Goal: Task Accomplishment & Management: Manage account settings

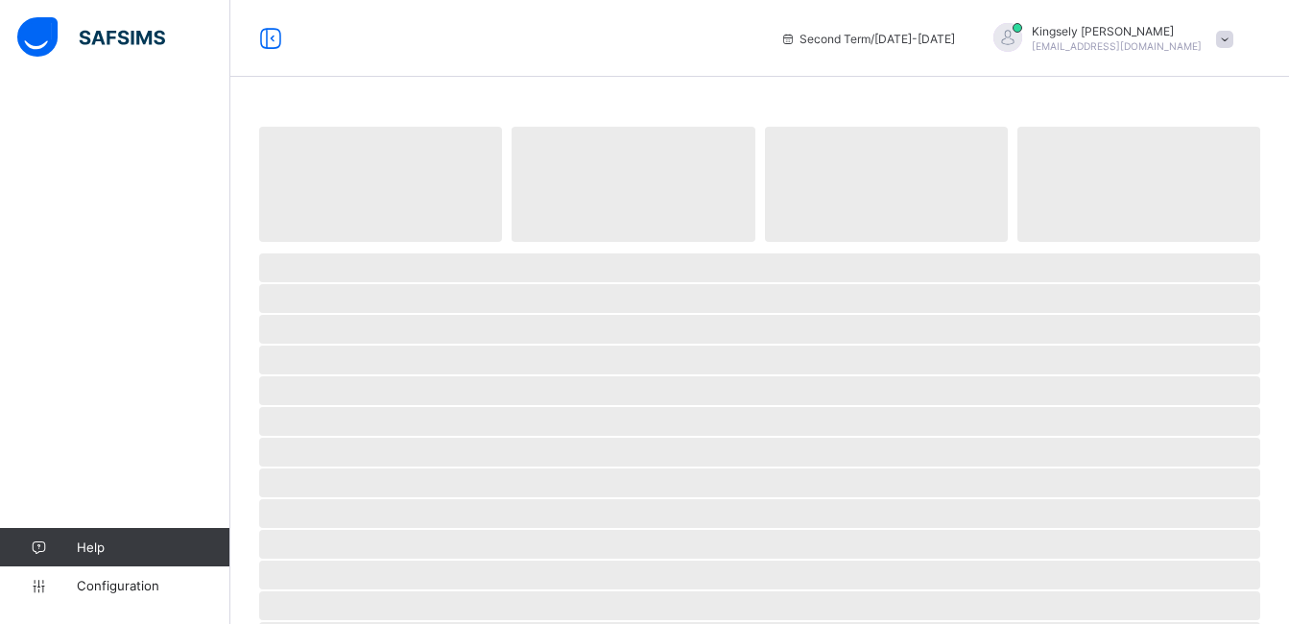
select select "**"
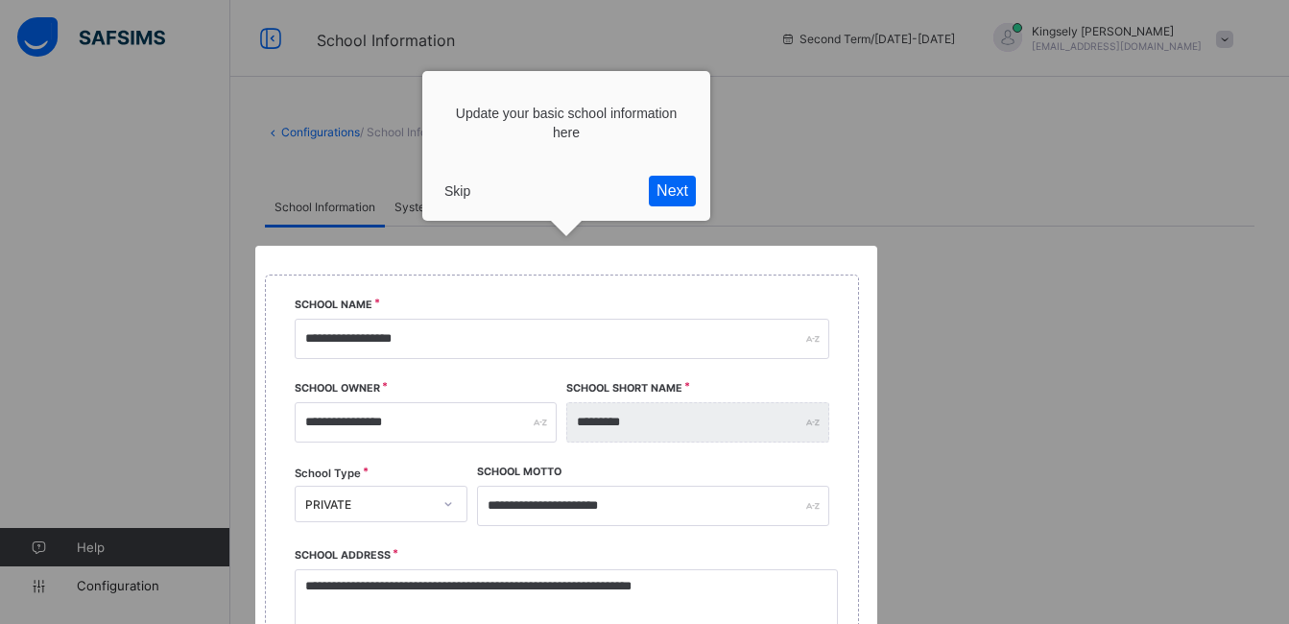
scroll to position [227, 0]
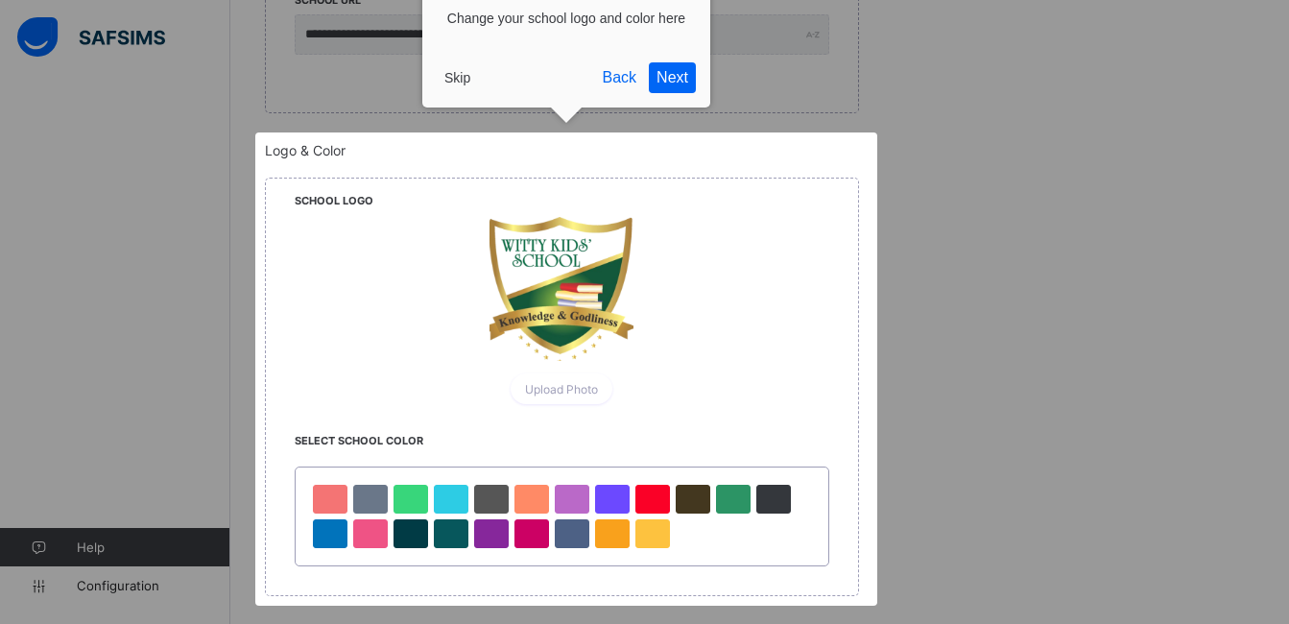
scroll to position [901, 0]
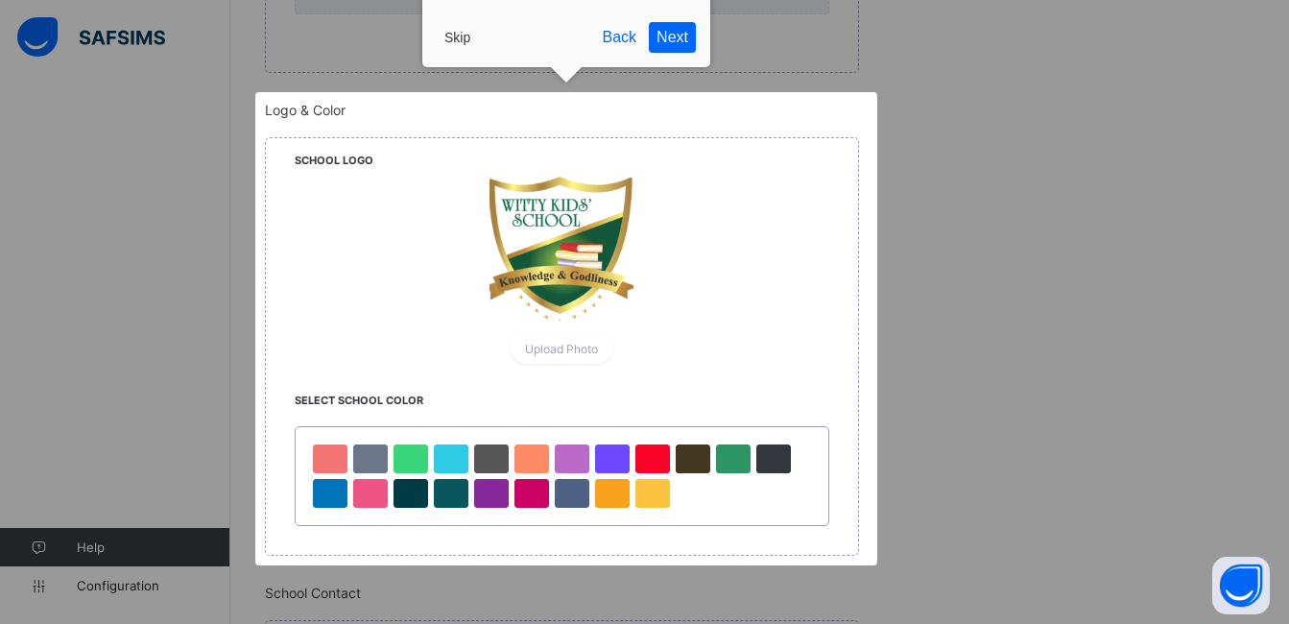
click at [464, 35] on button "Skip" at bounding box center [457, 37] width 41 height 29
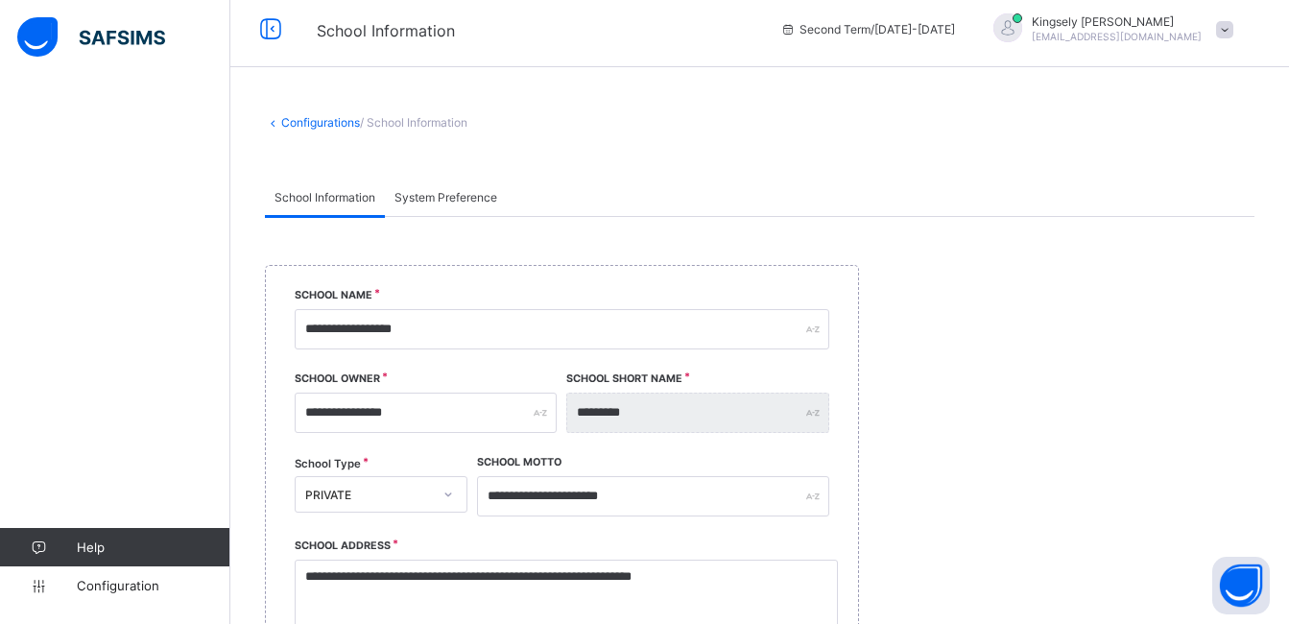
scroll to position [0, 0]
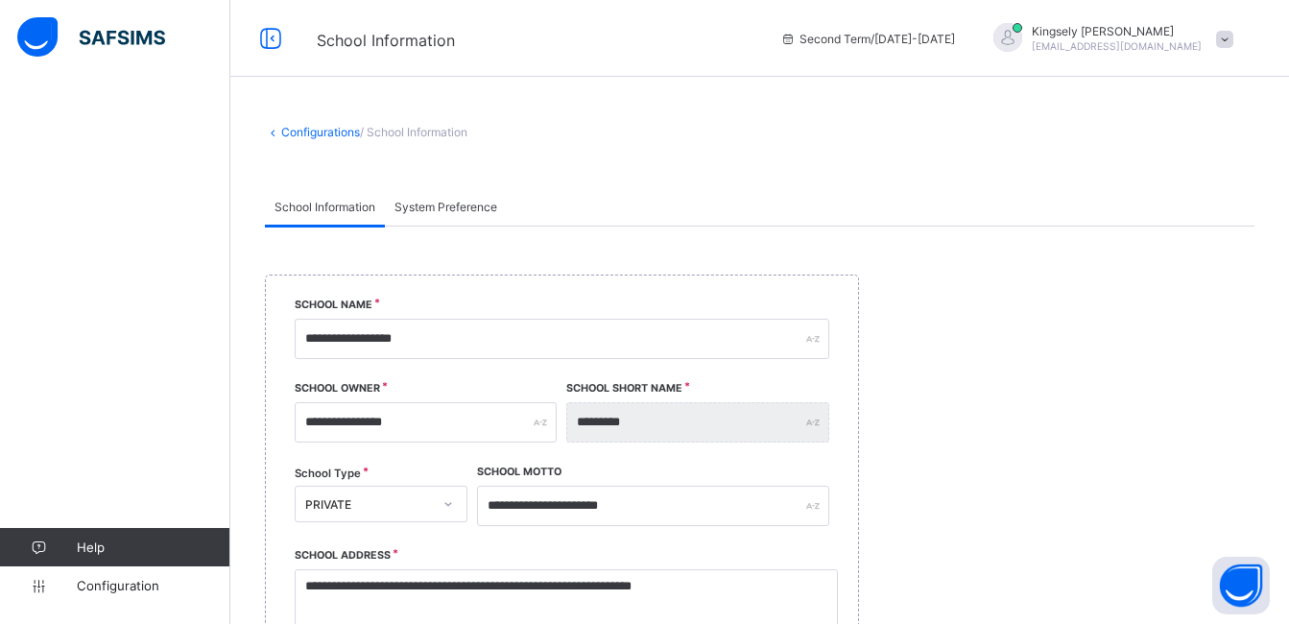
click at [60, 50] on img at bounding box center [91, 37] width 148 height 40
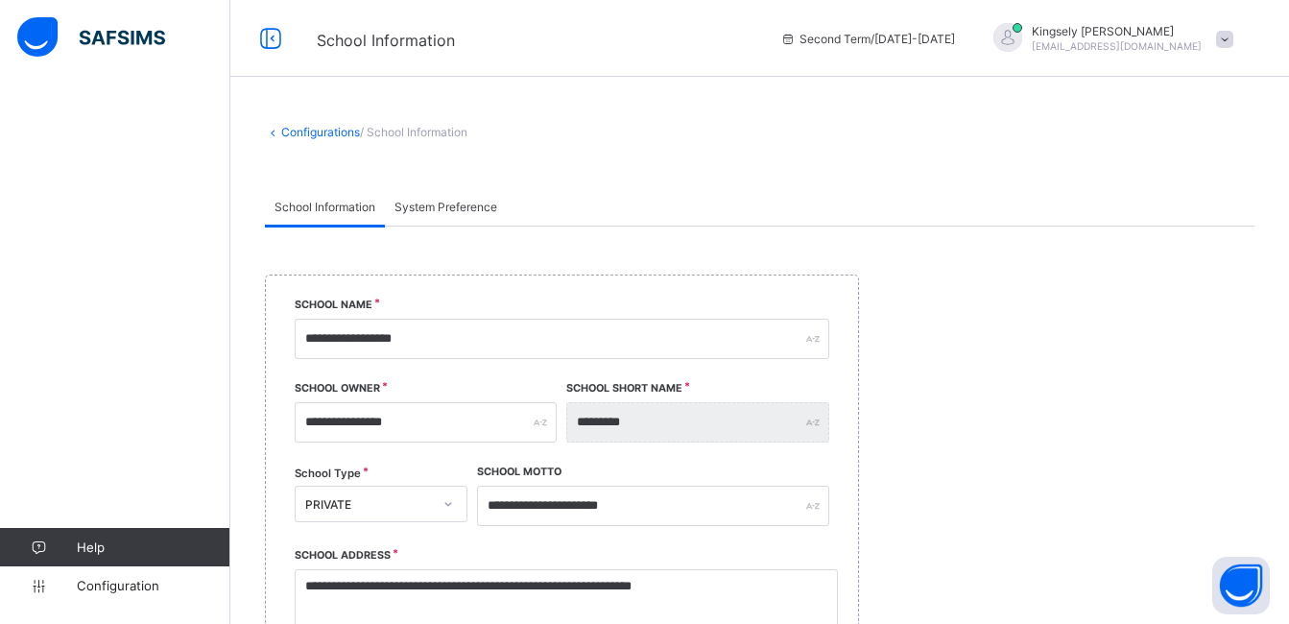
click at [30, 39] on img at bounding box center [91, 37] width 148 height 40
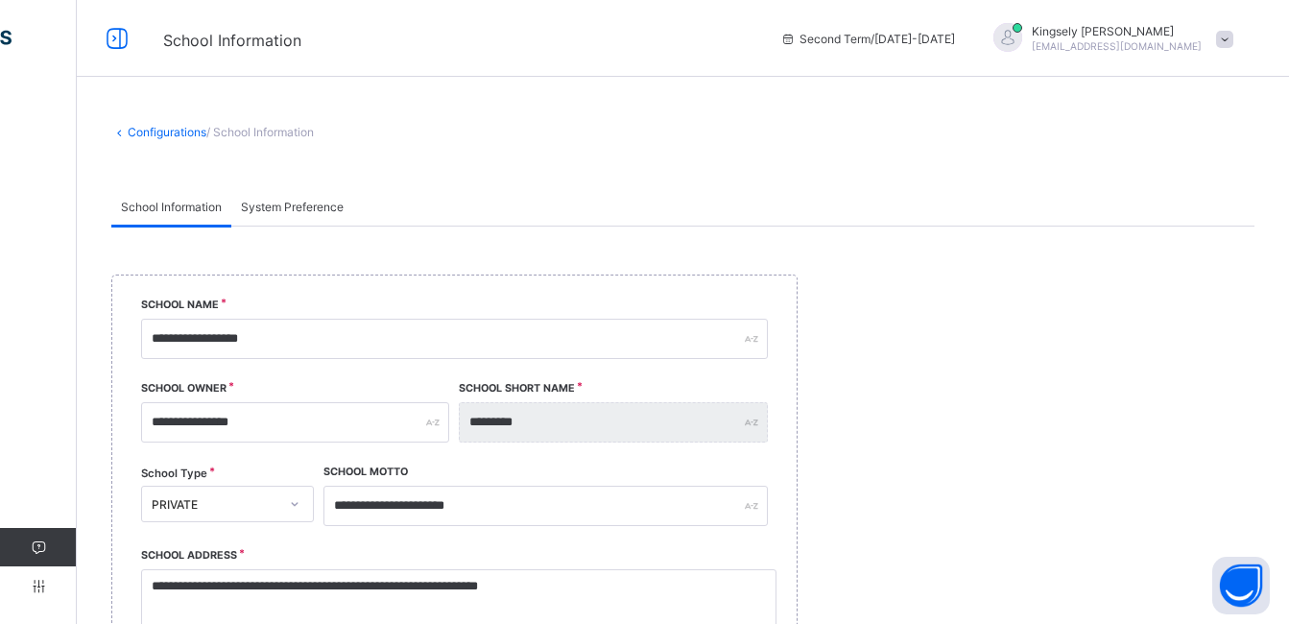
click at [1234, 45] on span at bounding box center [1224, 39] width 17 height 17
click at [148, 134] on link "Configurations" at bounding box center [167, 132] width 79 height 14
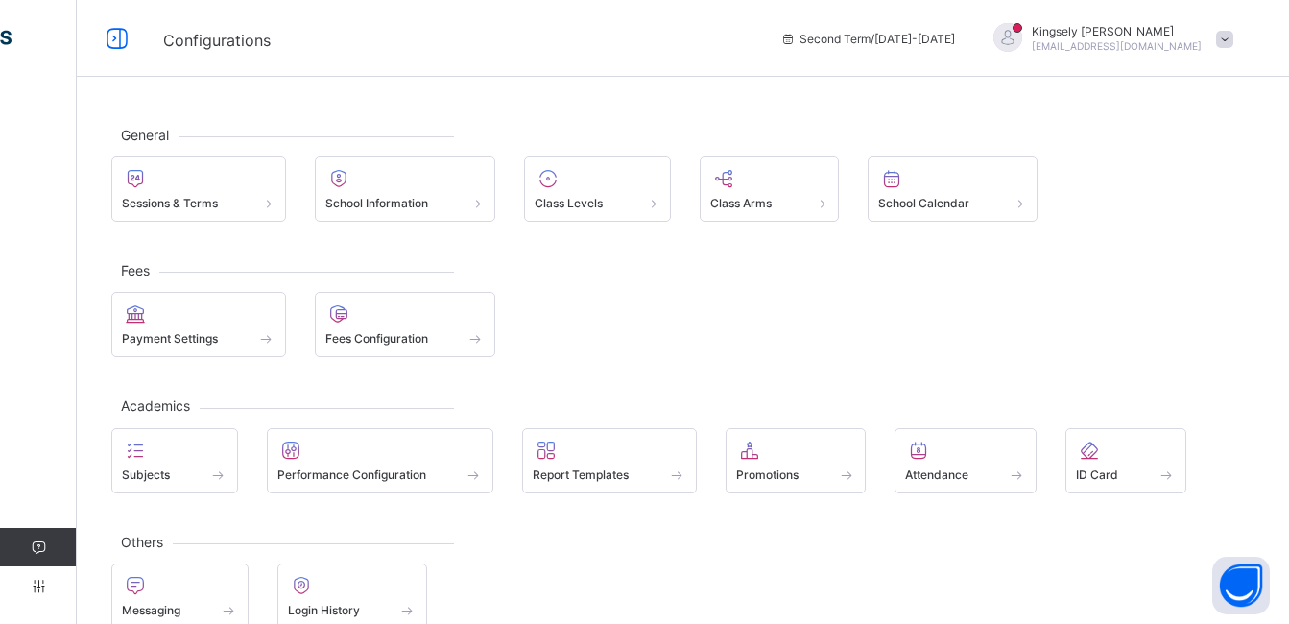
click at [0, 34] on html "Configurations Second Term / [DATE]-[DATE] [PERSON_NAME] [EMAIL_ADDRESS][DOMAIN…" at bounding box center [644, 329] width 1289 height 658
select select "**"
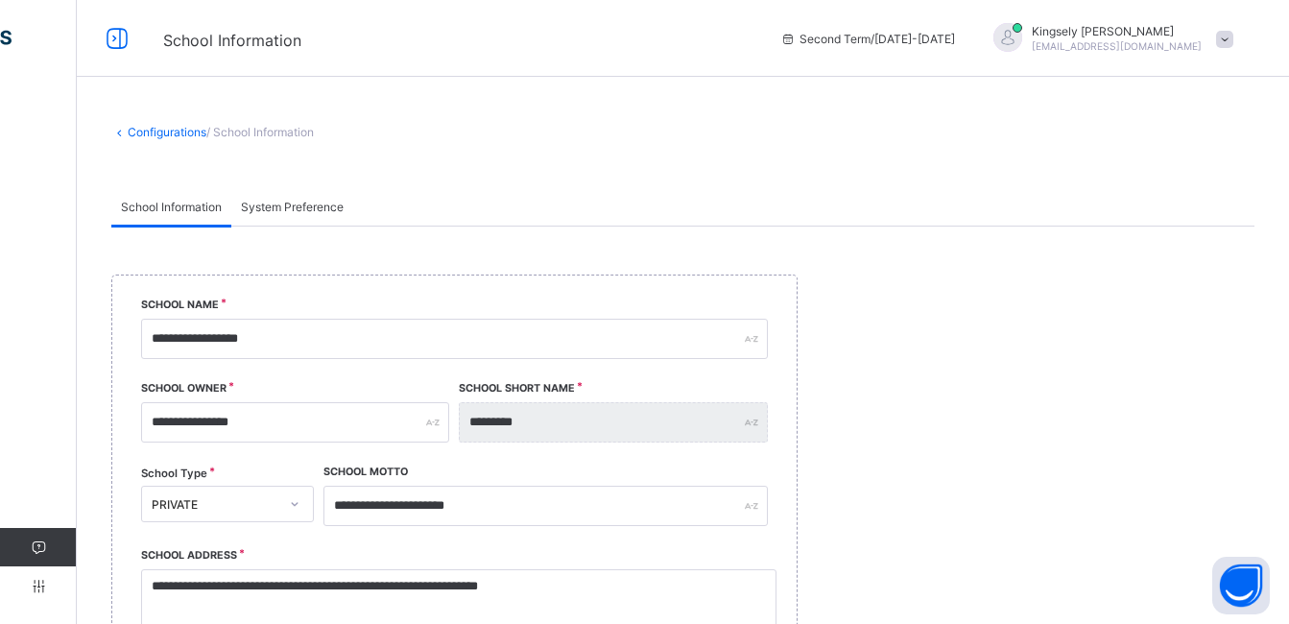
click at [541, 543] on div "**********" at bounding box center [546, 513] width 445 height 84
click at [1022, 45] on div at bounding box center [1008, 37] width 29 height 29
click at [308, 201] on span "System Preference" at bounding box center [292, 207] width 103 height 14
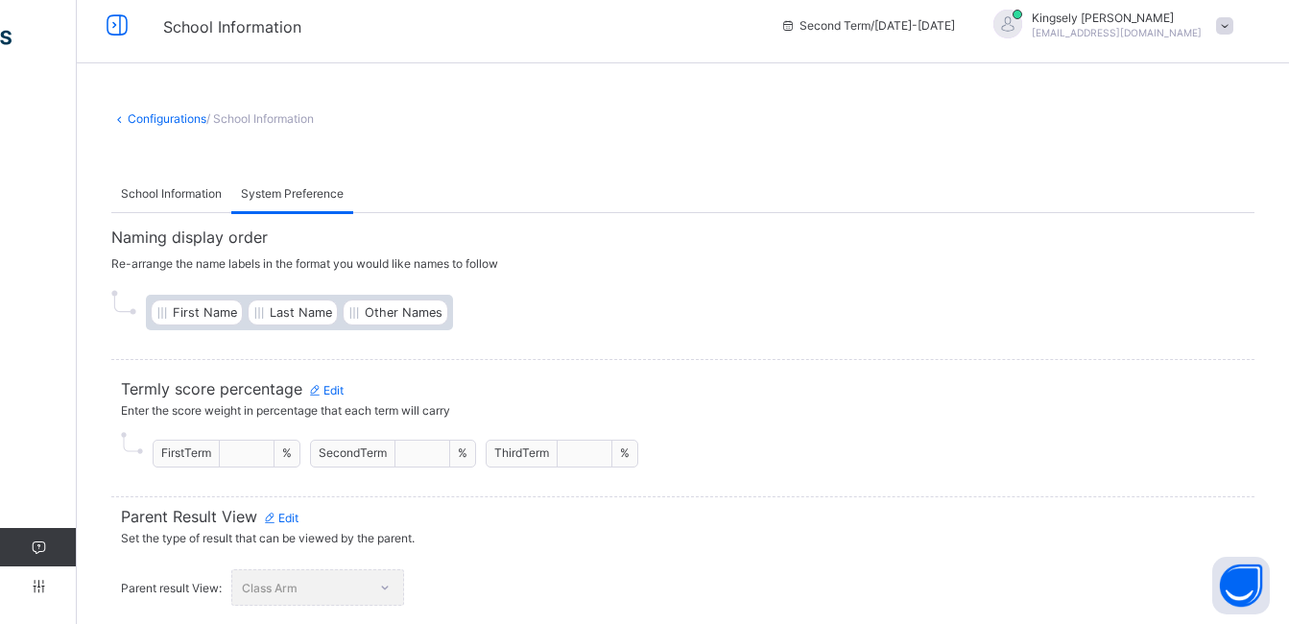
scroll to position [14, 0]
click at [318, 186] on span "System Preference" at bounding box center [292, 192] width 103 height 14
drag, startPoint x: 294, startPoint y: 247, endPoint x: 531, endPoint y: 312, distance: 246.0
click at [531, 312] on div "First Name Last Name Other Names" at bounding box center [682, 312] width 1143 height 36
click at [816, 417] on span "Enter the score weight in percentage that each term will carry" at bounding box center [683, 409] width 1124 height 24
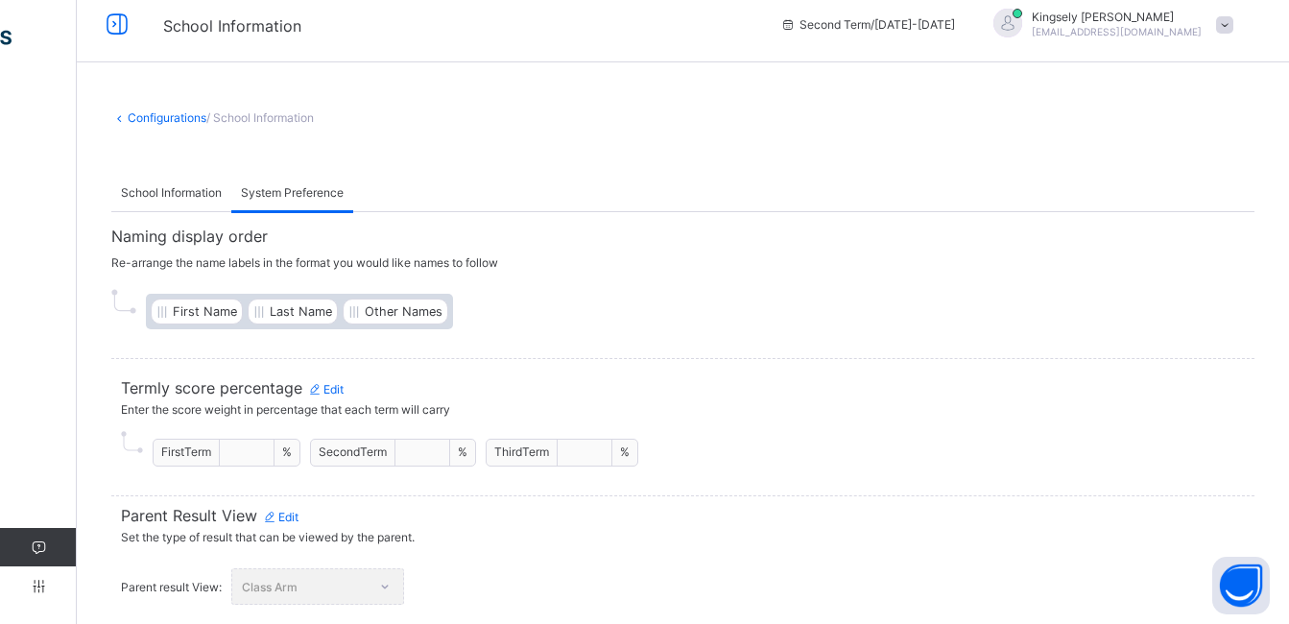
click at [1234, 30] on span at bounding box center [1224, 24] width 17 height 17
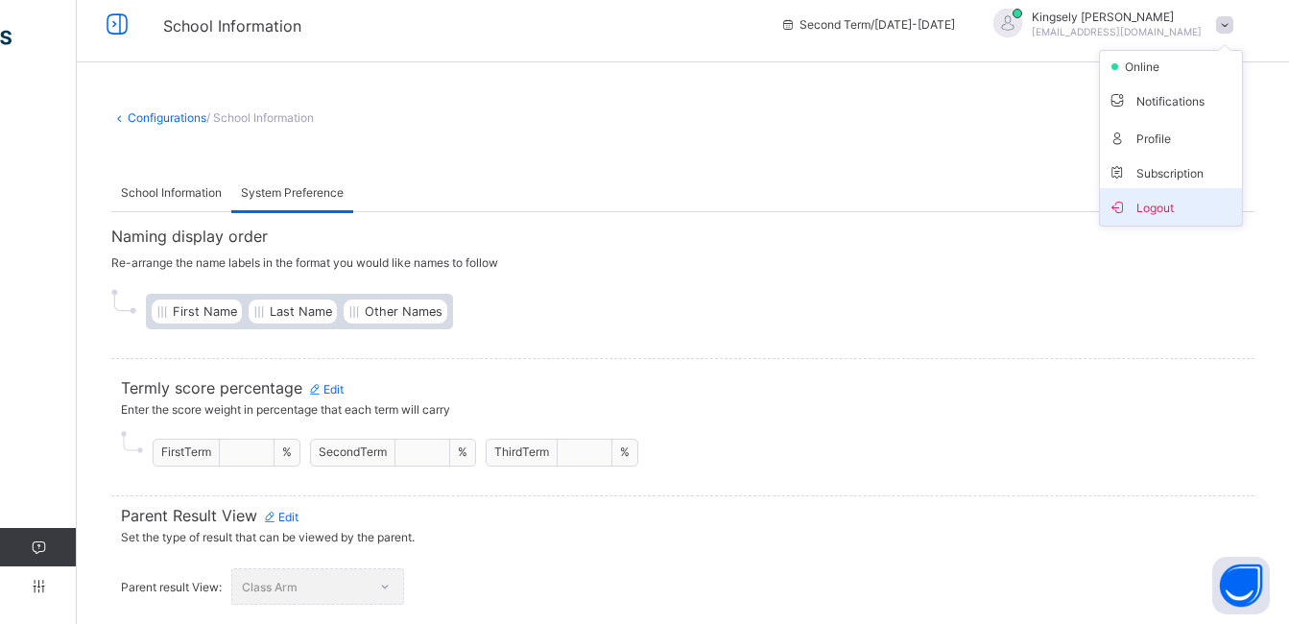
click at [1154, 211] on span "Logout" at bounding box center [1171, 207] width 127 height 22
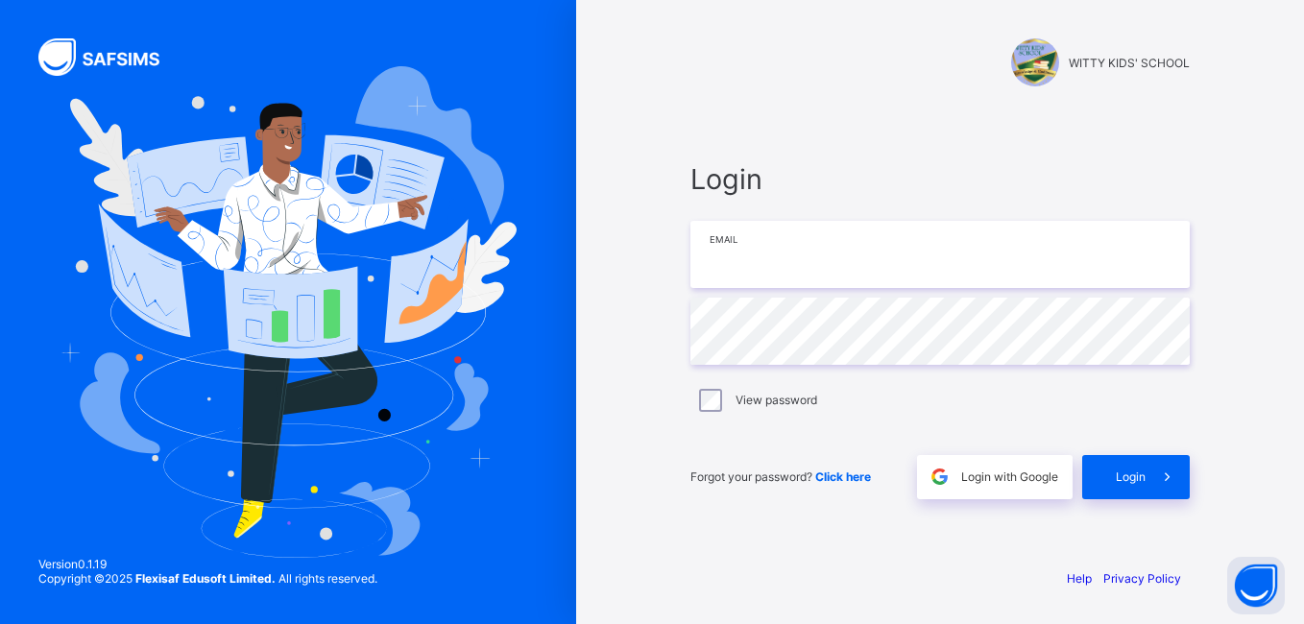
type input "**********"
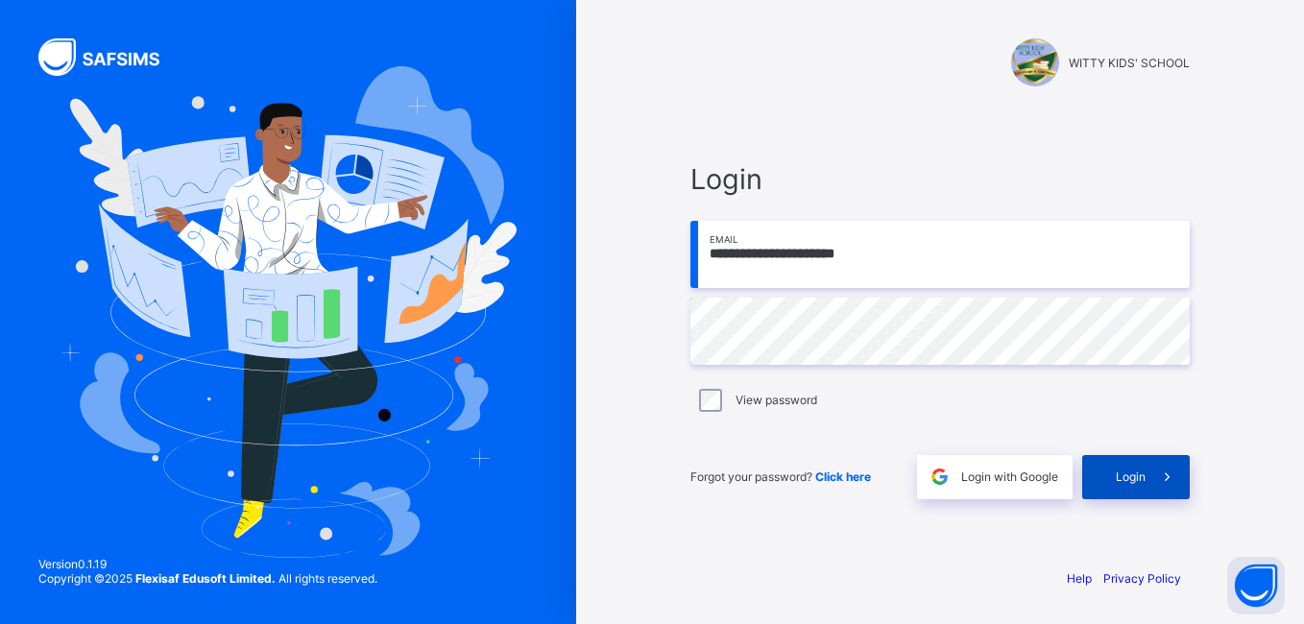
click at [1104, 471] on div "Login" at bounding box center [1136, 477] width 108 height 44
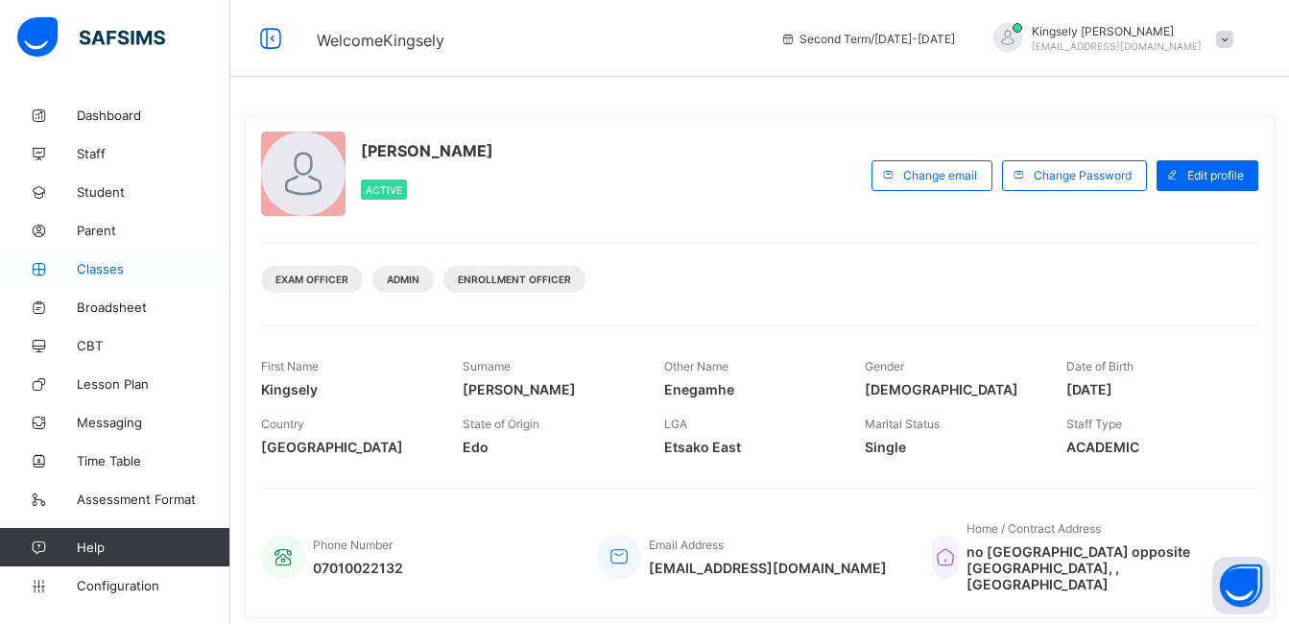
click at [118, 265] on span "Classes" at bounding box center [154, 268] width 154 height 15
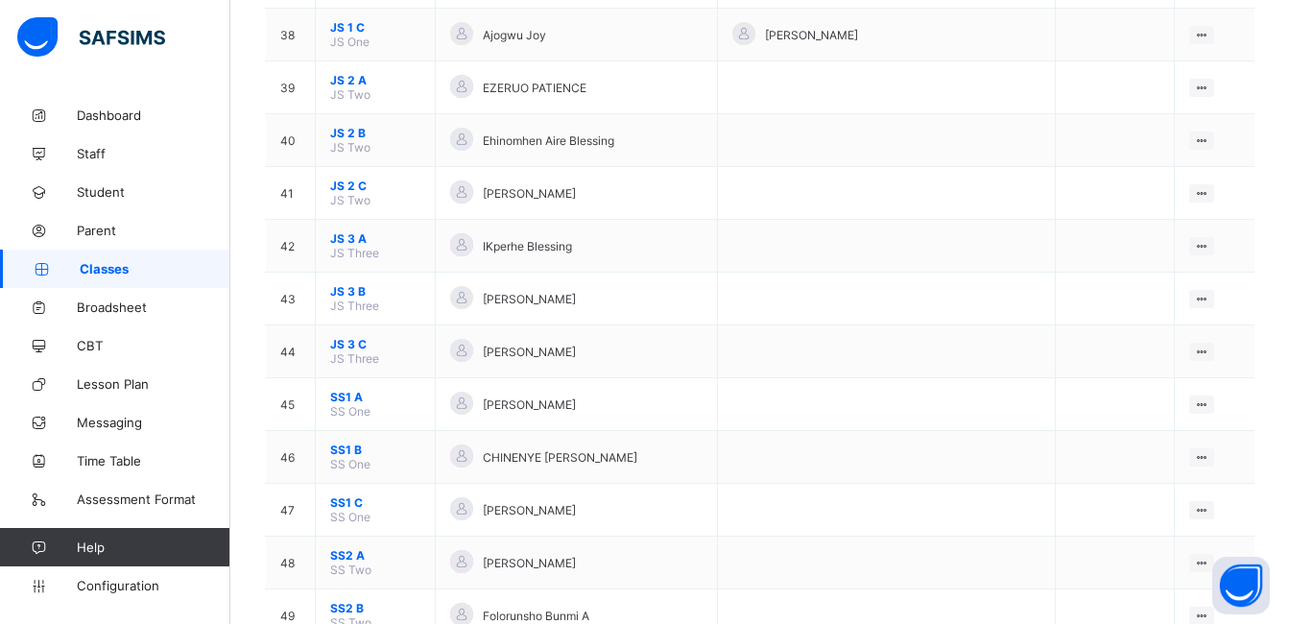
scroll to position [2176, 0]
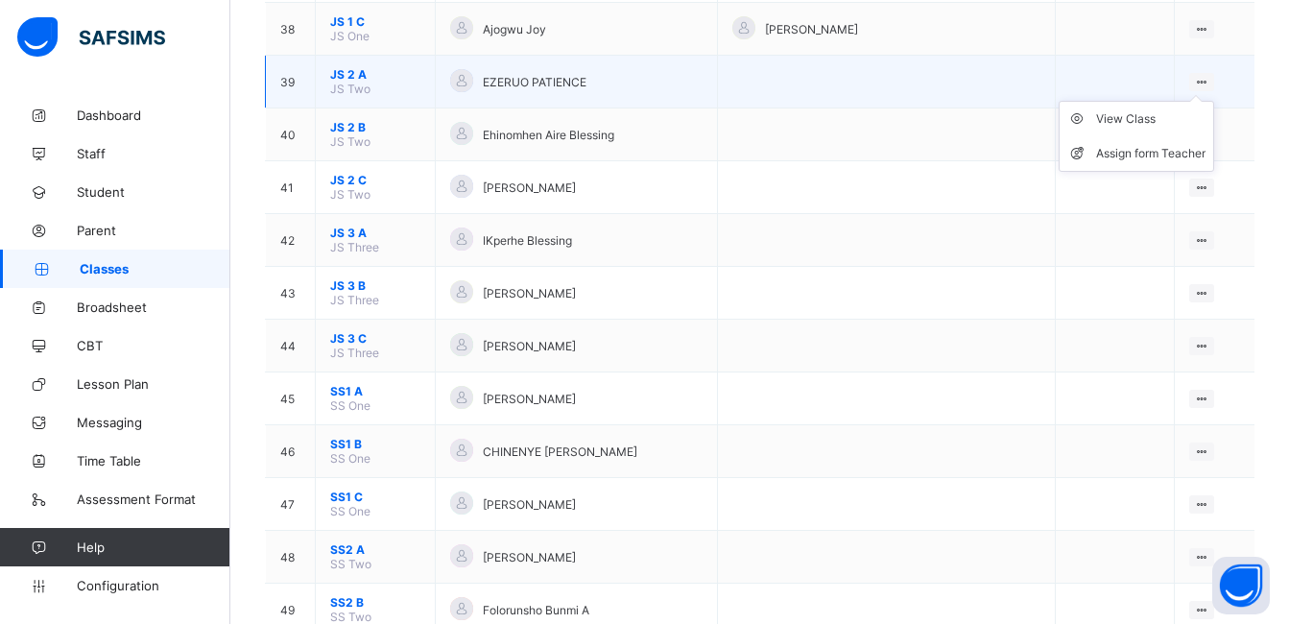
click at [1214, 101] on ul "View Class Assign form Teacher" at bounding box center [1137, 136] width 156 height 71
click at [1159, 120] on div "View Class" at bounding box center [1150, 118] width 109 height 19
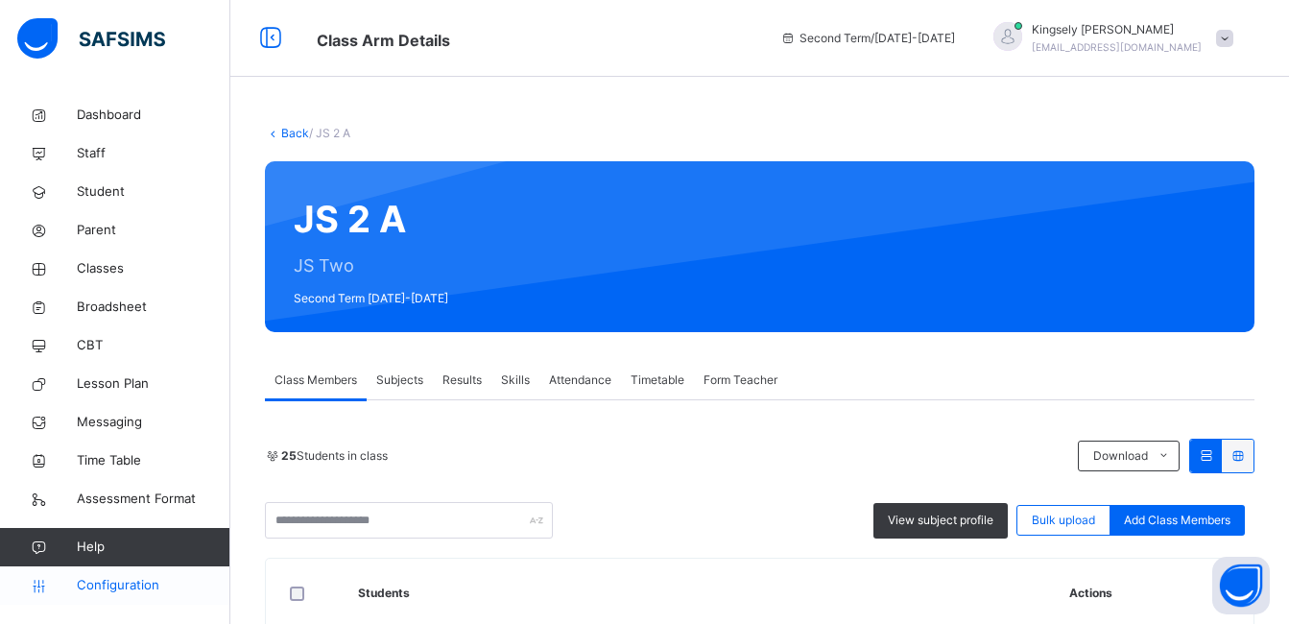
click at [110, 589] on span "Configuration" at bounding box center [153, 585] width 153 height 19
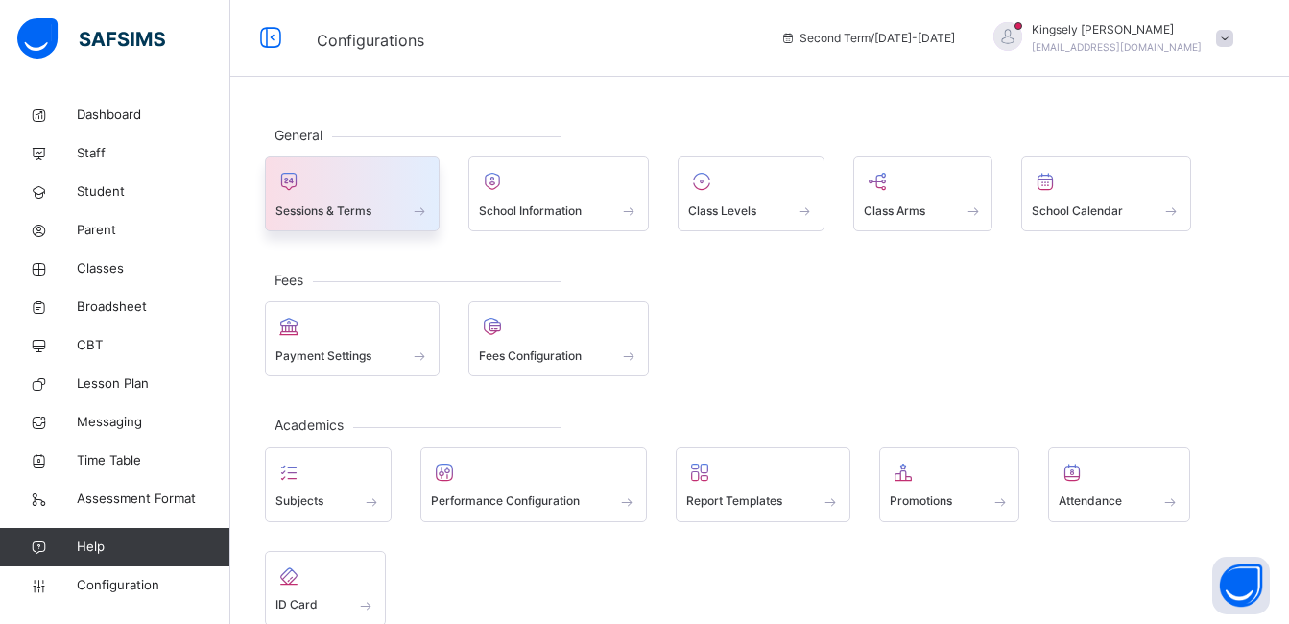
click at [411, 229] on div "Sessions & Terms" at bounding box center [352, 193] width 175 height 75
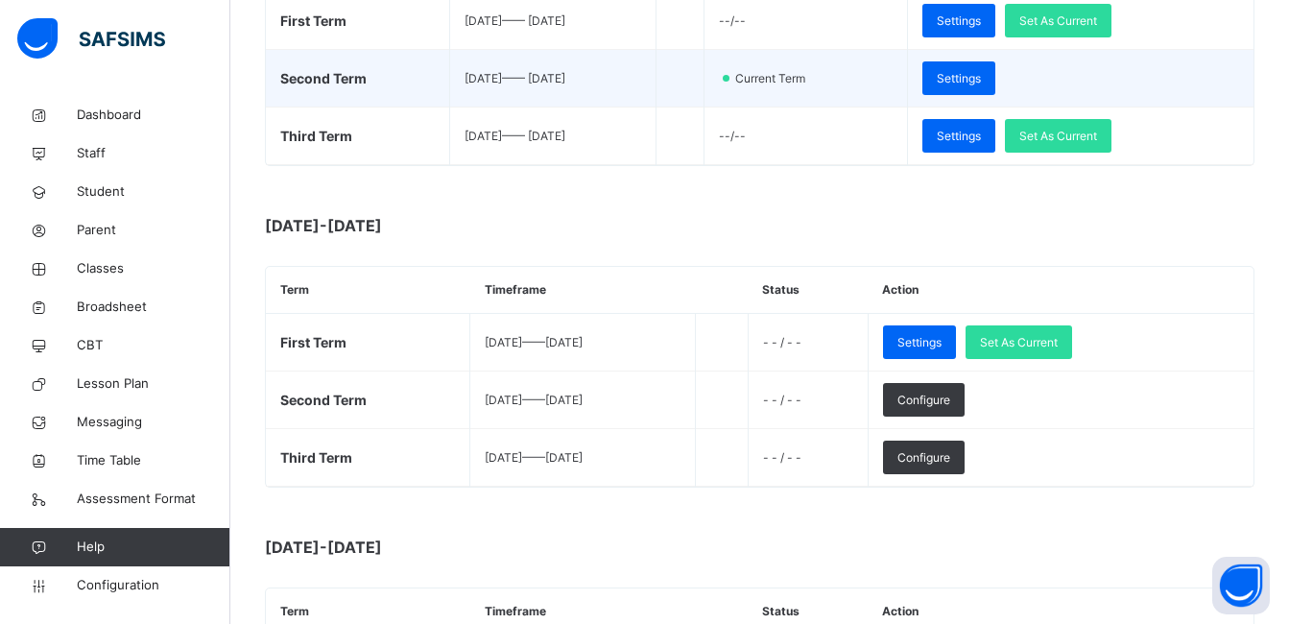
scroll to position [422, 0]
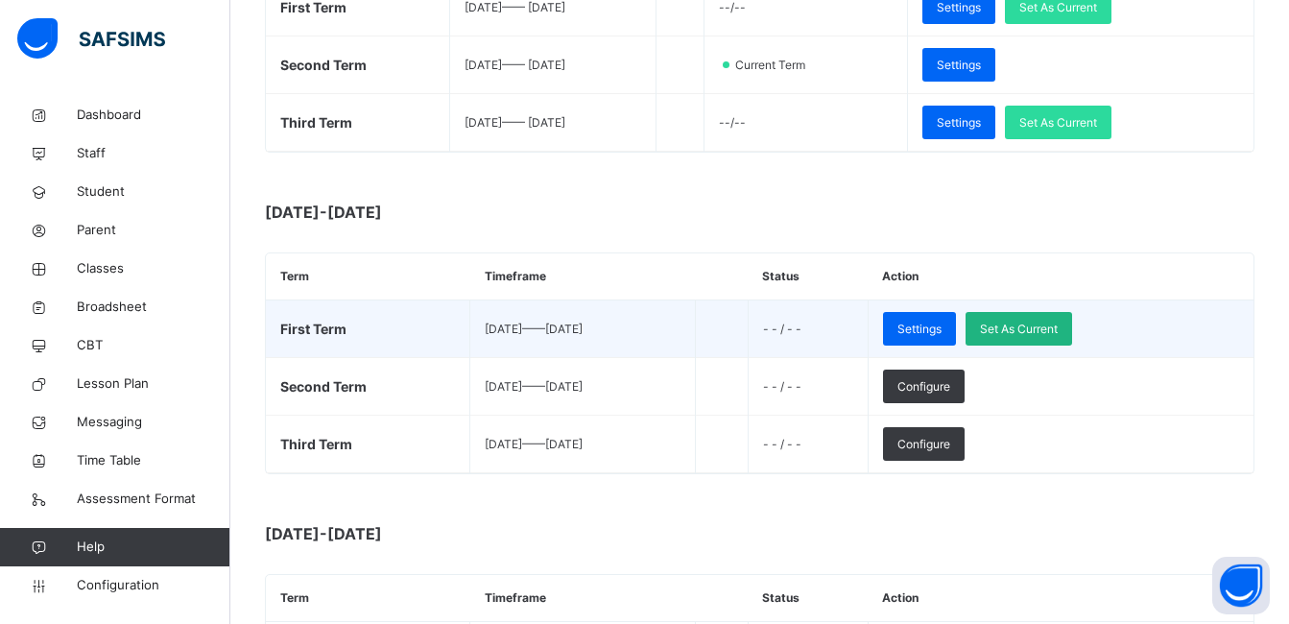
click at [1058, 333] on span "Set As Current" at bounding box center [1019, 329] width 78 height 17
click at [1071, 330] on div "Set As Current" at bounding box center [1019, 329] width 107 height 34
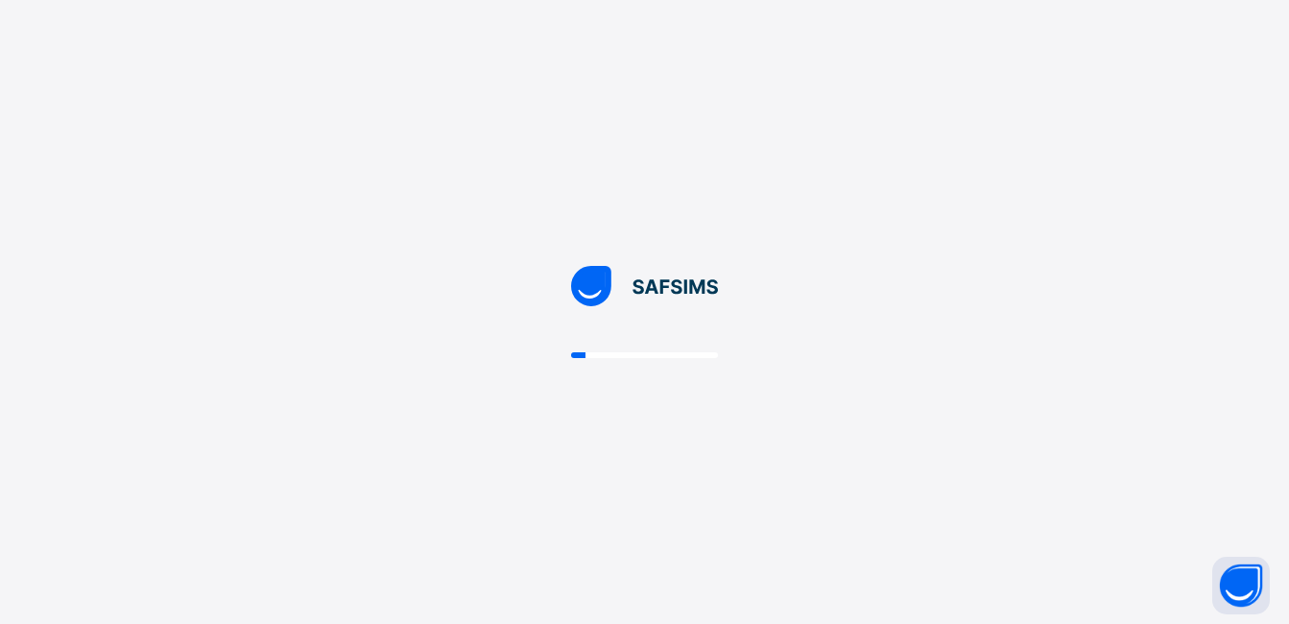
scroll to position [0, 0]
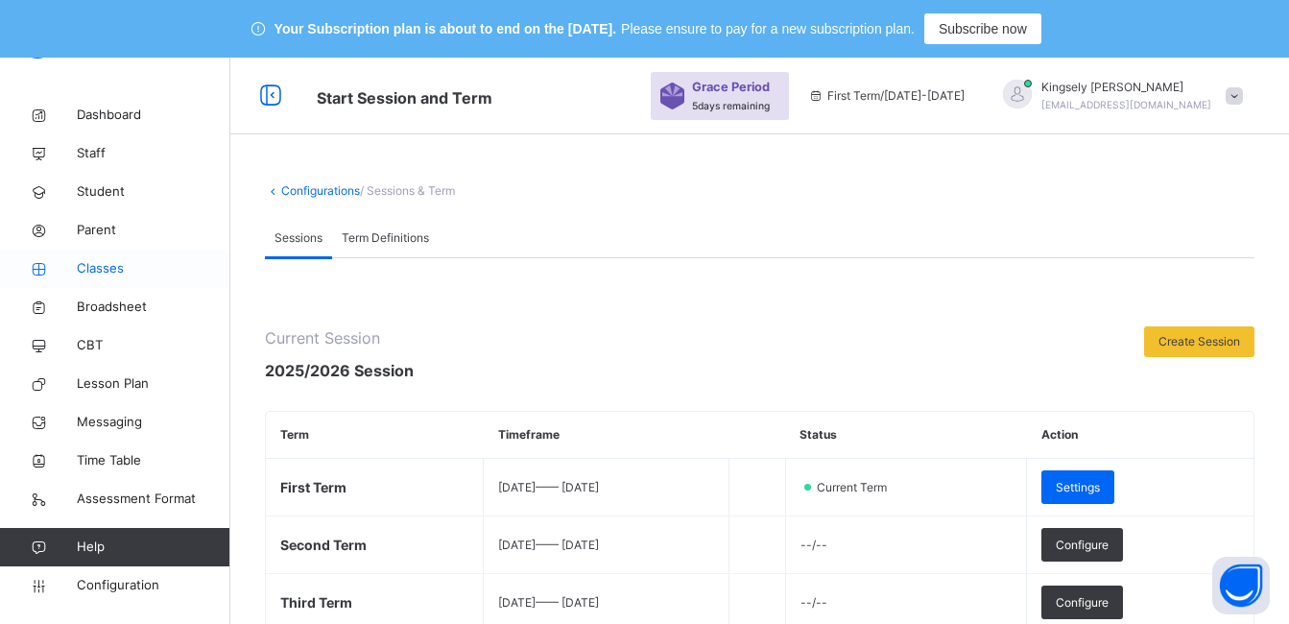
click at [116, 273] on span "Classes" at bounding box center [154, 268] width 154 height 19
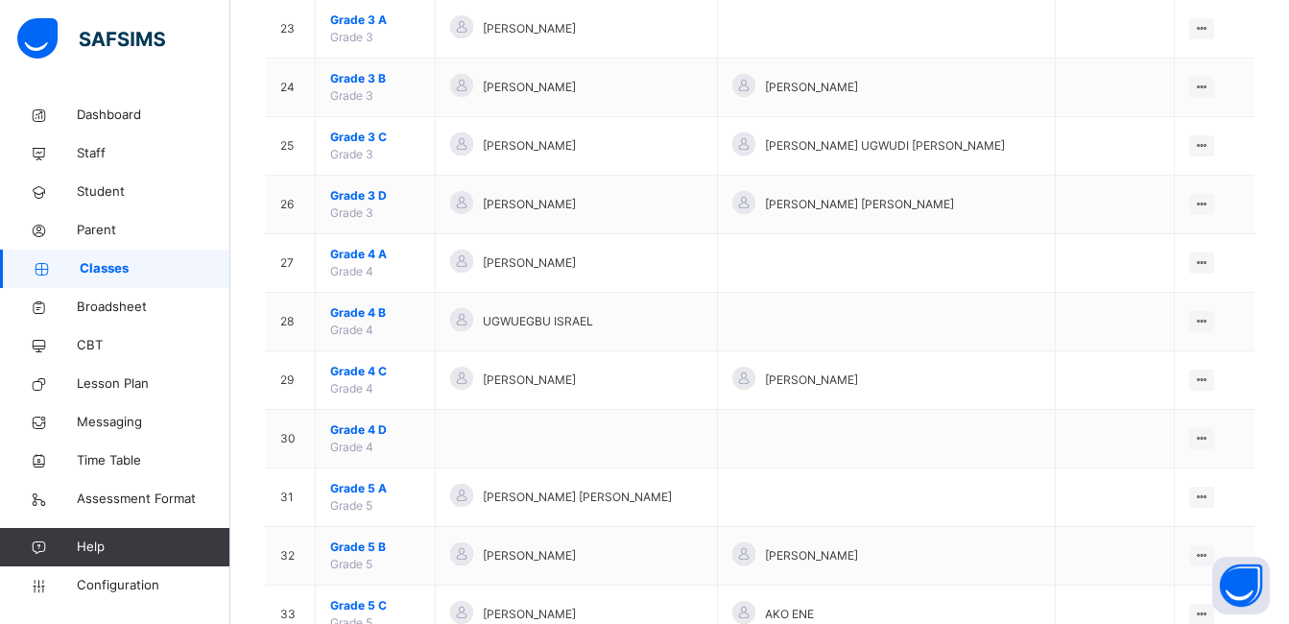
scroll to position [1613, 0]
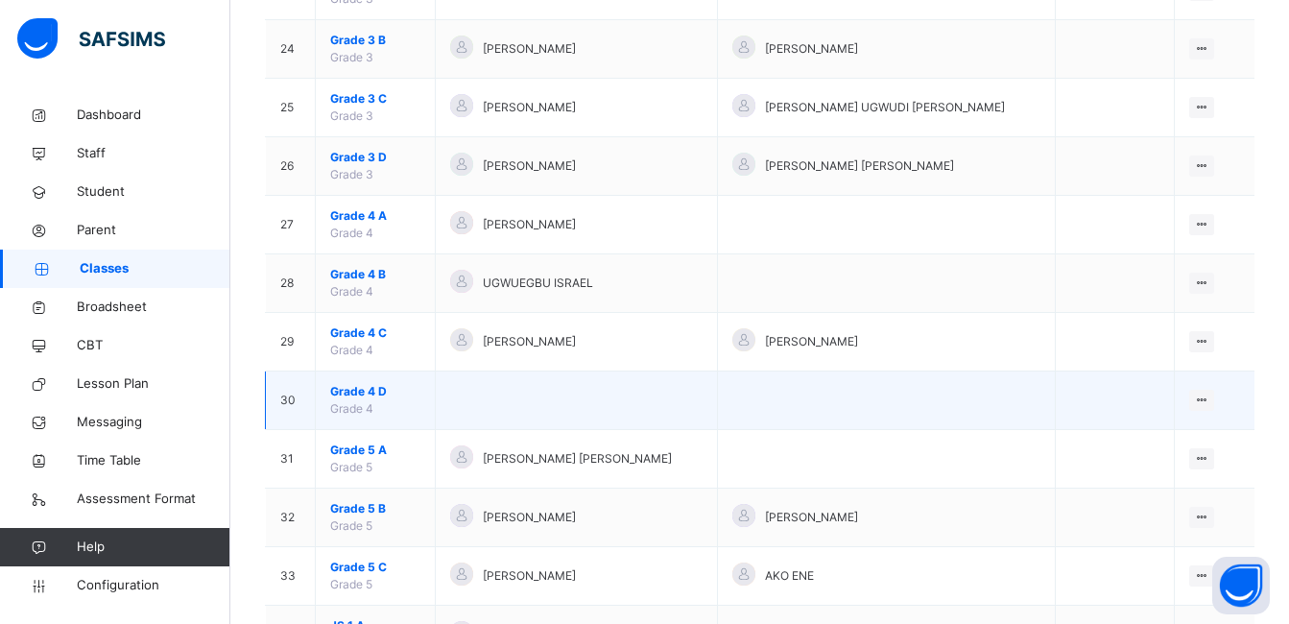
click at [353, 391] on span "Grade 4 D" at bounding box center [375, 391] width 90 height 17
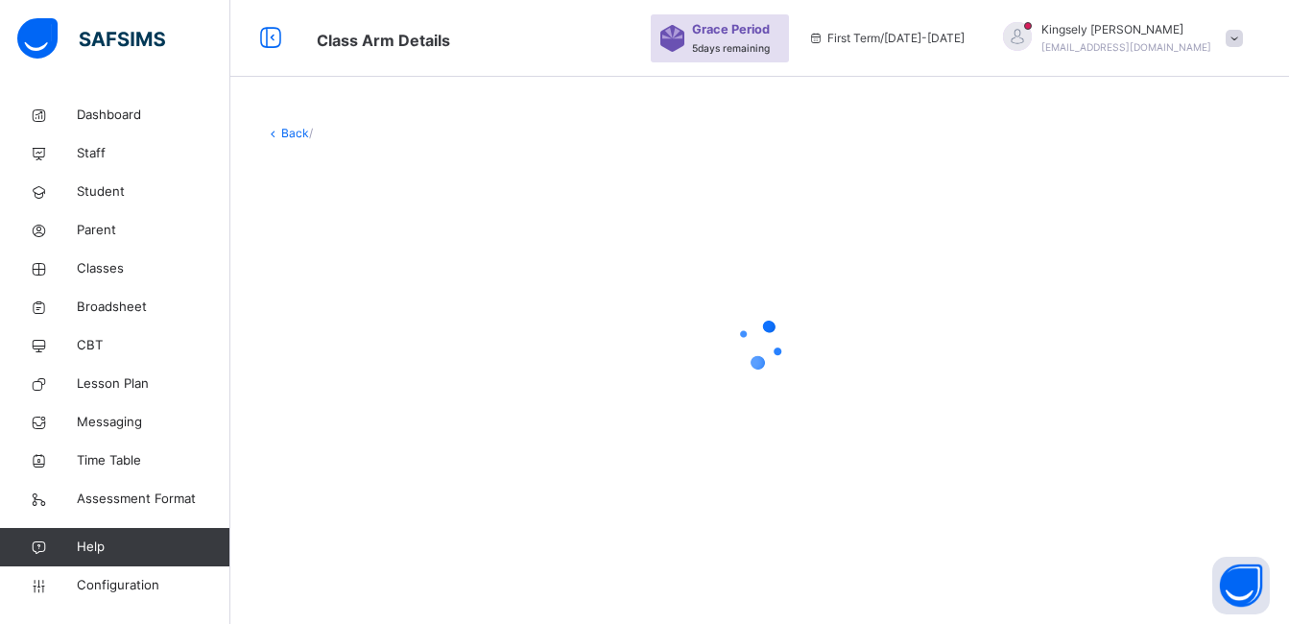
scroll to position [58, 0]
click at [938, 541] on div "Back /" at bounding box center [759, 325] width 1059 height 459
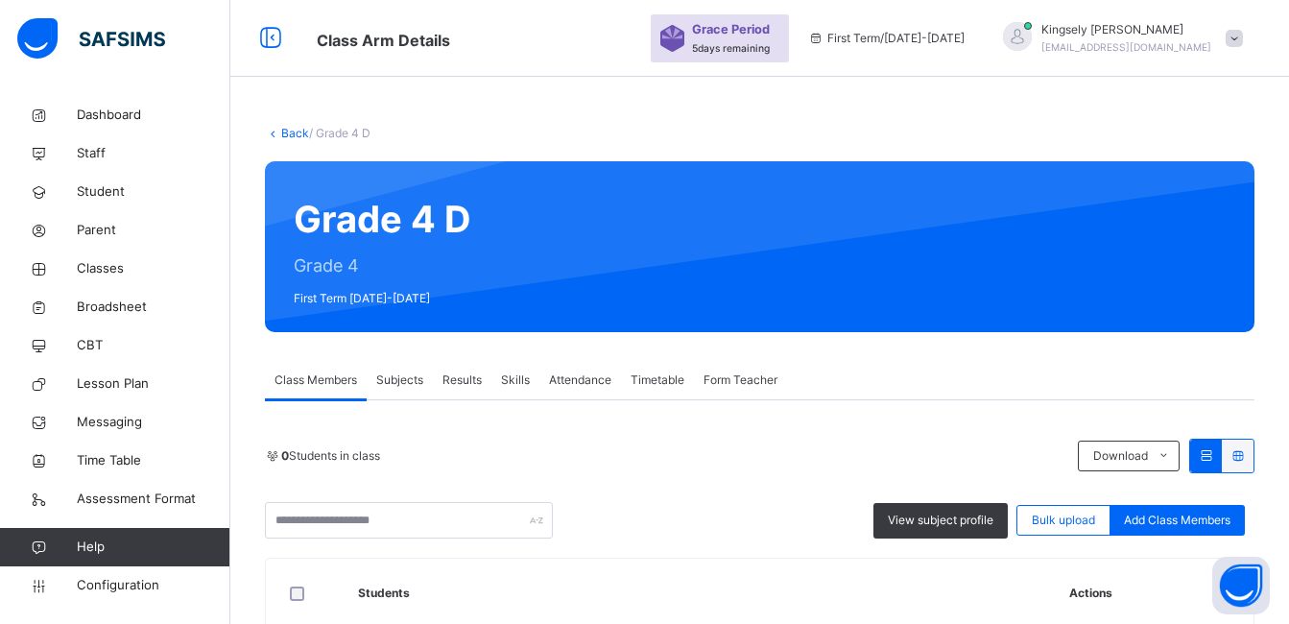
scroll to position [1613, 0]
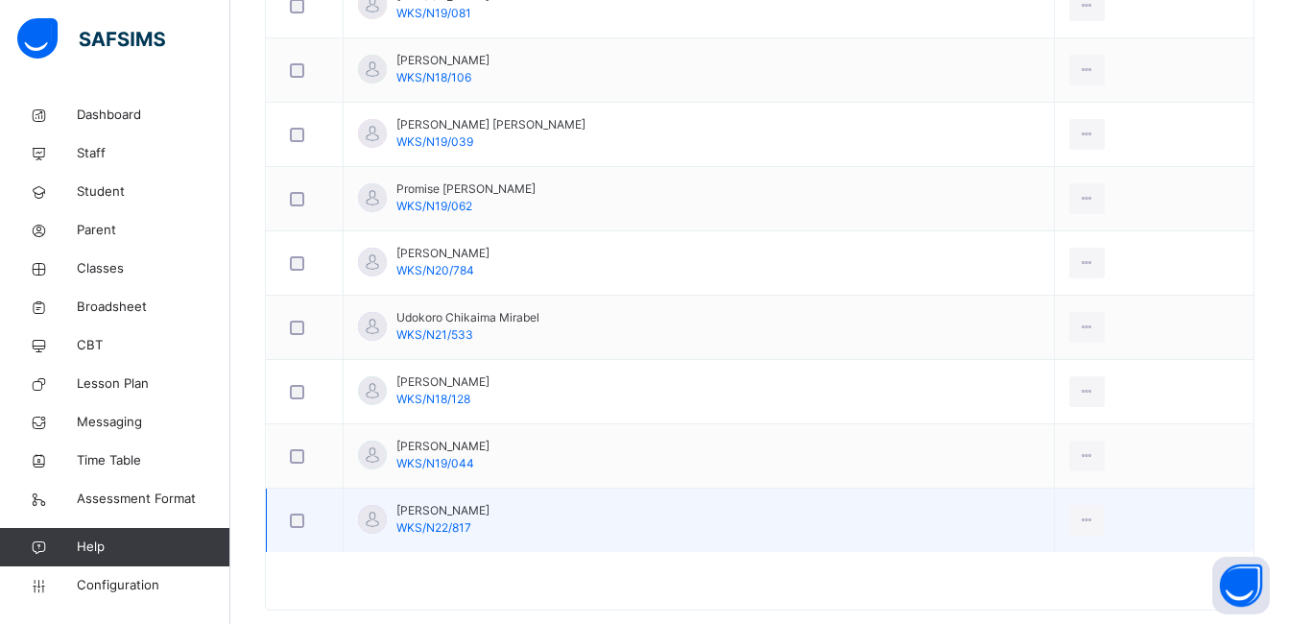
click at [808, 514] on td "[PERSON_NAME] WKS/N22/817" at bounding box center [699, 521] width 711 height 64
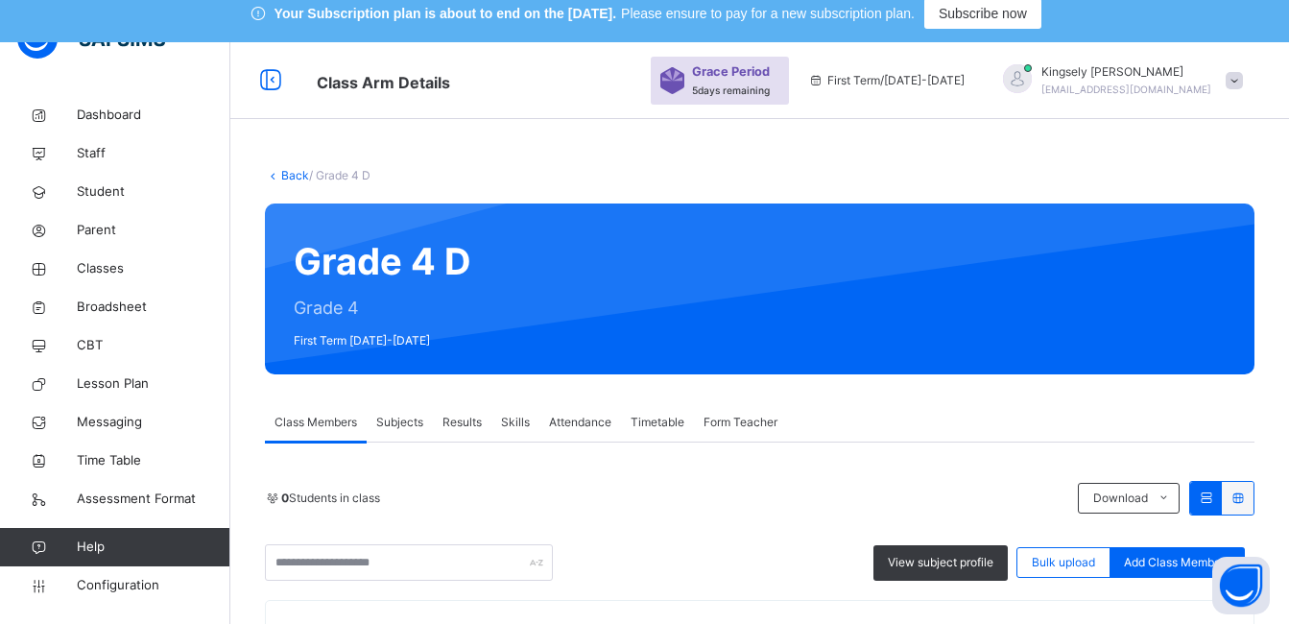
scroll to position [0, 0]
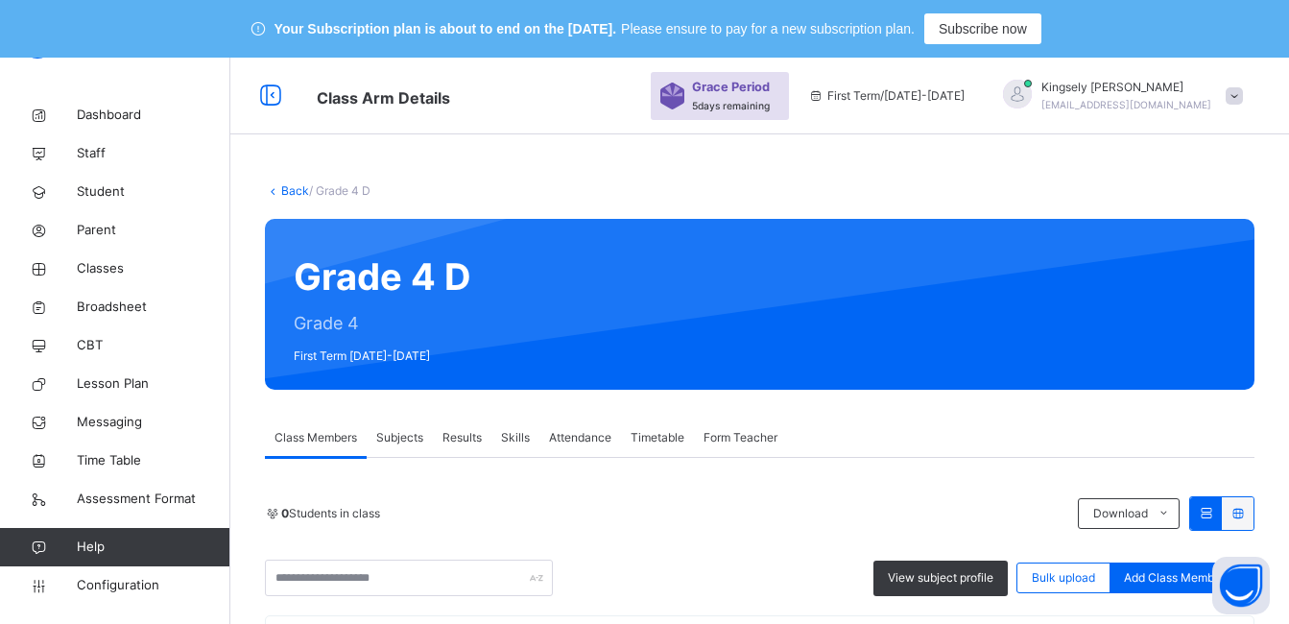
click at [301, 192] on link "Back" at bounding box center [295, 190] width 28 height 14
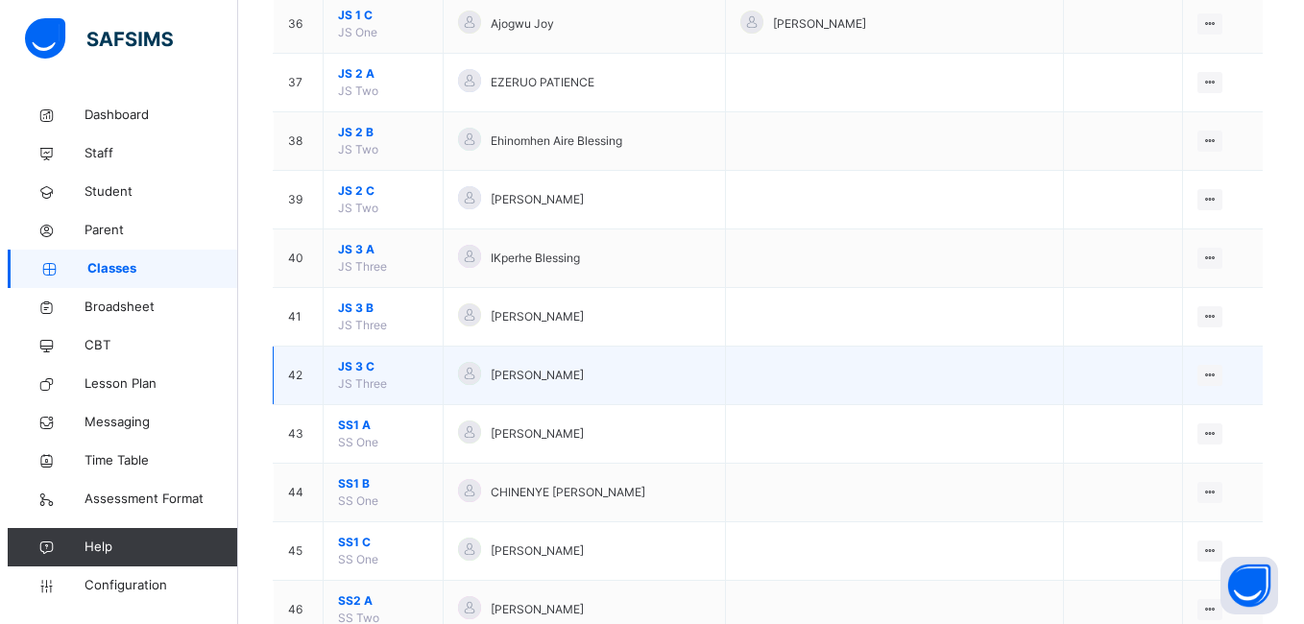
scroll to position [2337, 0]
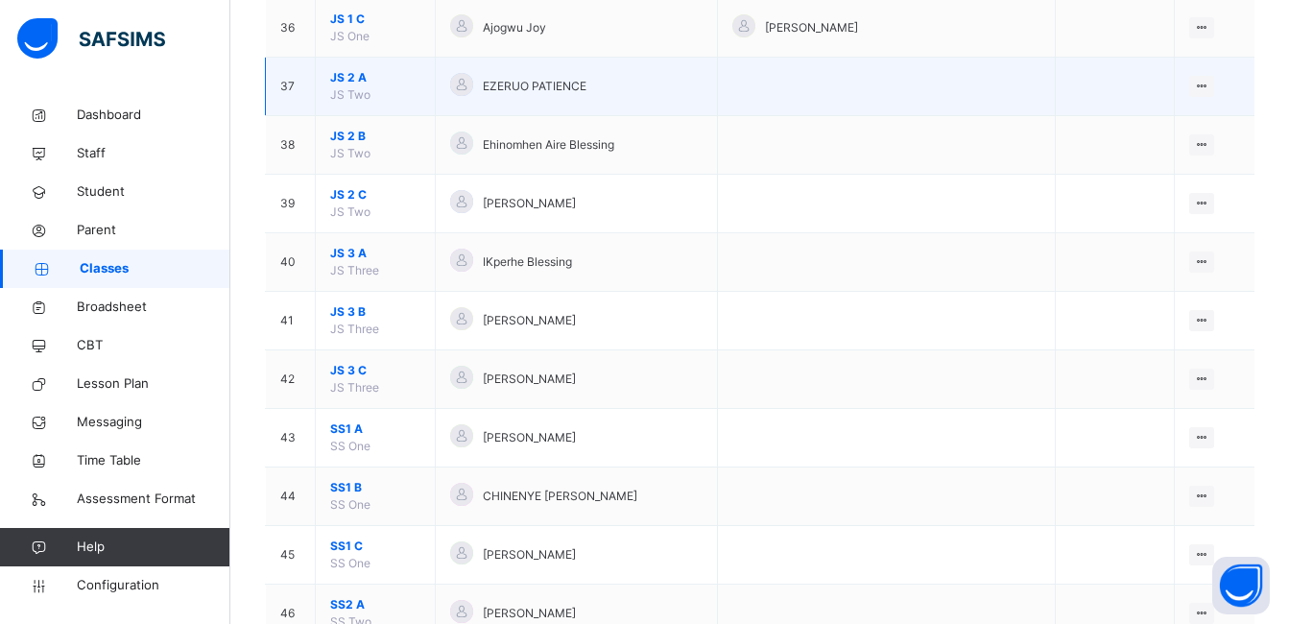
click at [466, 85] on div at bounding box center [461, 84] width 23 height 23
click at [516, 85] on span "EZERUO PATIENCE" at bounding box center [535, 86] width 104 height 17
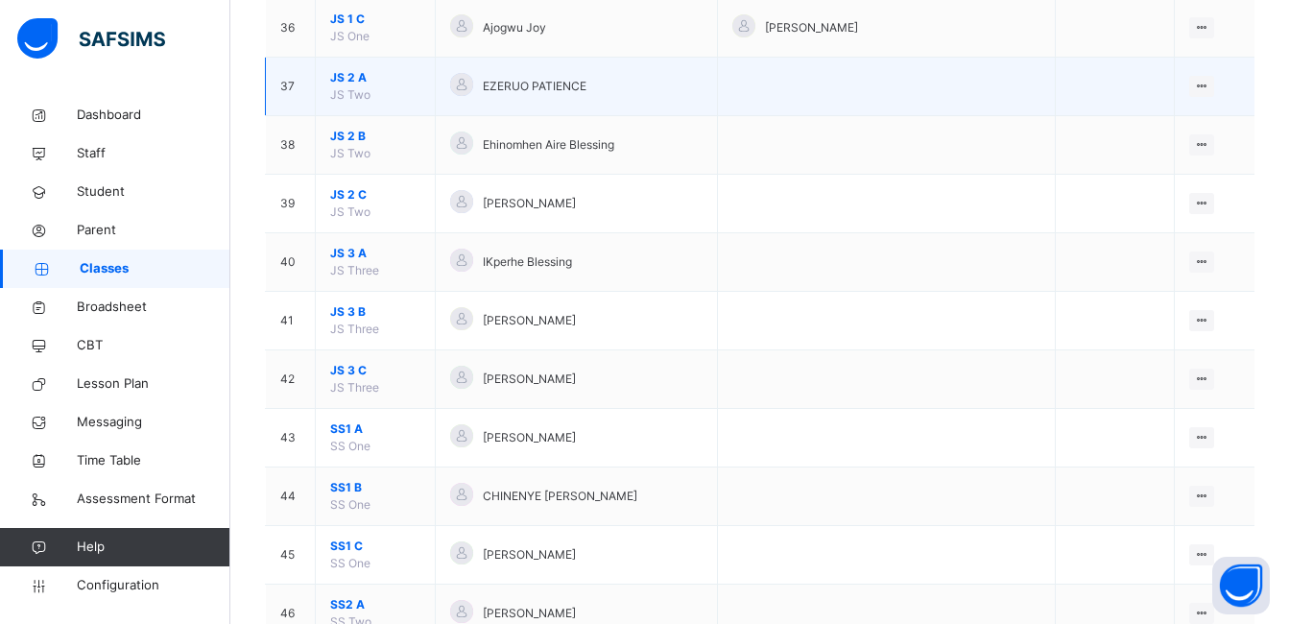
click at [516, 85] on span "EZERUO PATIENCE" at bounding box center [535, 86] width 104 height 17
drag, startPoint x: 516, startPoint y: 85, endPoint x: 460, endPoint y: 86, distance: 55.7
click at [460, 86] on div at bounding box center [461, 84] width 23 height 23
click at [468, 86] on div at bounding box center [461, 84] width 23 height 23
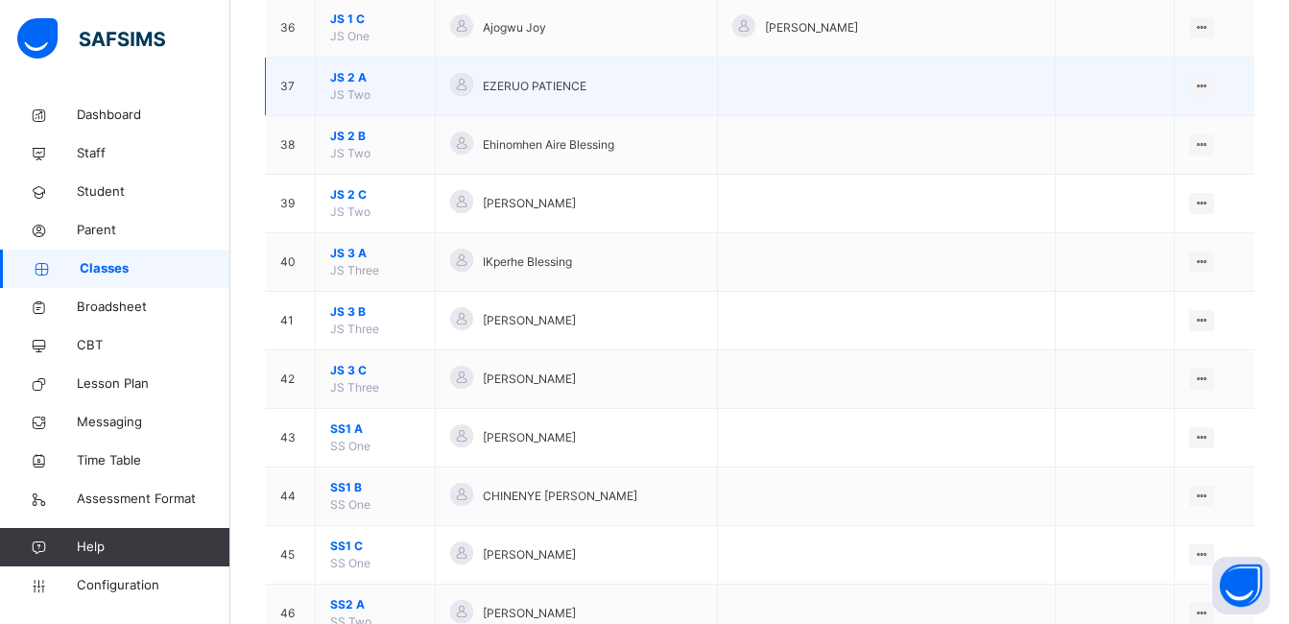
click at [468, 86] on div at bounding box center [461, 84] width 23 height 23
click at [1170, 157] on div "Assign form Teacher" at bounding box center [1150, 159] width 109 height 19
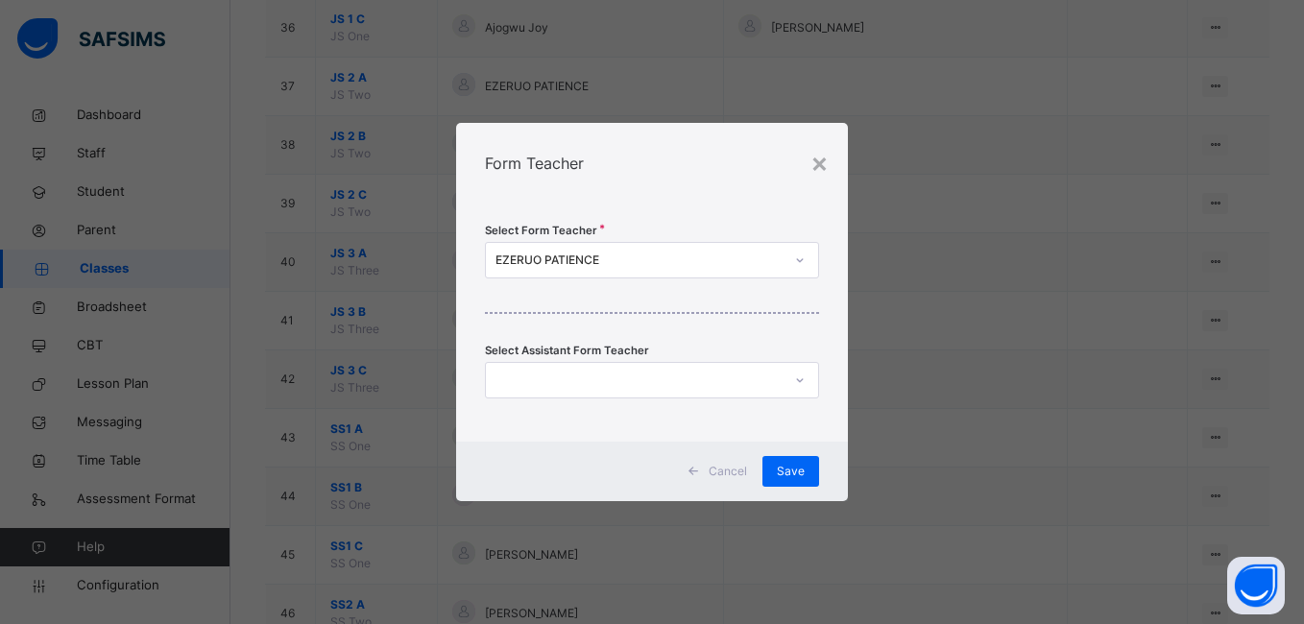
click at [663, 255] on div "EZERUO PATIENCE" at bounding box center [638, 260] width 287 height 17
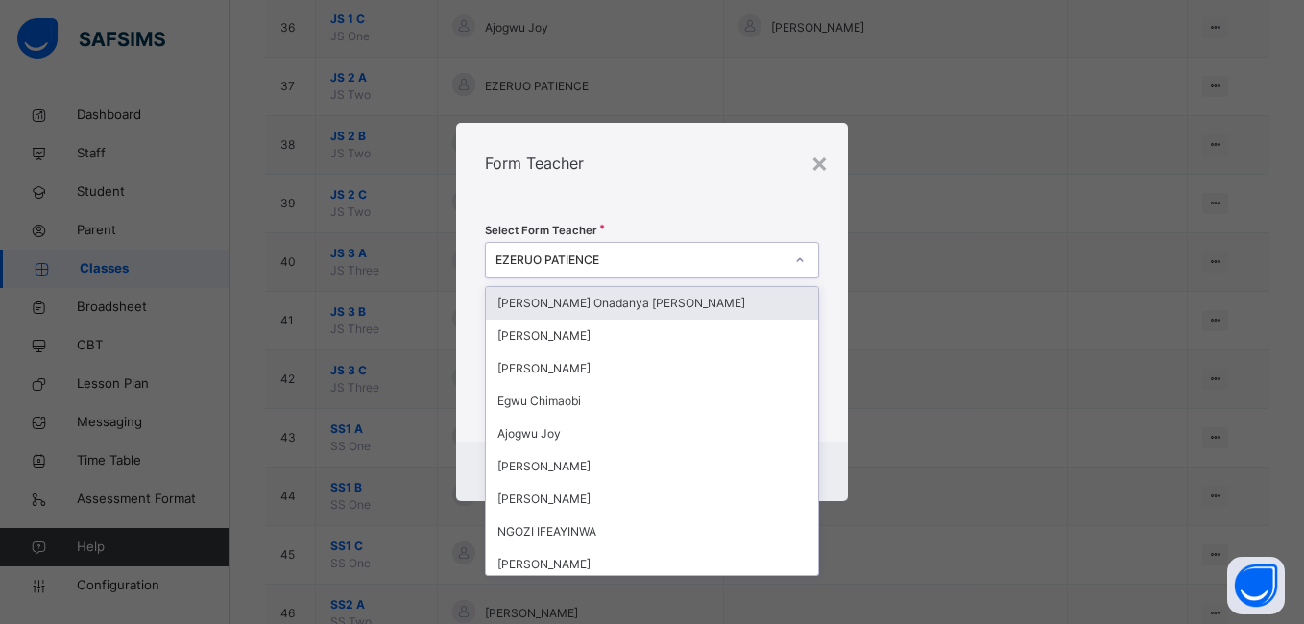
click at [633, 259] on div "EZERUO PATIENCE" at bounding box center [638, 260] width 287 height 17
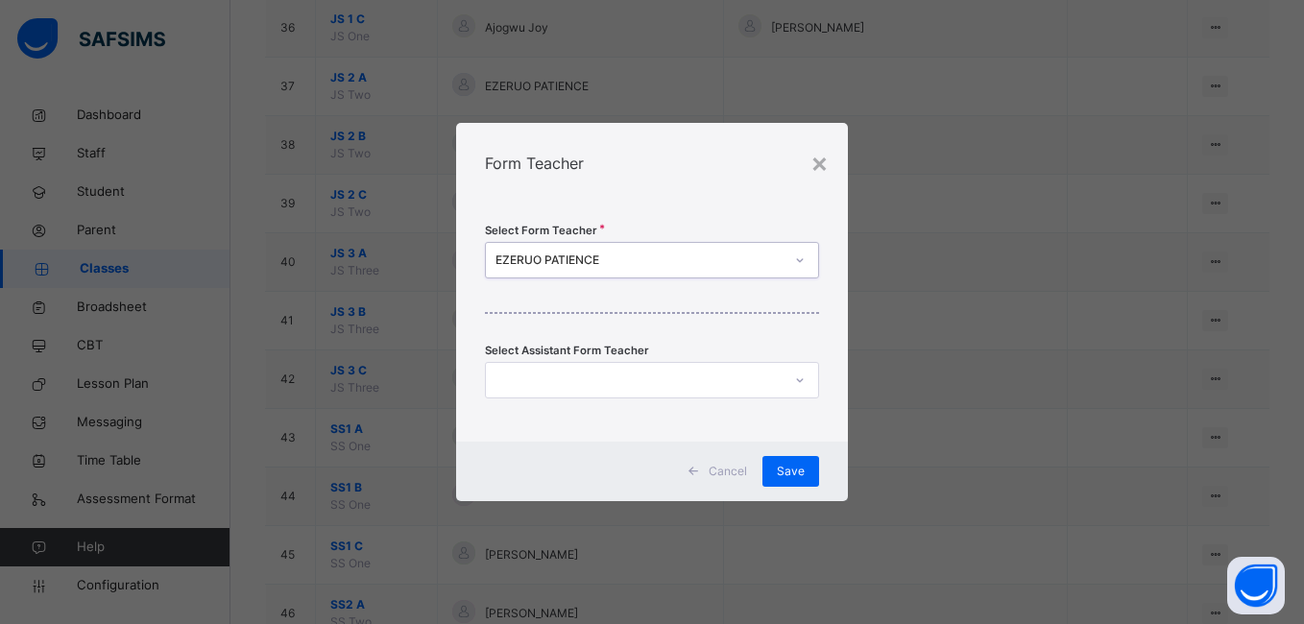
click at [624, 245] on div "EZERUO PATIENCE" at bounding box center [651, 260] width 333 height 36
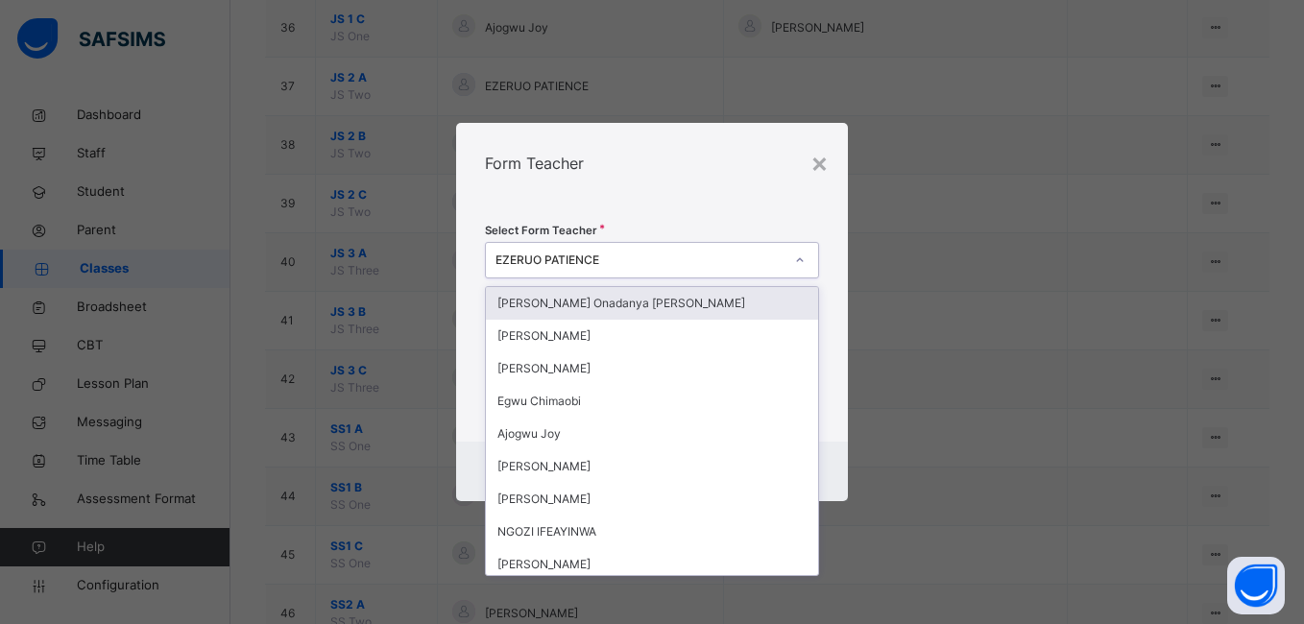
click at [629, 260] on div "EZERUO PATIENCE" at bounding box center [638, 260] width 287 height 17
type input "*"
type input "***"
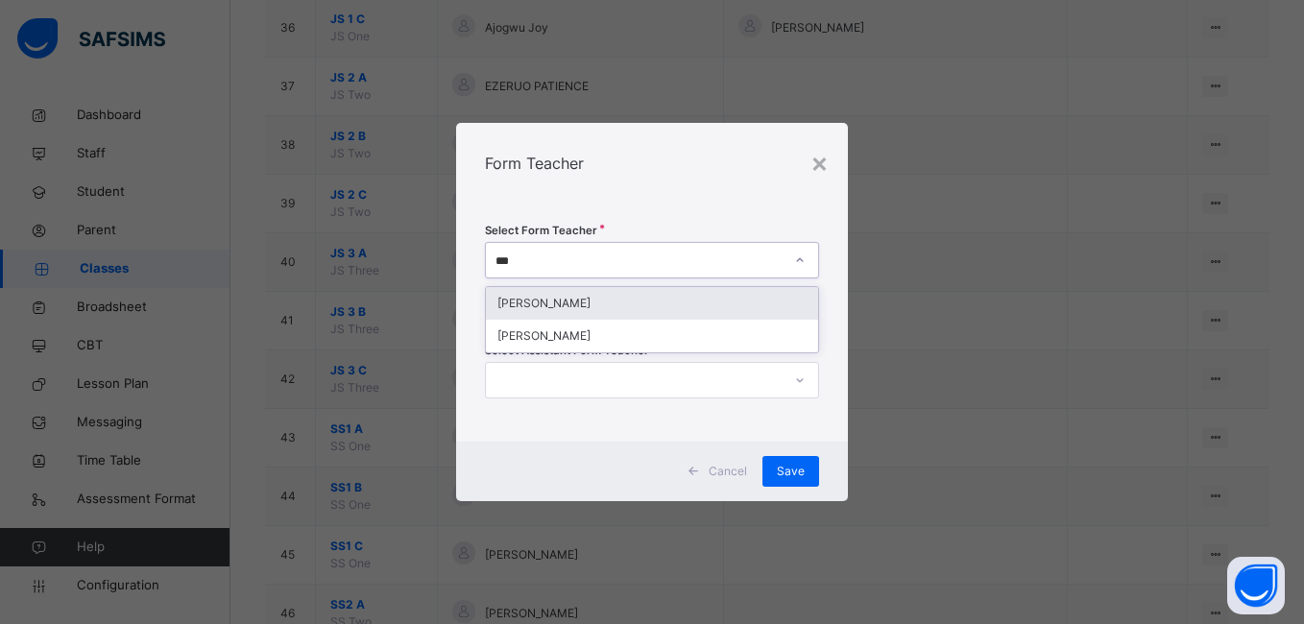
click at [571, 293] on div "[PERSON_NAME]" at bounding box center [651, 303] width 331 height 33
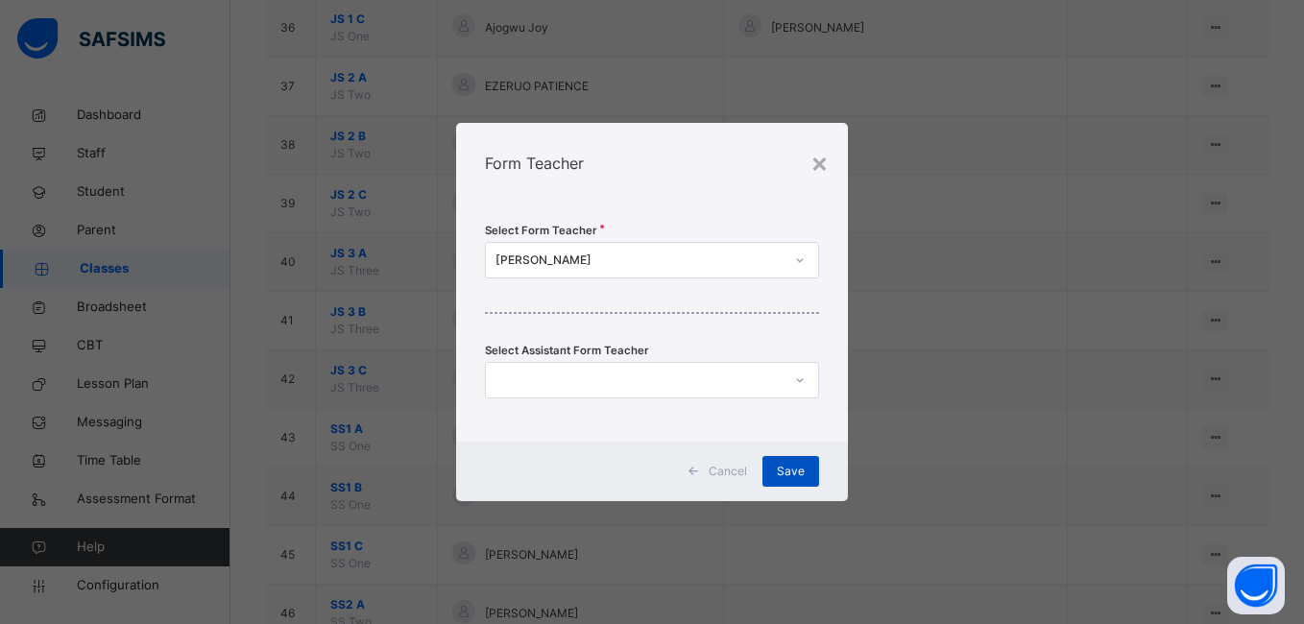
click at [782, 463] on span "Save" at bounding box center [791, 471] width 28 height 17
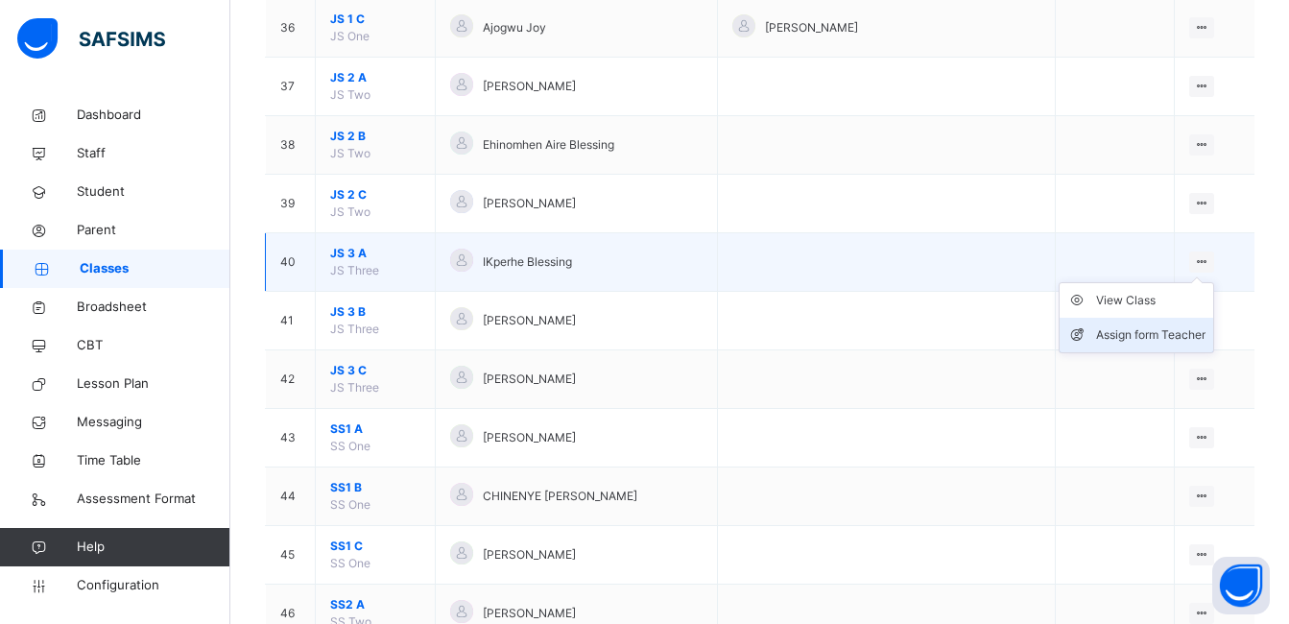
click at [1188, 329] on div "Assign form Teacher" at bounding box center [1150, 334] width 109 height 19
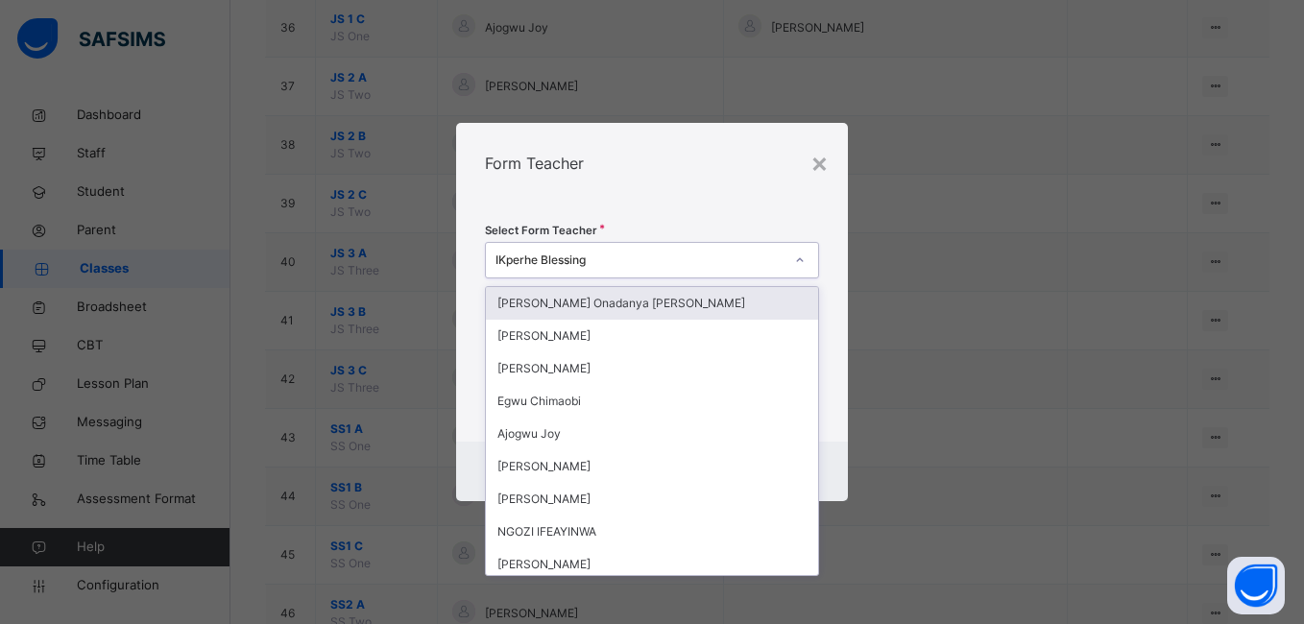
click at [625, 247] on div "IKperhe Blessing" at bounding box center [633, 261] width 295 height 30
type input "****"
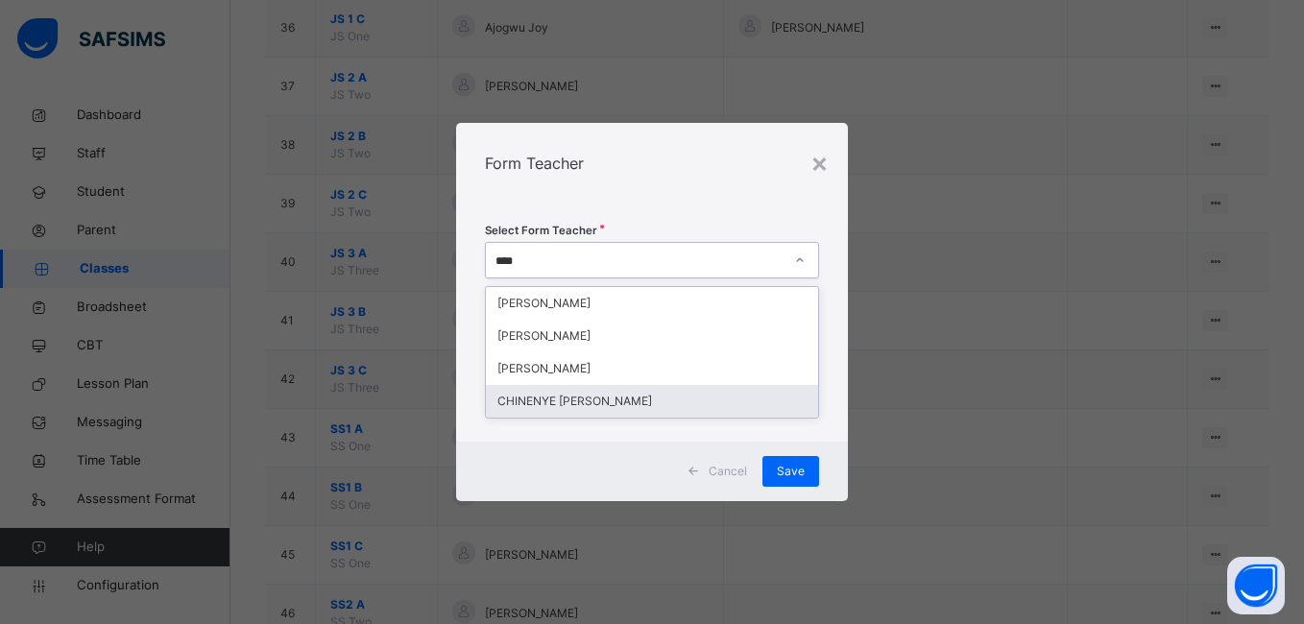
click at [596, 395] on div "CHINENYE [PERSON_NAME]" at bounding box center [651, 401] width 331 height 33
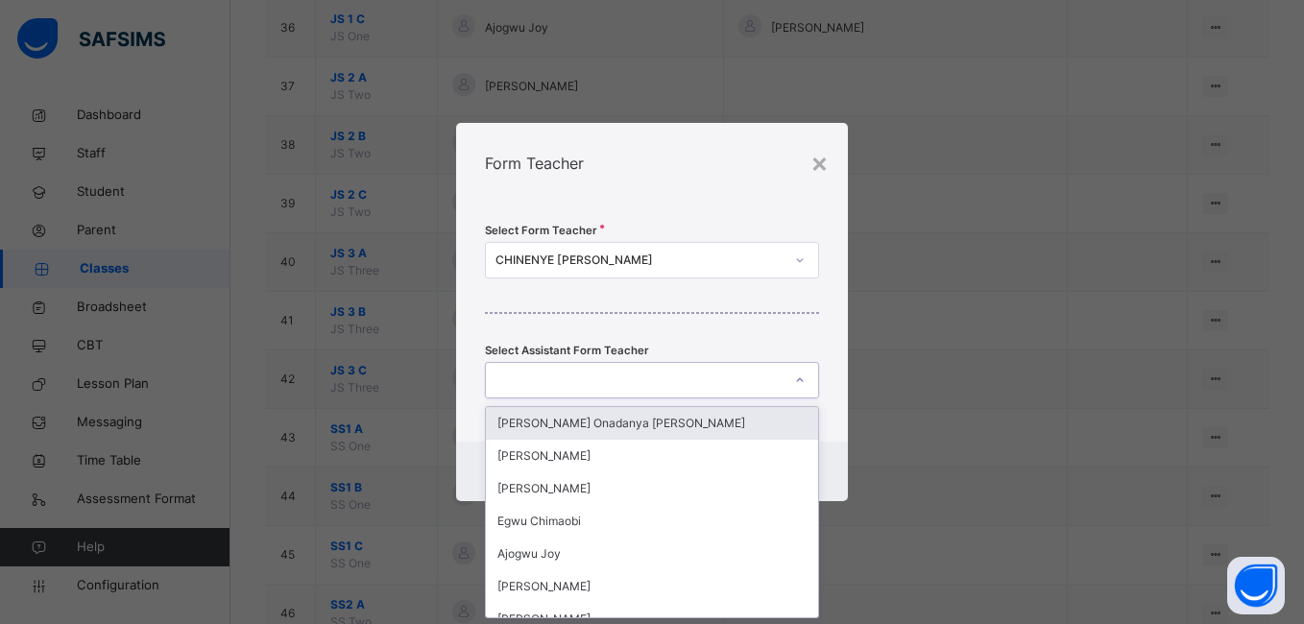
click at [629, 371] on div at bounding box center [633, 381] width 295 height 30
type input "***"
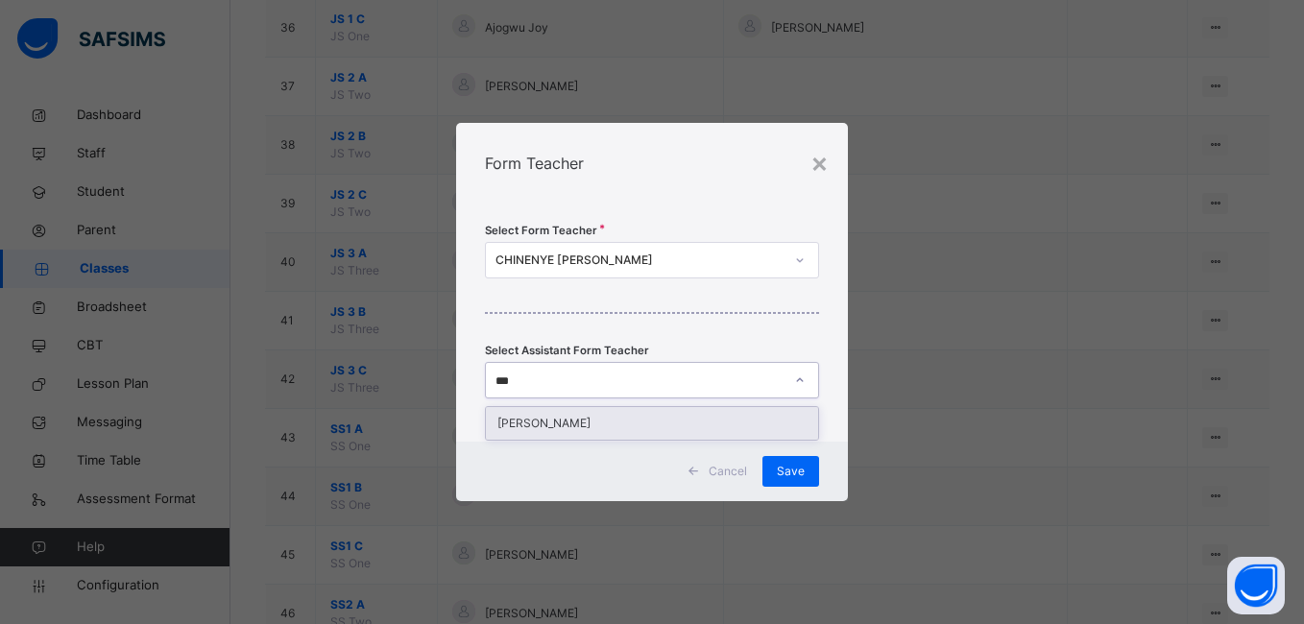
click at [575, 421] on div "[PERSON_NAME]" at bounding box center [651, 423] width 331 height 33
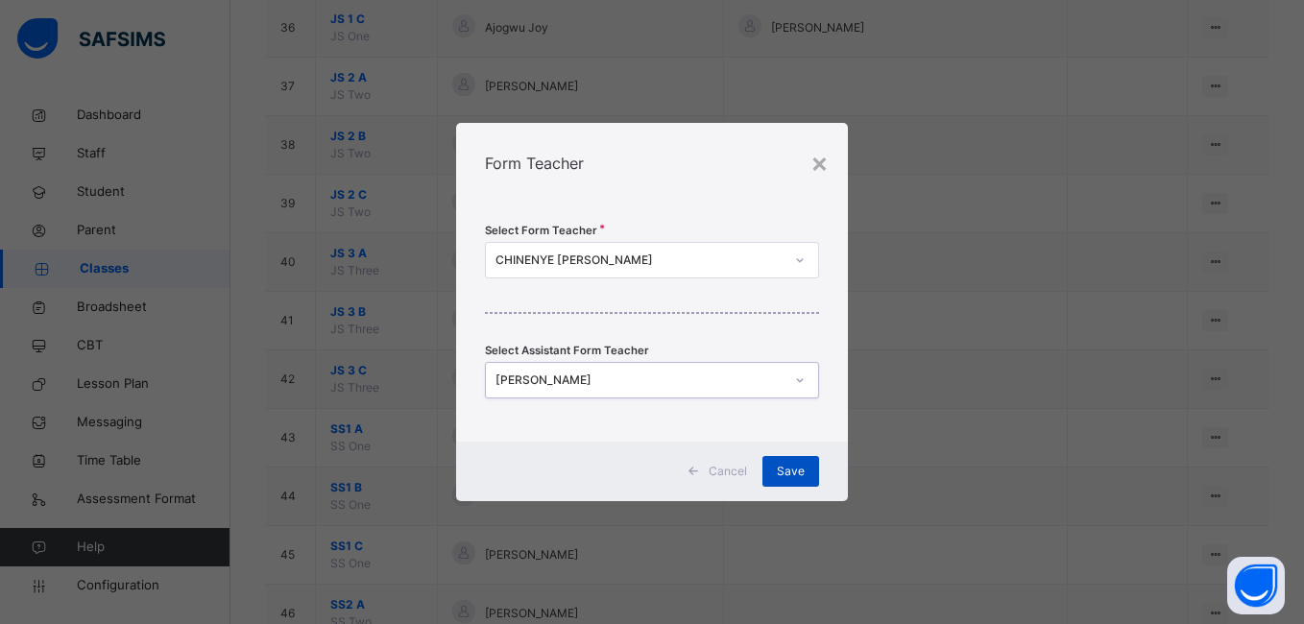
click at [792, 464] on span "Save" at bounding box center [791, 471] width 28 height 17
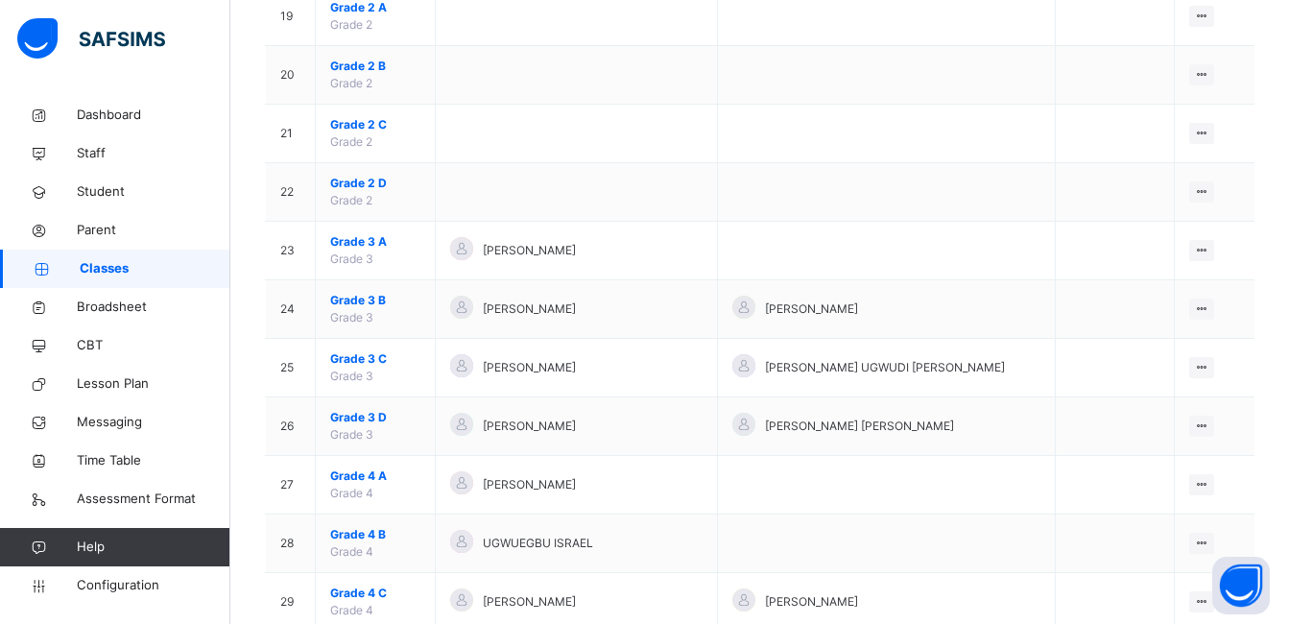
scroll to position [1421, 0]
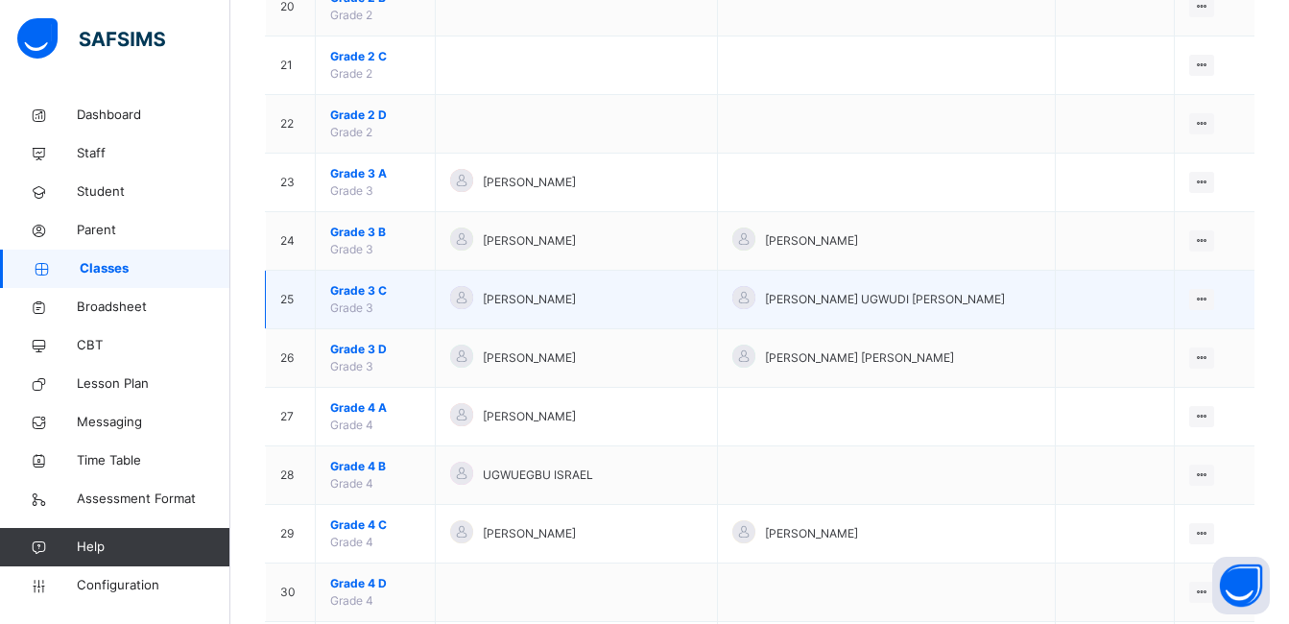
click at [349, 286] on span "Grade 3 C" at bounding box center [375, 290] width 90 height 17
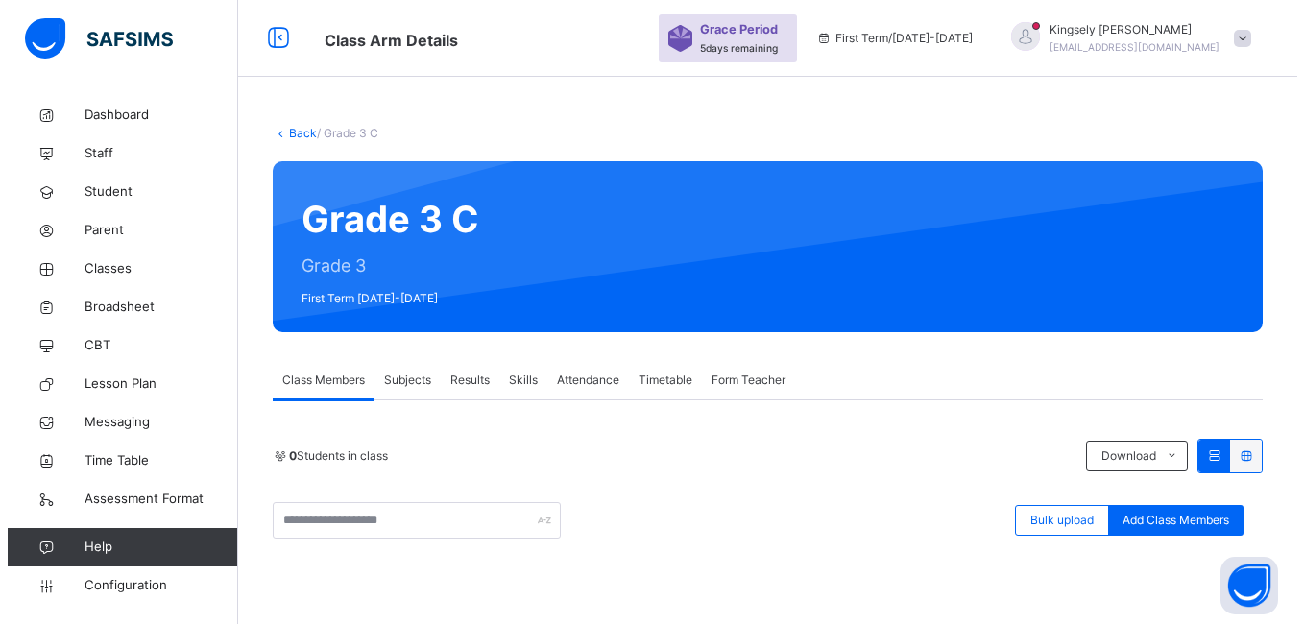
scroll to position [390, 0]
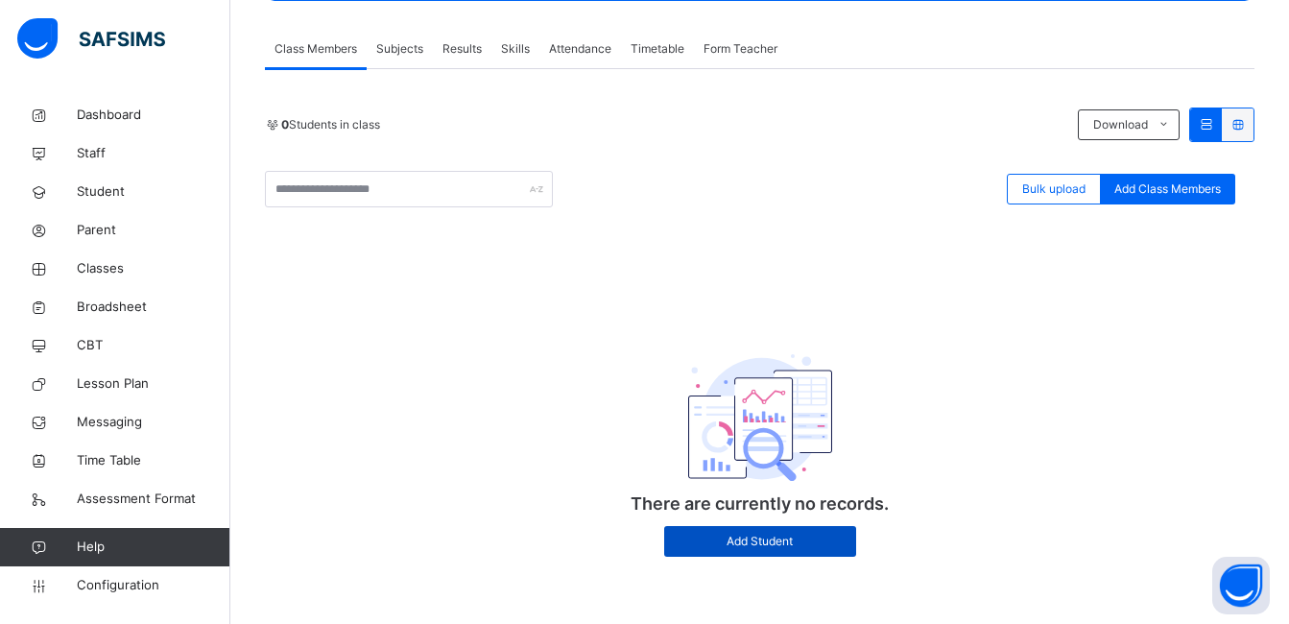
click at [777, 540] on span "Add Student" at bounding box center [760, 541] width 163 height 17
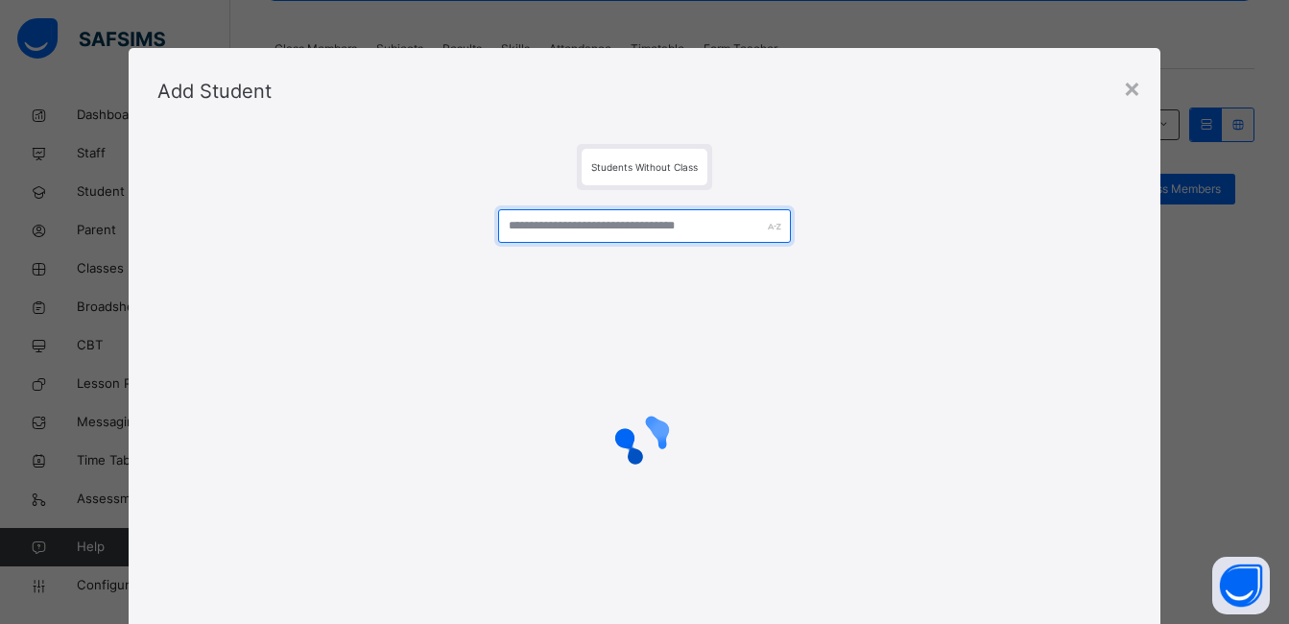
click at [696, 240] on input "text" at bounding box center [644, 226] width 292 height 34
type input "*"
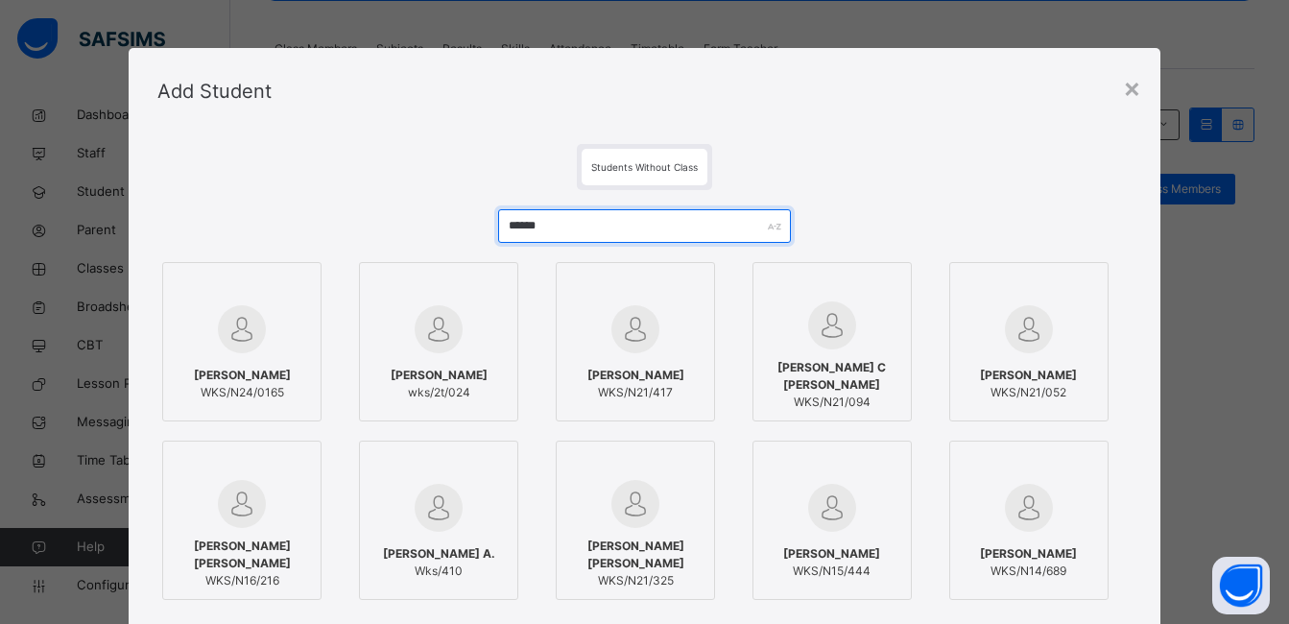
type input "*****"
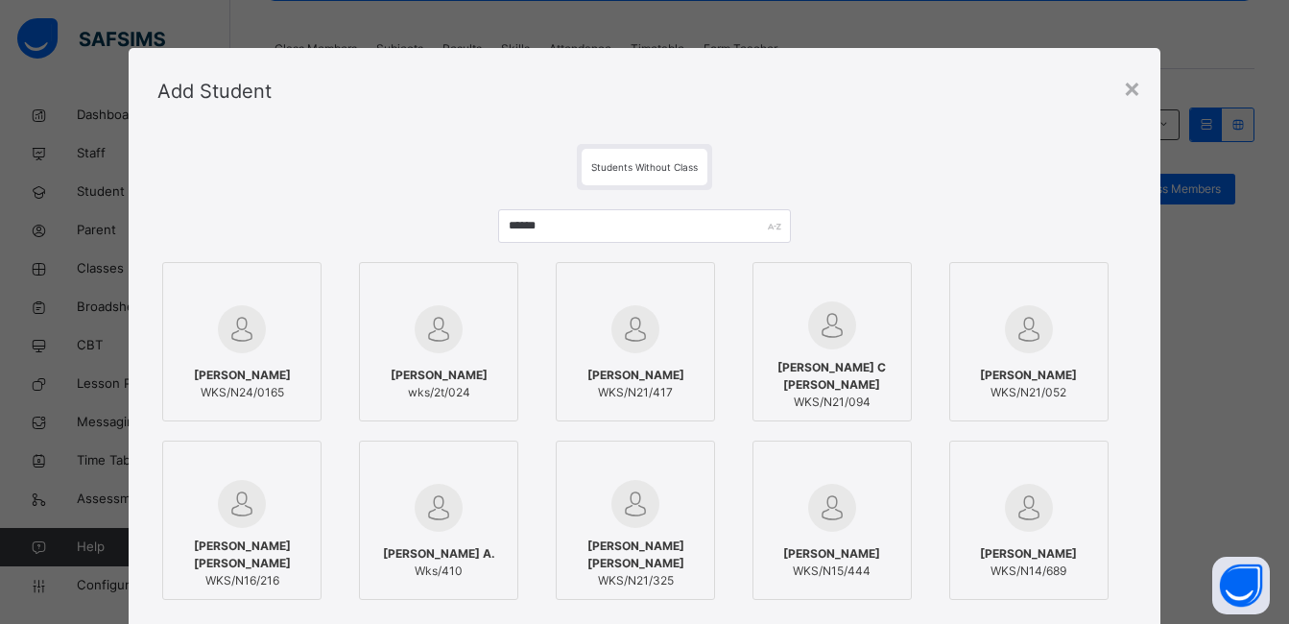
click at [1031, 392] on span "WKS/N21/052" at bounding box center [1028, 392] width 97 height 17
click at [959, 168] on div "Students Without Class" at bounding box center [651, 167] width 985 height 46
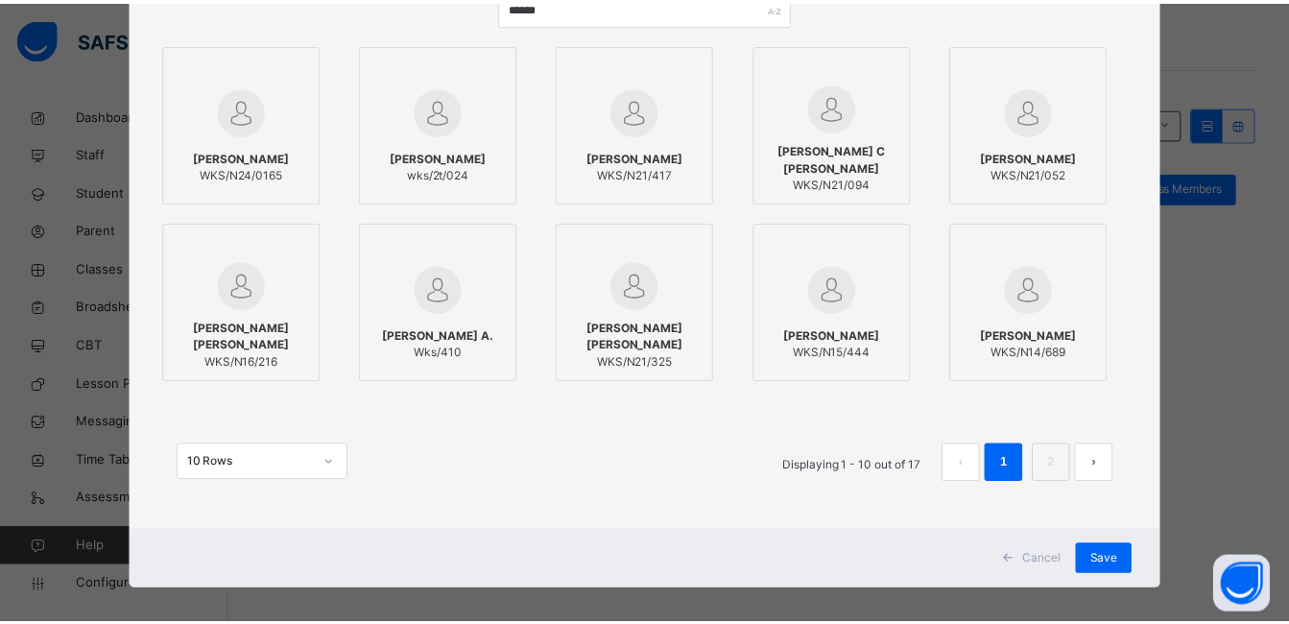
scroll to position [232, 0]
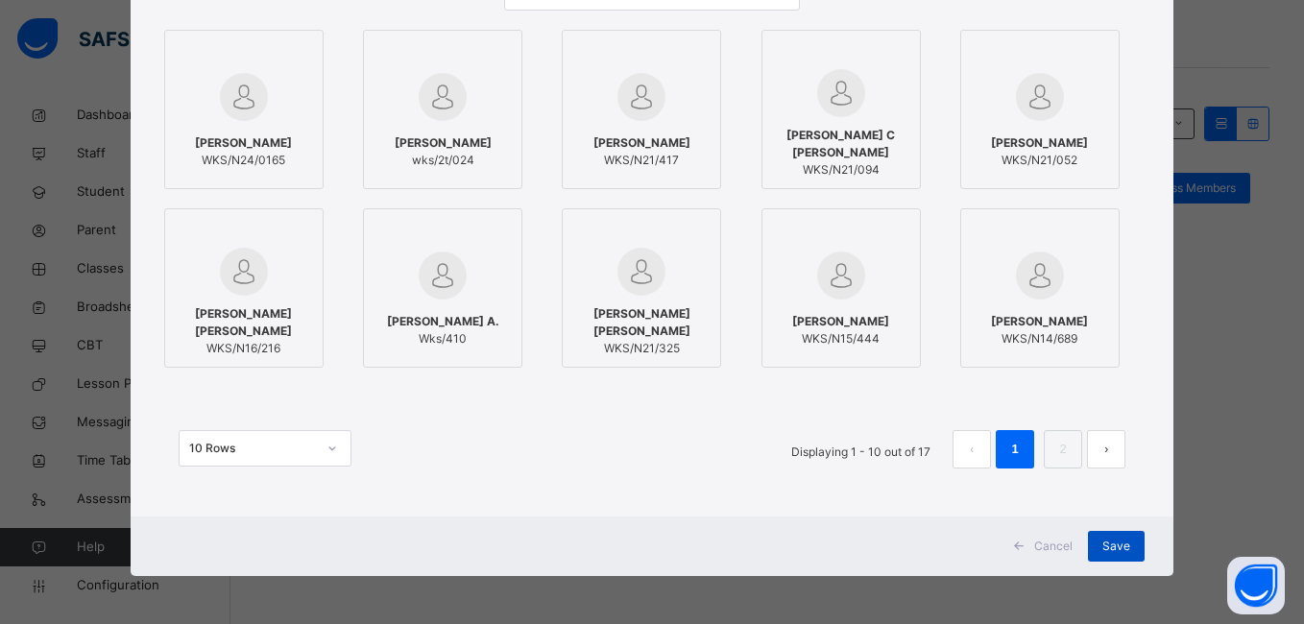
click at [1114, 541] on span "Save" at bounding box center [1116, 546] width 28 height 17
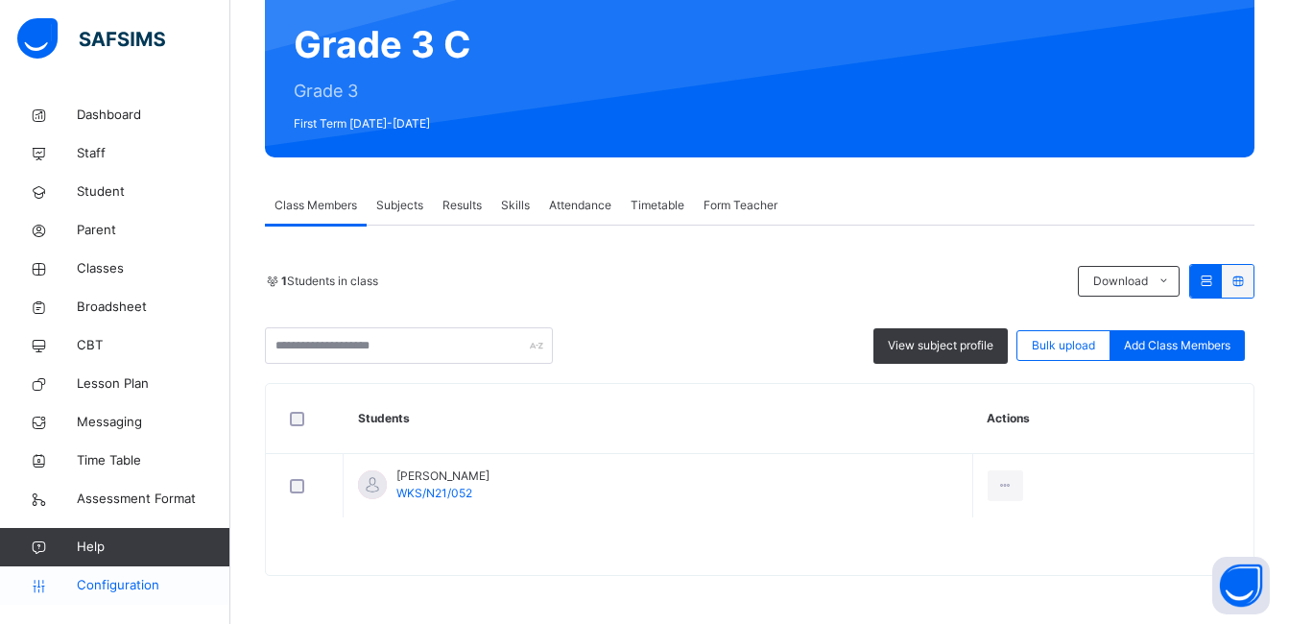
click at [128, 589] on span "Configuration" at bounding box center [153, 585] width 153 height 19
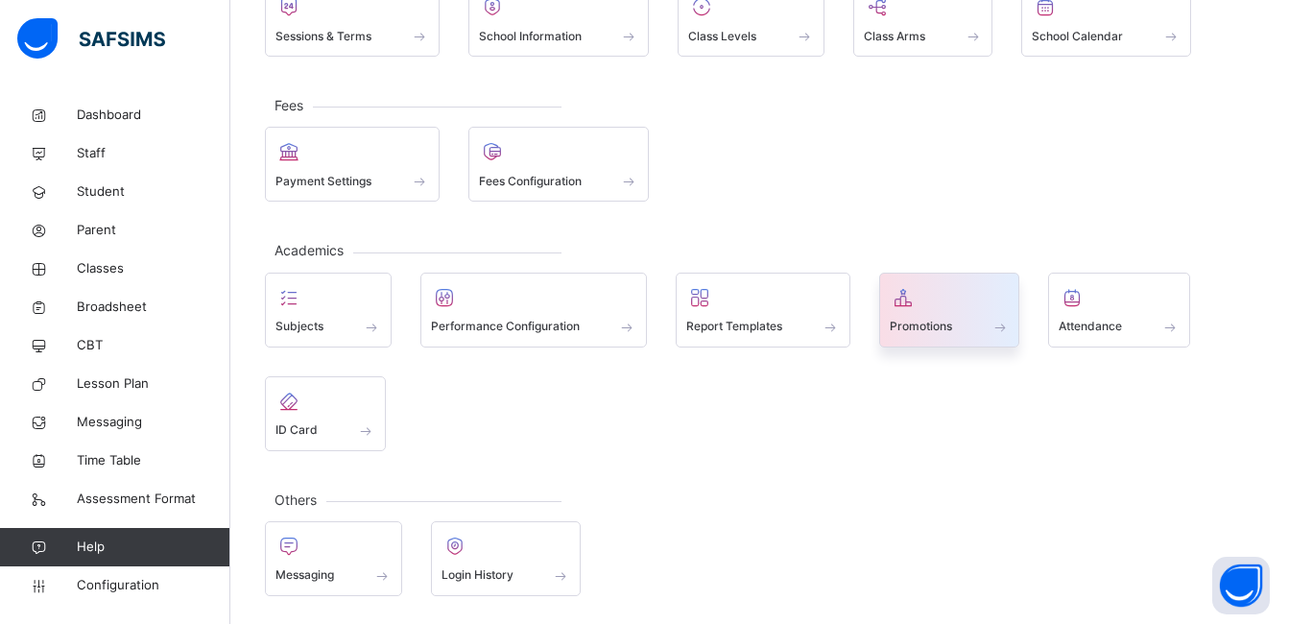
click at [1016, 324] on div "Promotions" at bounding box center [949, 310] width 141 height 75
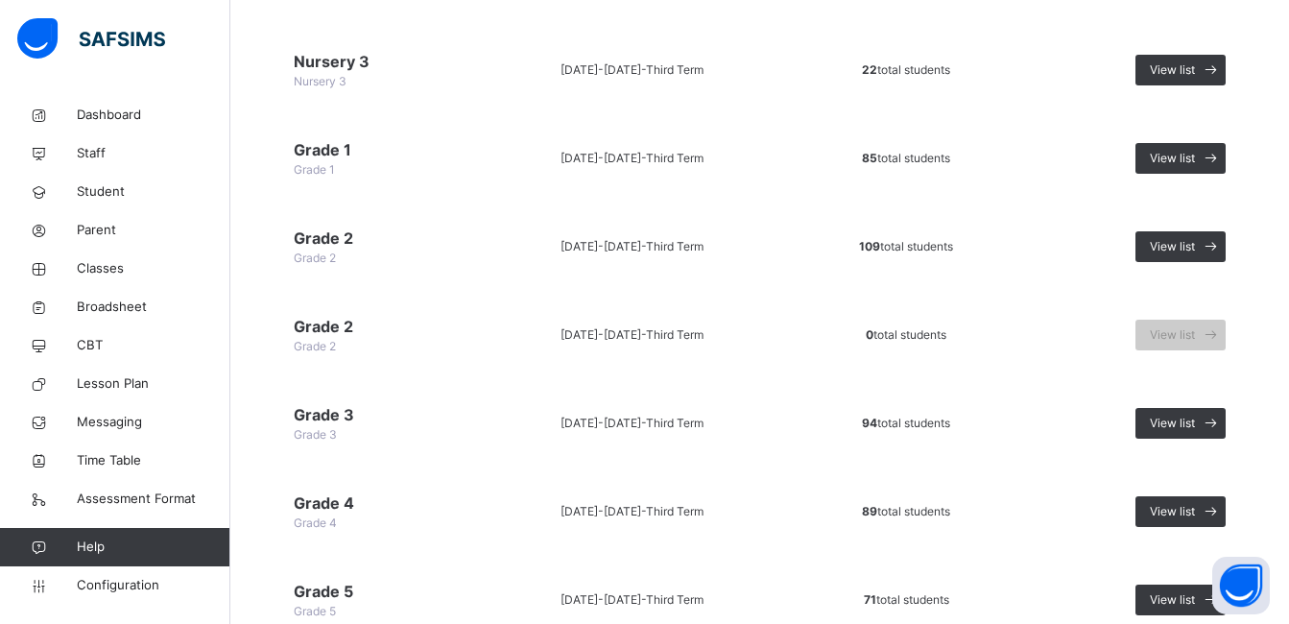
scroll to position [714, 0]
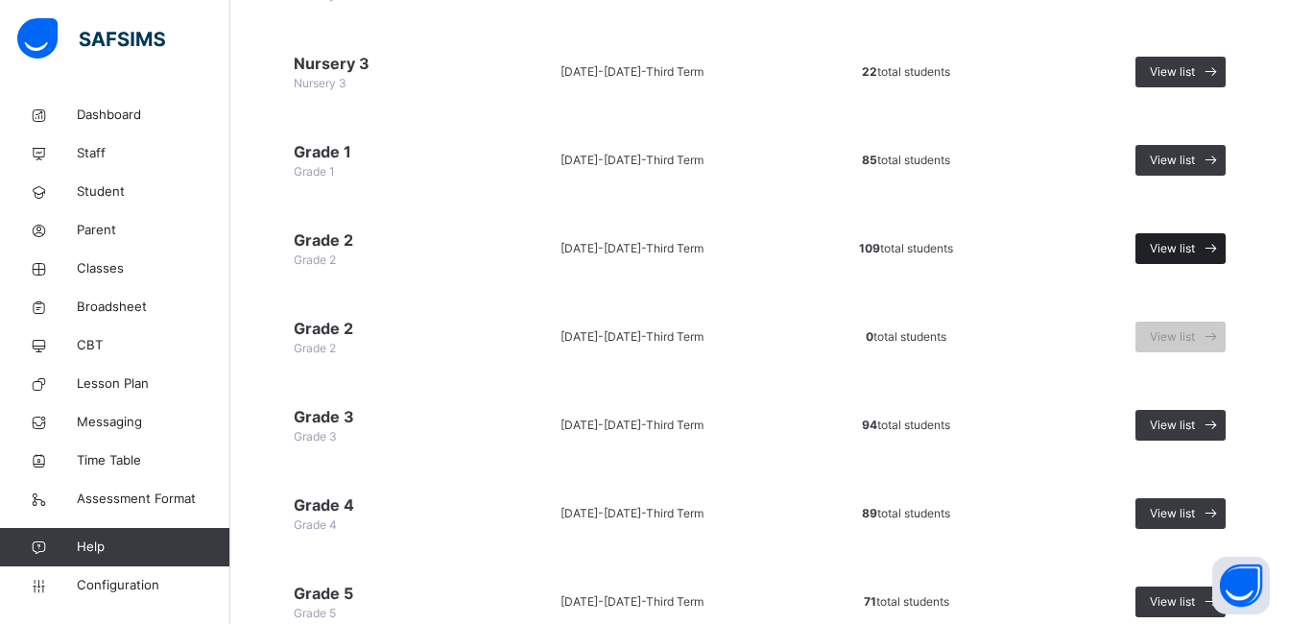
click at [1195, 242] on span "View list" at bounding box center [1172, 248] width 45 height 17
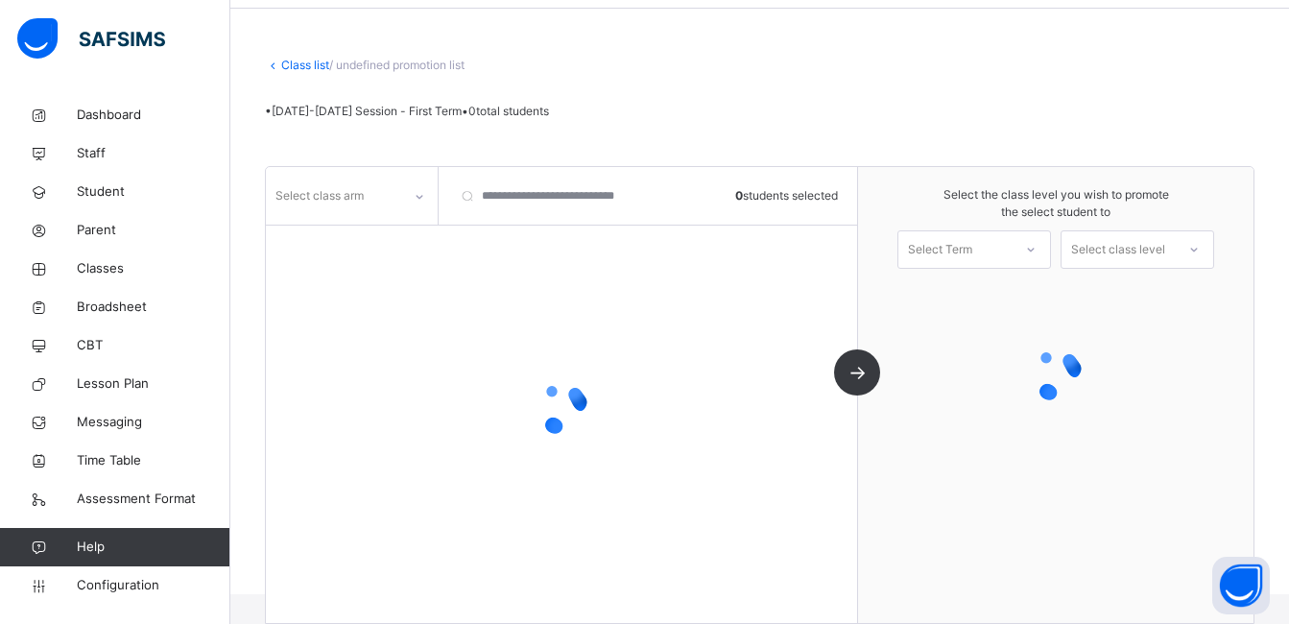
scroll to position [126, 0]
click at [419, 196] on icon at bounding box center [420, 196] width 12 height 19
click at [419, 196] on icon at bounding box center [420, 197] width 7 height 4
click at [419, 196] on icon at bounding box center [420, 196] width 12 height 19
click at [419, 196] on icon at bounding box center [420, 197] width 7 height 4
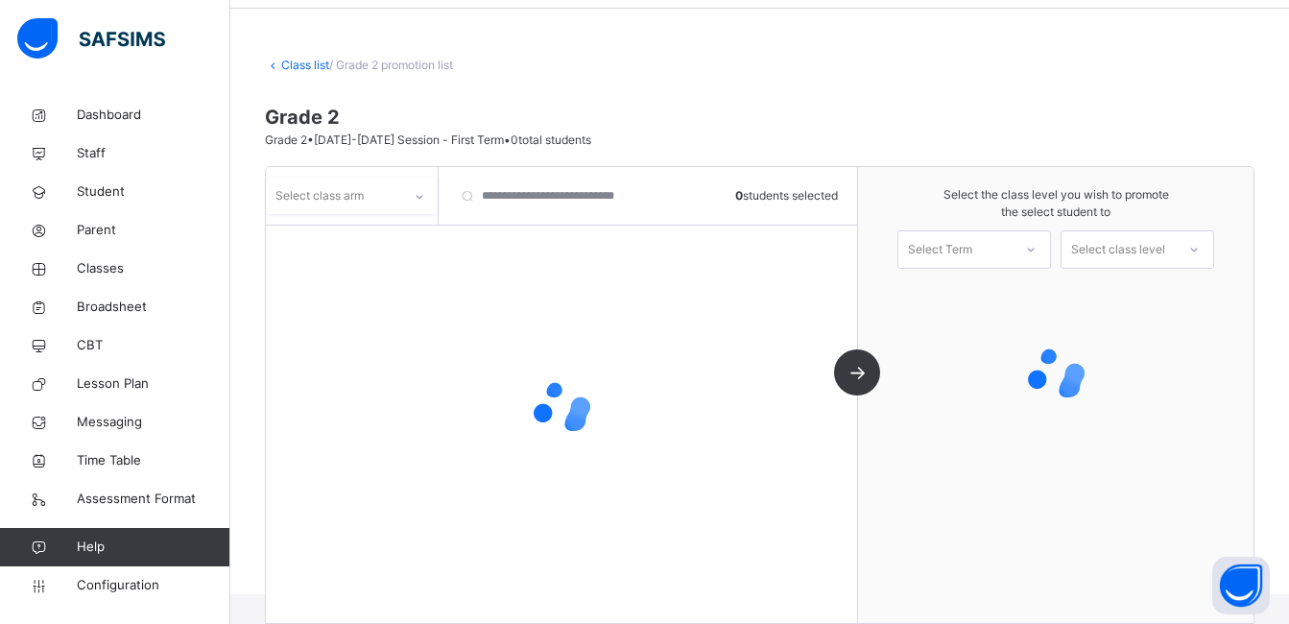
click at [419, 196] on icon at bounding box center [420, 196] width 12 height 19
click at [419, 196] on icon at bounding box center [420, 197] width 7 height 4
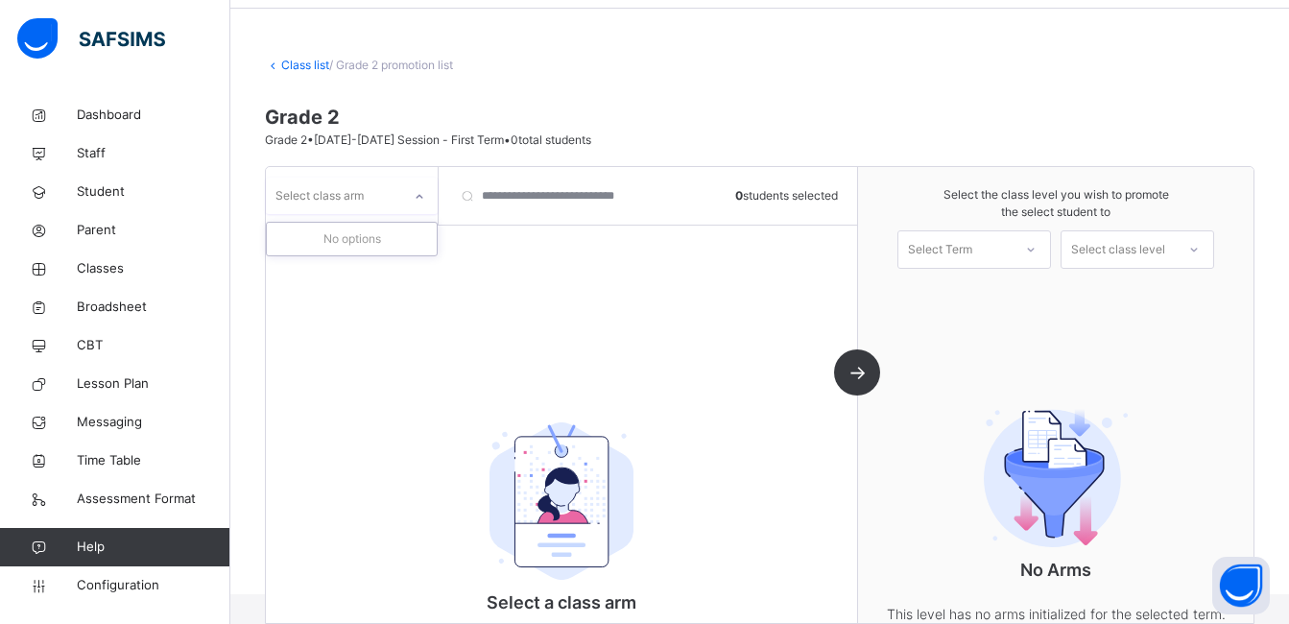
click at [419, 196] on icon at bounding box center [420, 196] width 12 height 19
click at [419, 196] on icon at bounding box center [420, 197] width 7 height 4
click at [419, 196] on icon at bounding box center [420, 196] width 12 height 19
click at [419, 196] on icon at bounding box center [420, 197] width 7 height 4
click at [419, 196] on icon at bounding box center [420, 196] width 7 height 4
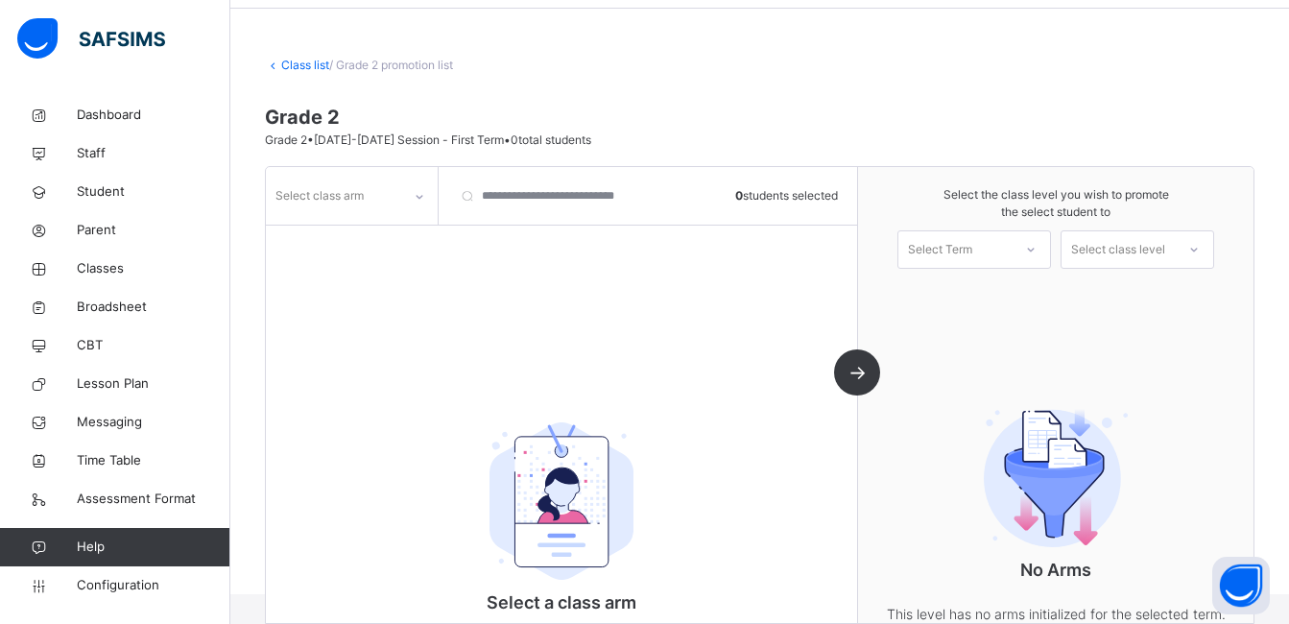
click at [526, 314] on div "Select class arm 0 students selected Select a class arm Select a class arm from…" at bounding box center [562, 395] width 592 height 456
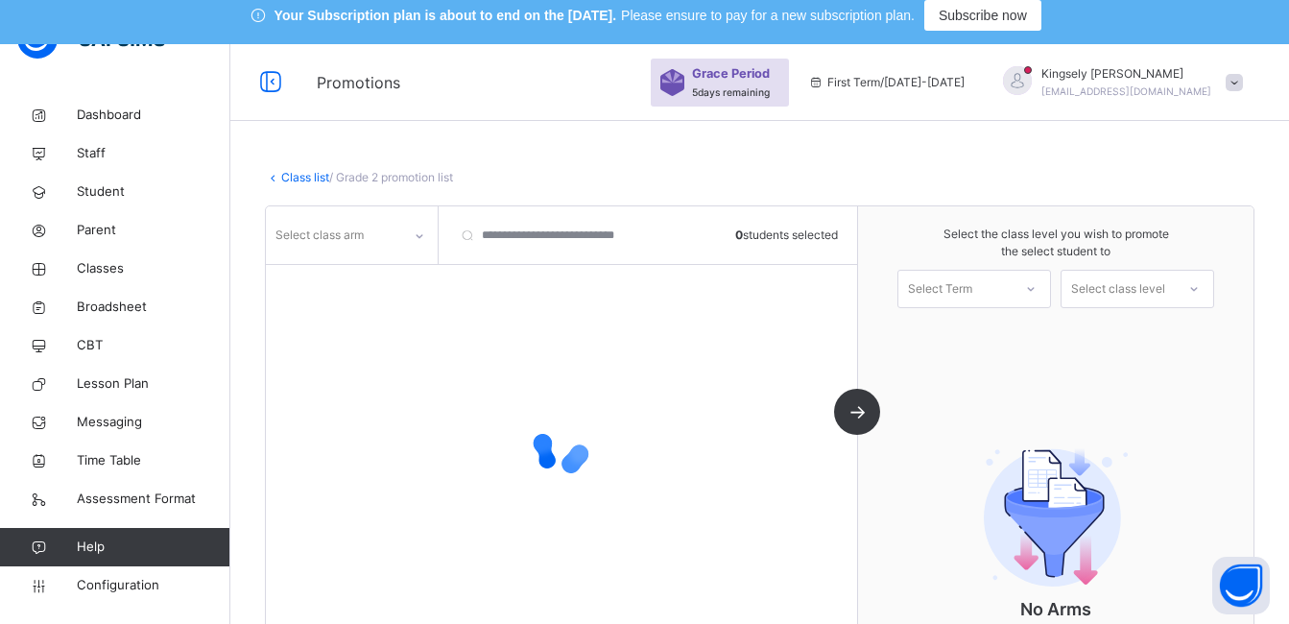
scroll to position [3, 0]
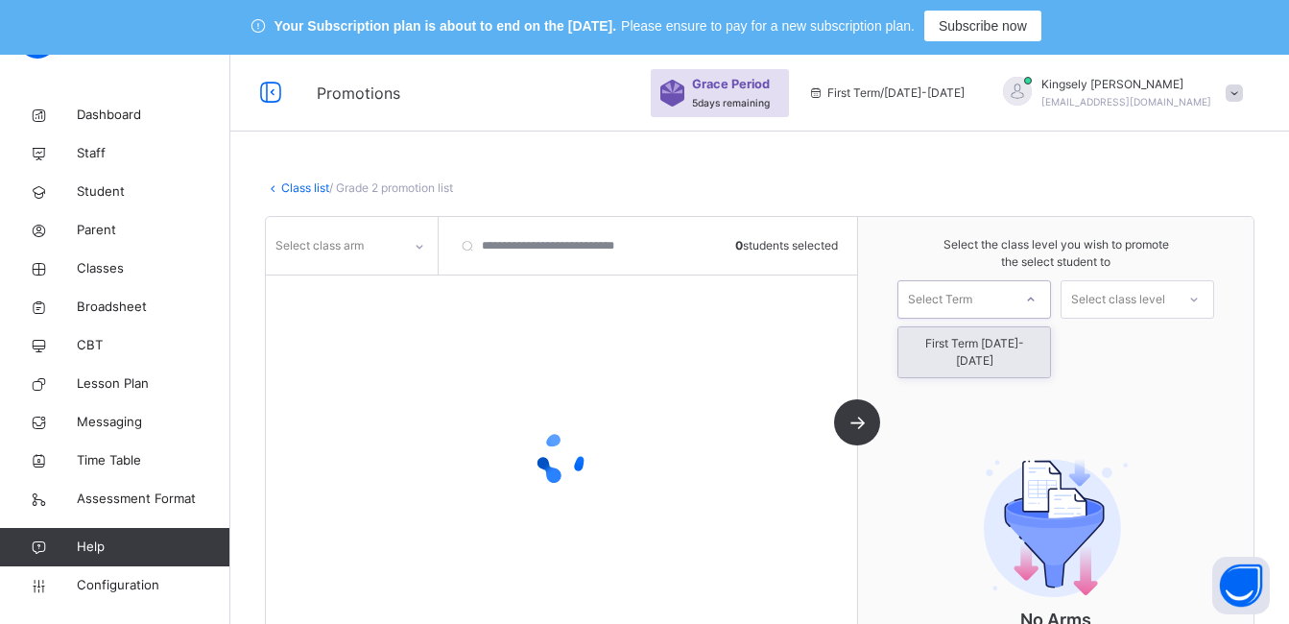
click at [1034, 296] on div at bounding box center [1031, 299] width 35 height 33
click at [999, 347] on div "First Term [DATE]-[DATE]" at bounding box center [975, 352] width 152 height 50
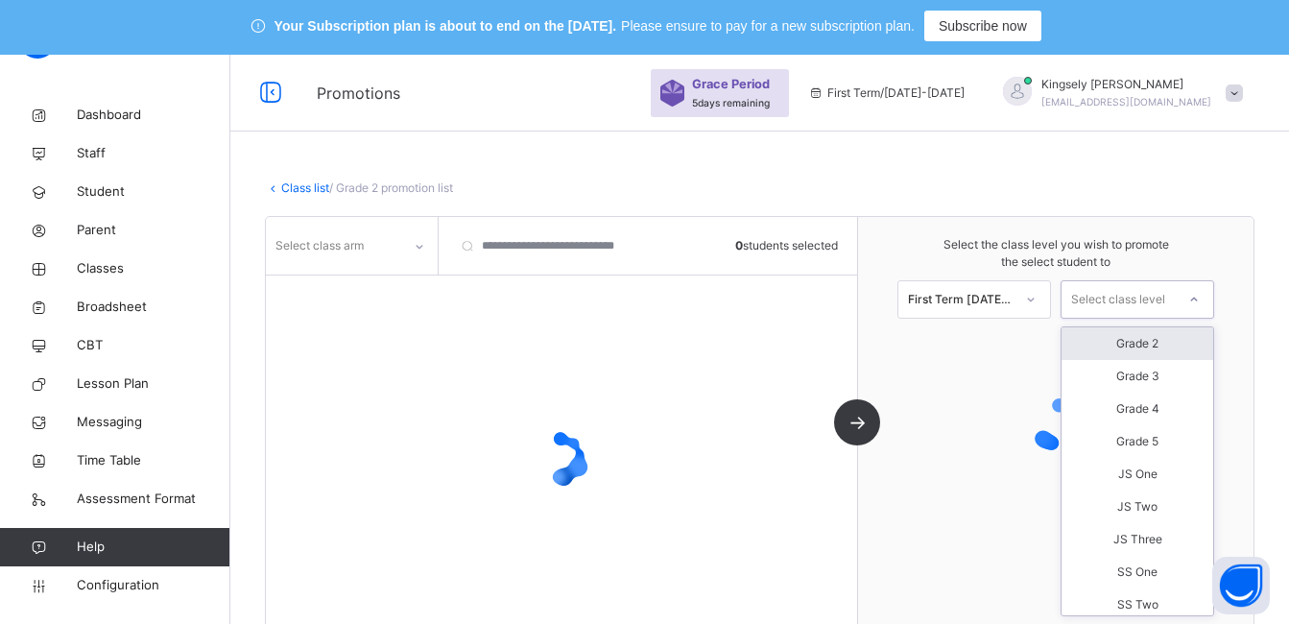
click at [1200, 300] on icon at bounding box center [1195, 299] width 12 height 19
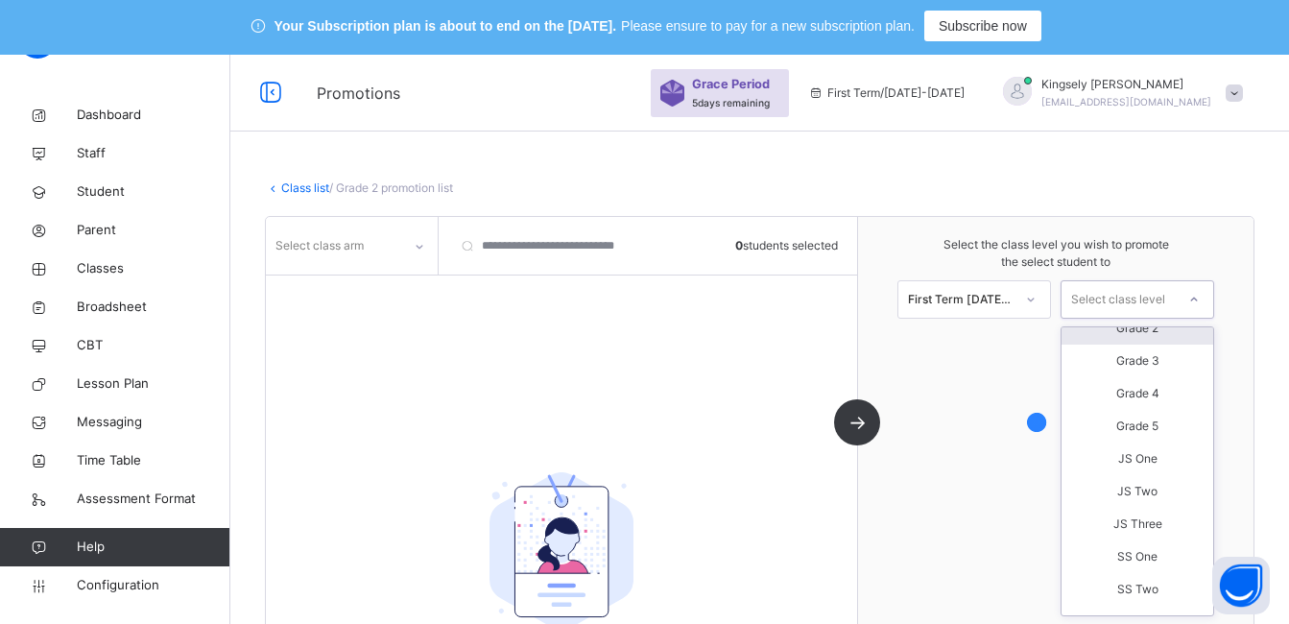
scroll to position [0, 0]
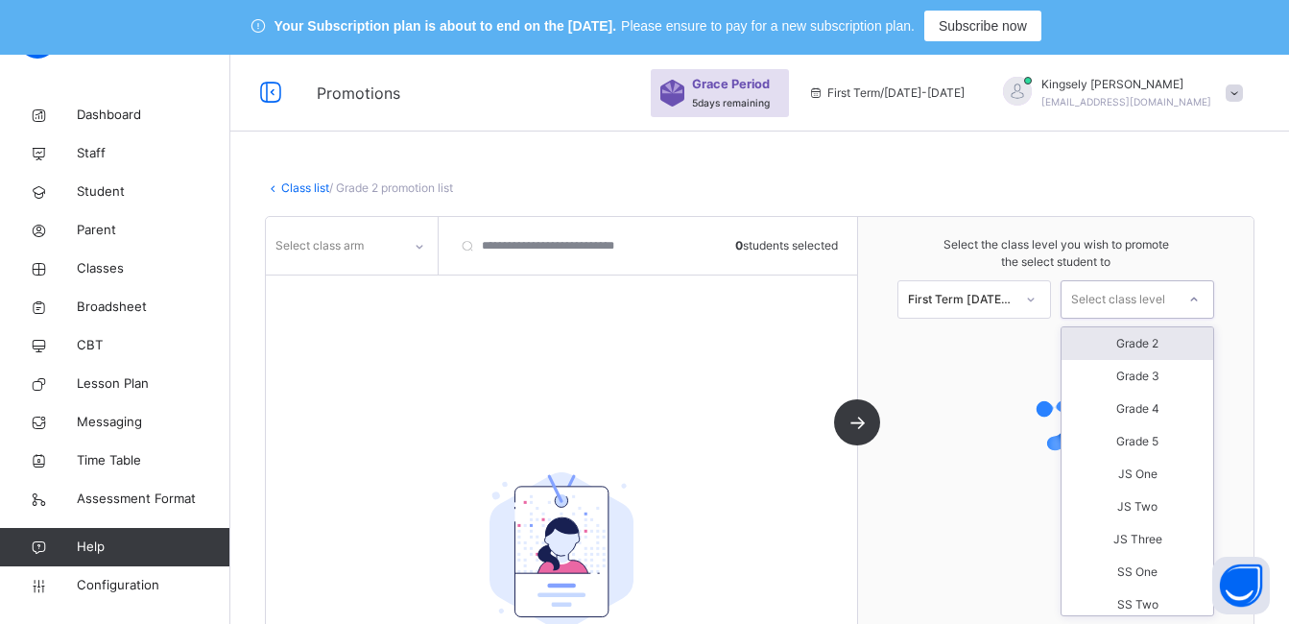
click at [1144, 342] on div "Grade 2" at bounding box center [1138, 343] width 152 height 33
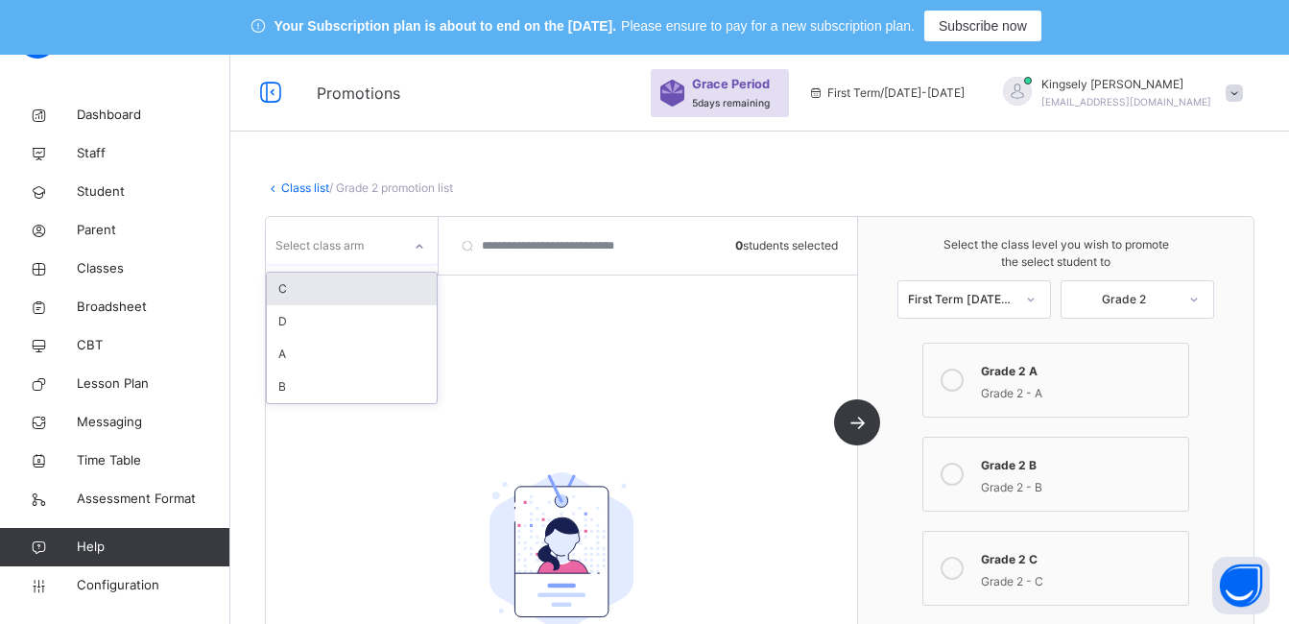
click at [425, 245] on div at bounding box center [419, 246] width 33 height 31
click at [298, 287] on div "C" at bounding box center [352, 289] width 170 height 33
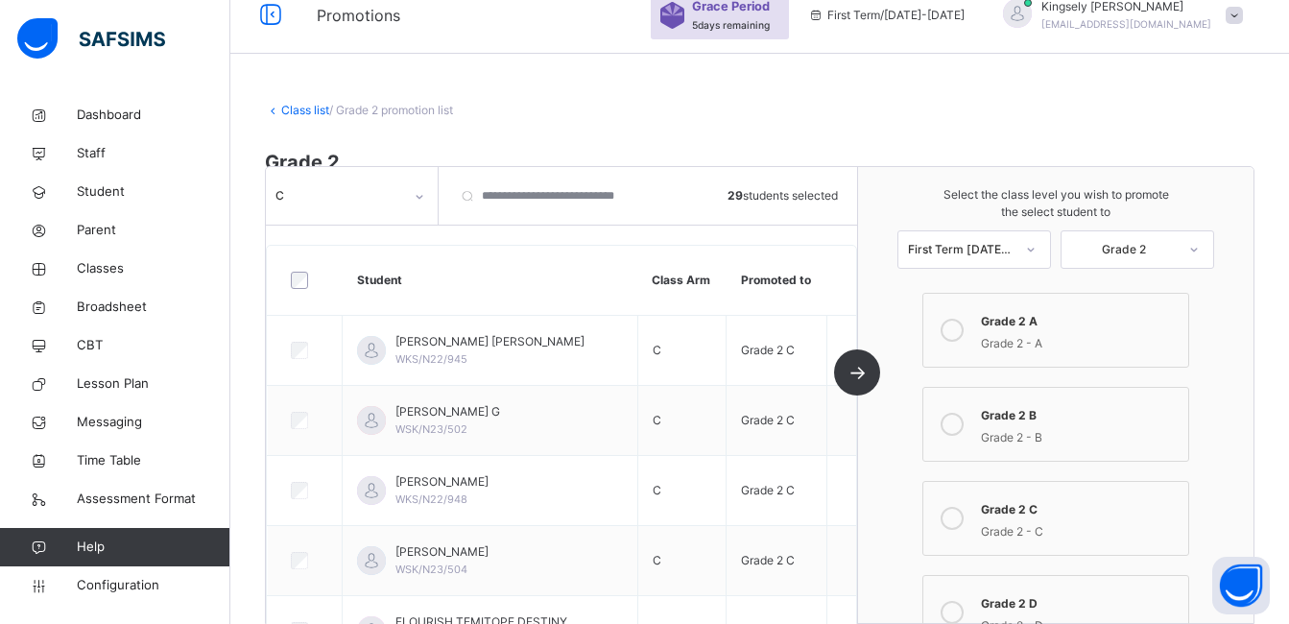
scroll to position [3, 0]
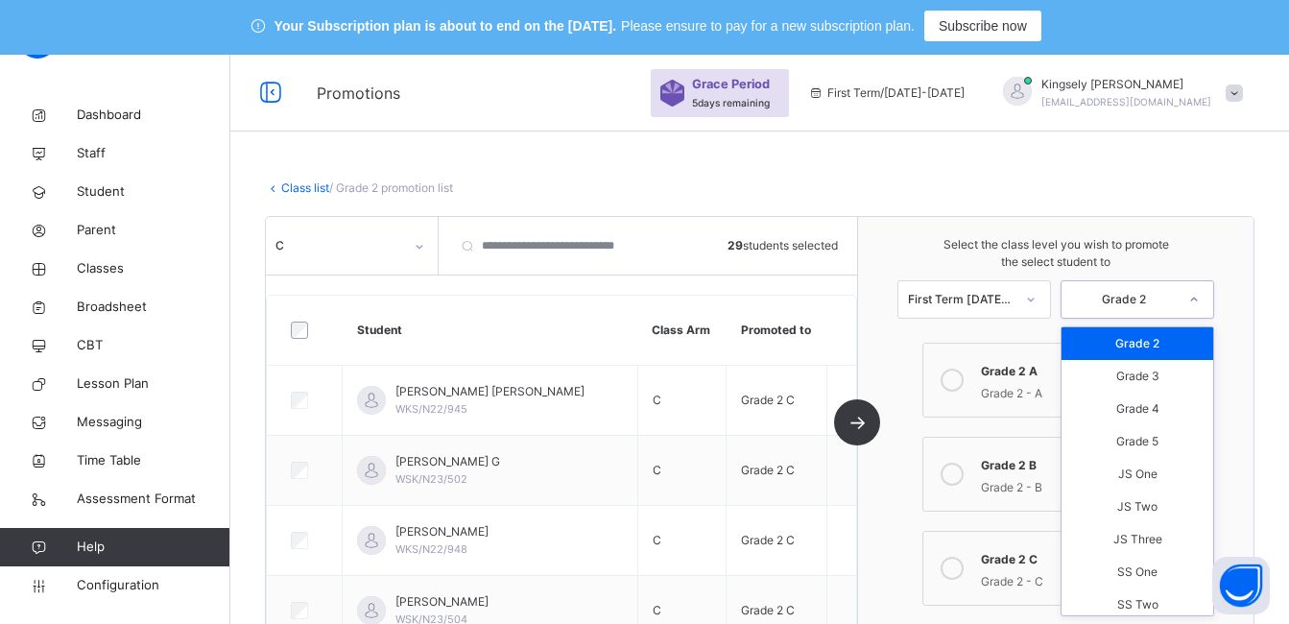
click at [1200, 299] on icon at bounding box center [1195, 299] width 12 height 19
click at [1147, 378] on div "Grade 3" at bounding box center [1138, 376] width 152 height 33
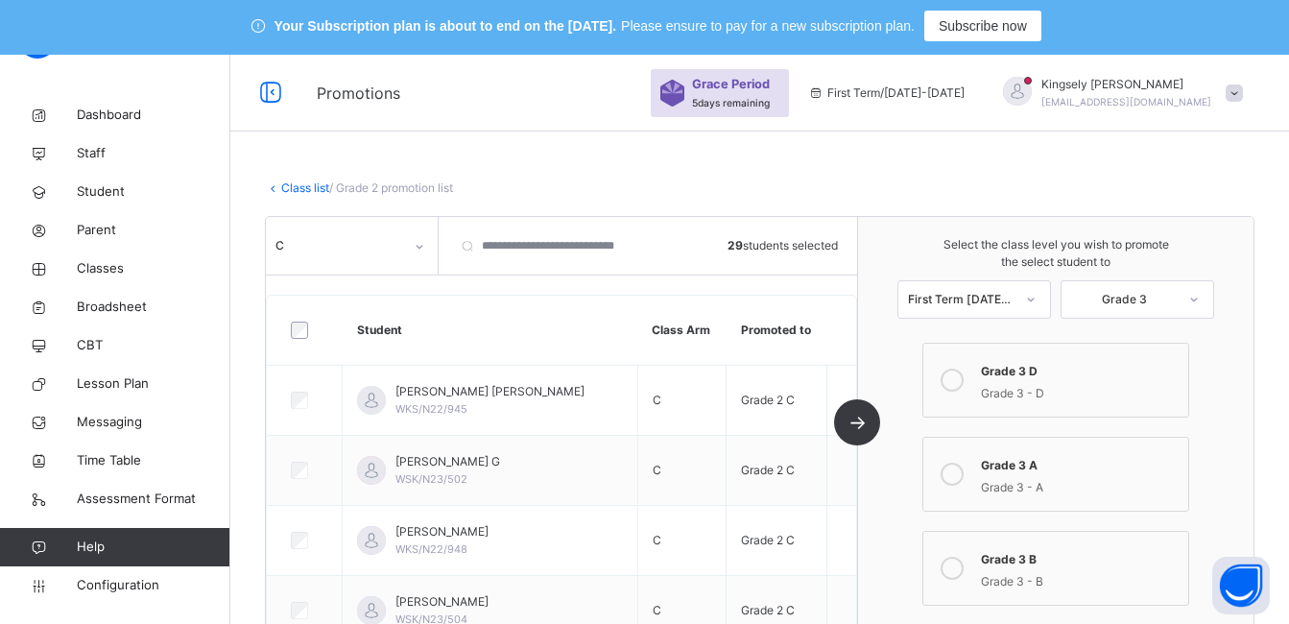
click at [975, 506] on label "Grade 3 A Grade 3 - A" at bounding box center [1056, 474] width 267 height 75
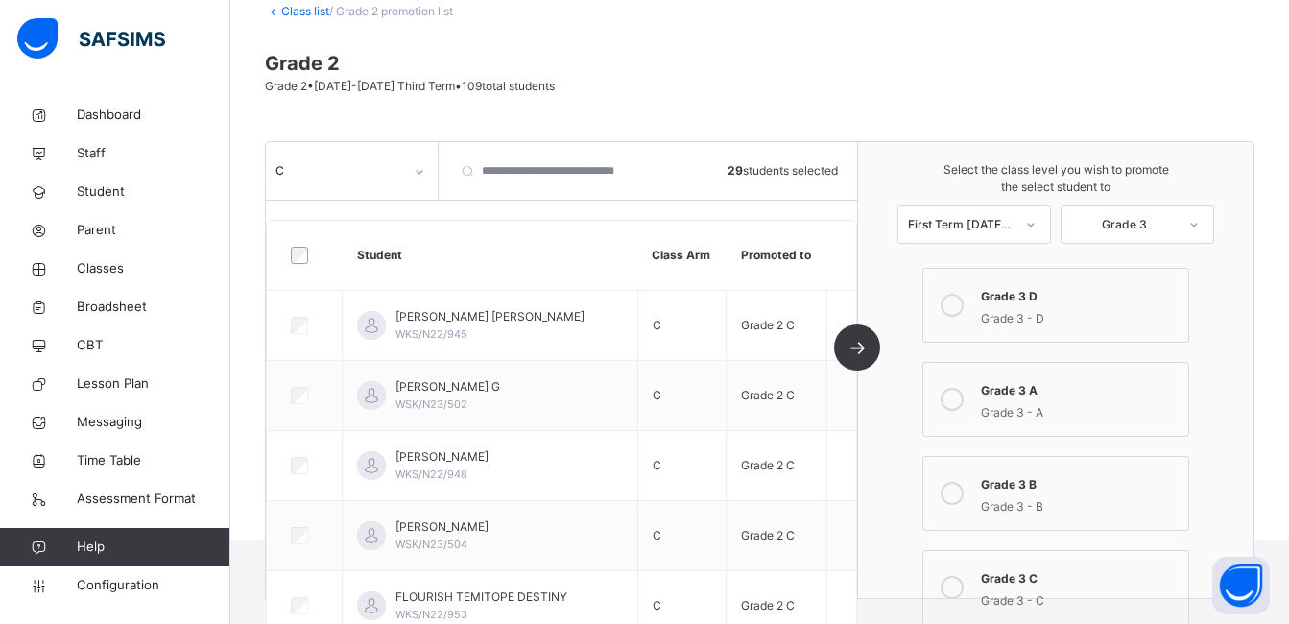
scroll to position [195, 0]
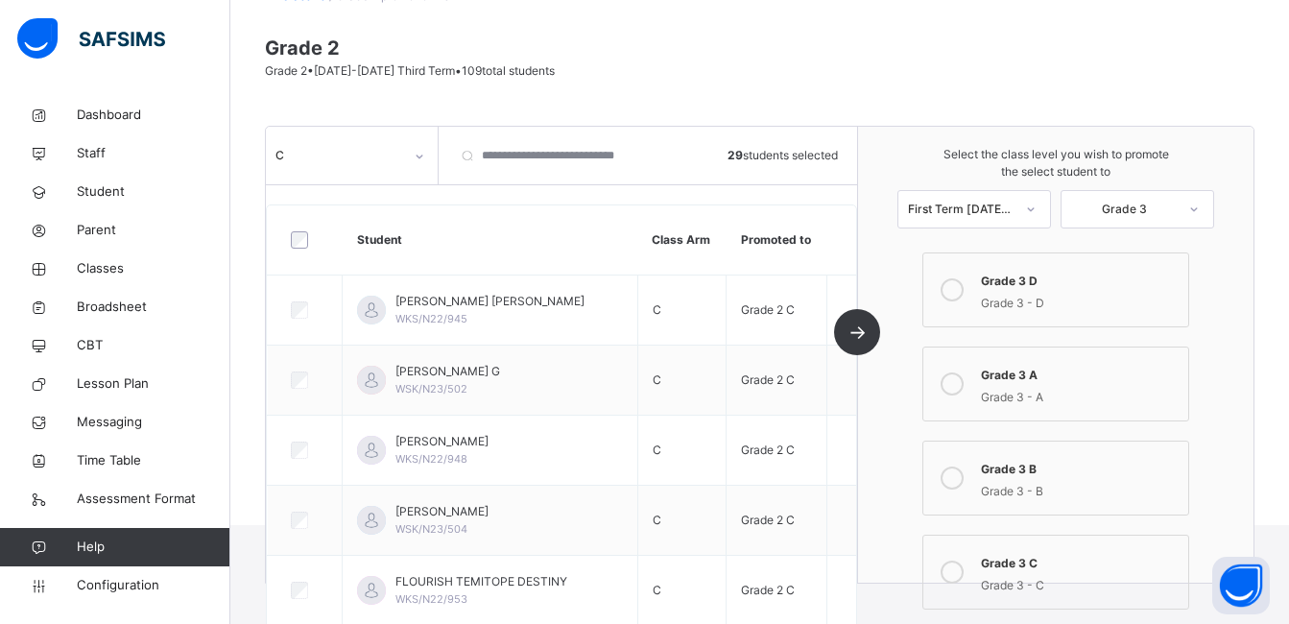
click at [964, 570] on icon at bounding box center [952, 572] width 23 height 23
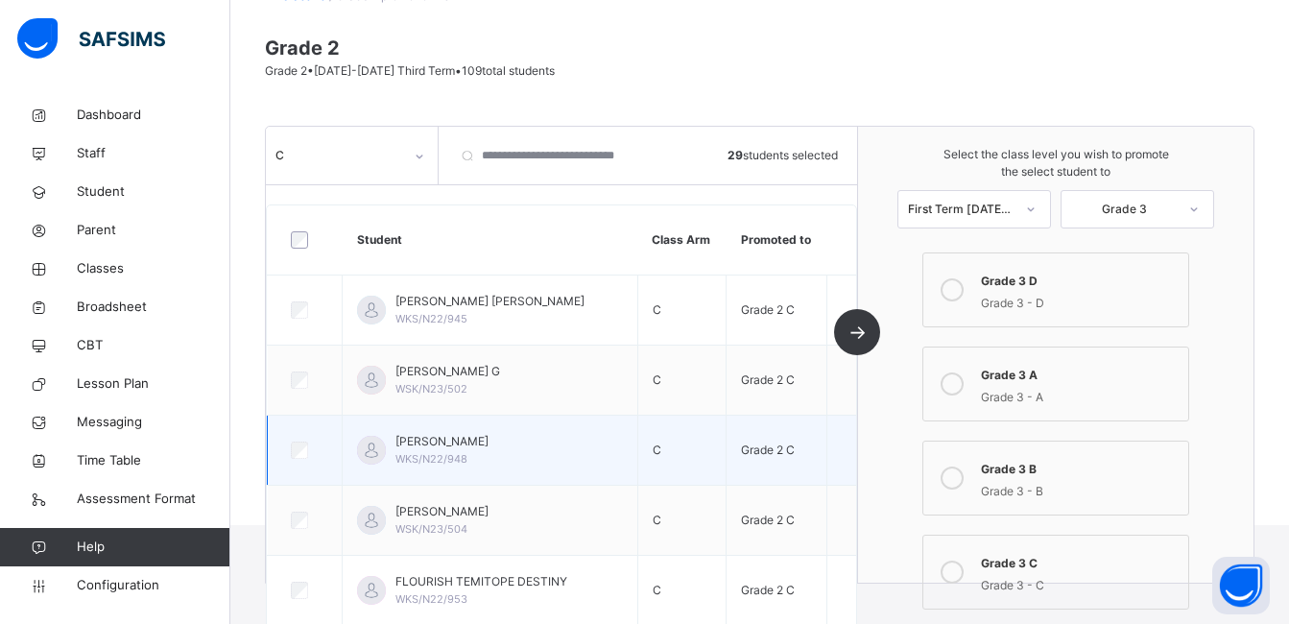
click at [819, 417] on td "Grade 2 C" at bounding box center [777, 451] width 101 height 70
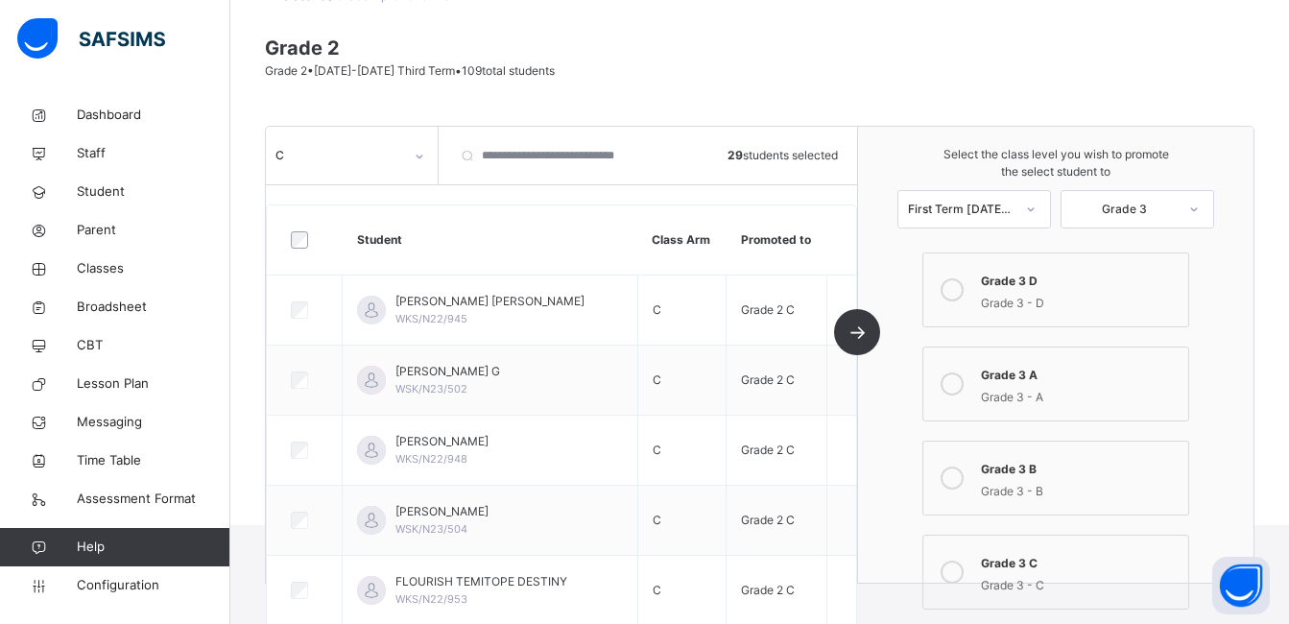
click at [1277, 322] on div "Class list / Grade 2 promotion list Grade 2 Grade 2 • [DATE]-[DATE] Third Term …" at bounding box center [759, 242] width 1059 height 566
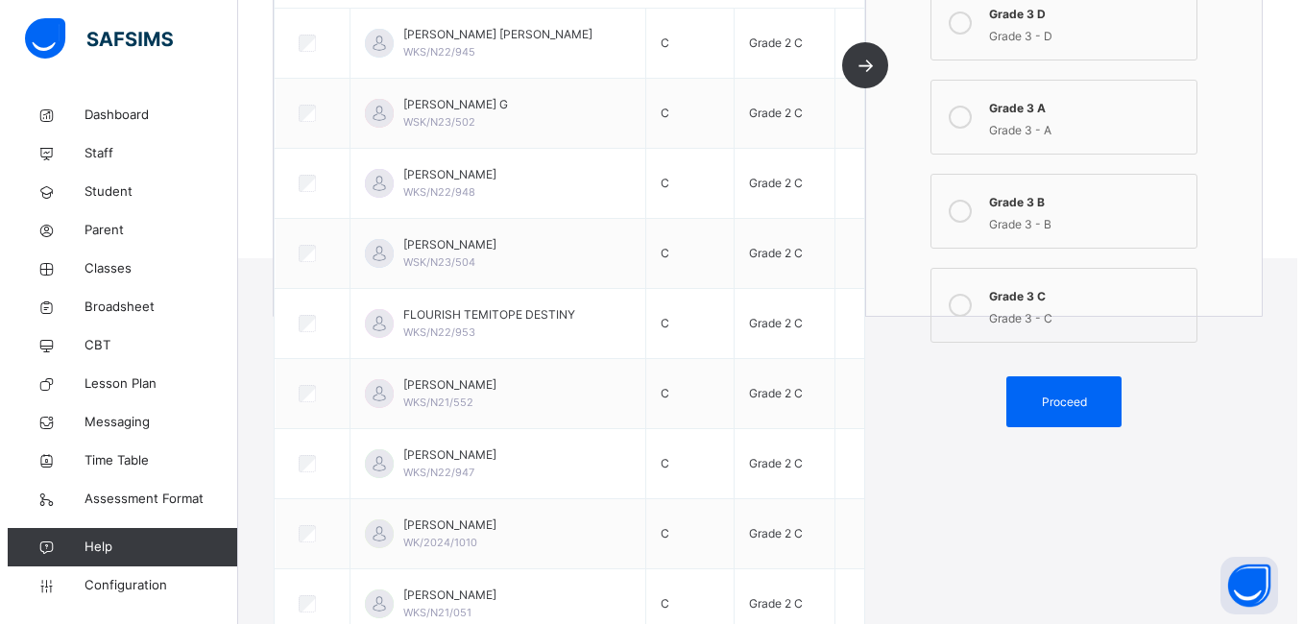
scroll to position [579, 0]
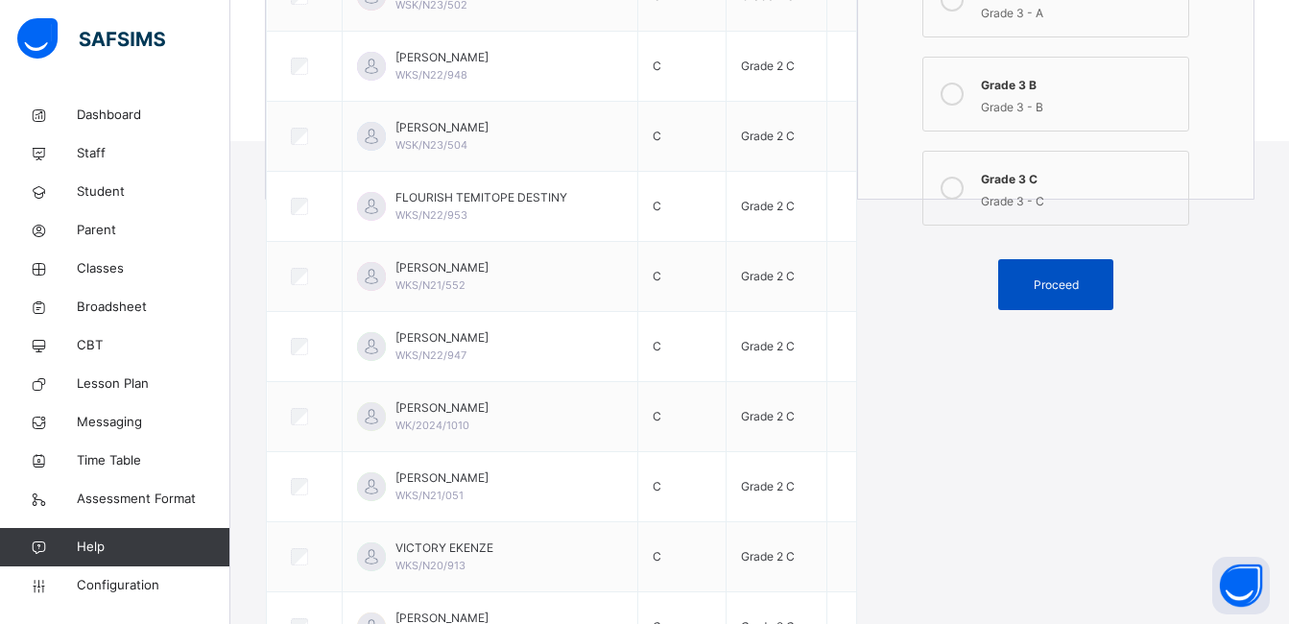
click at [1099, 285] on span "Proceed" at bounding box center [1056, 284] width 86 height 17
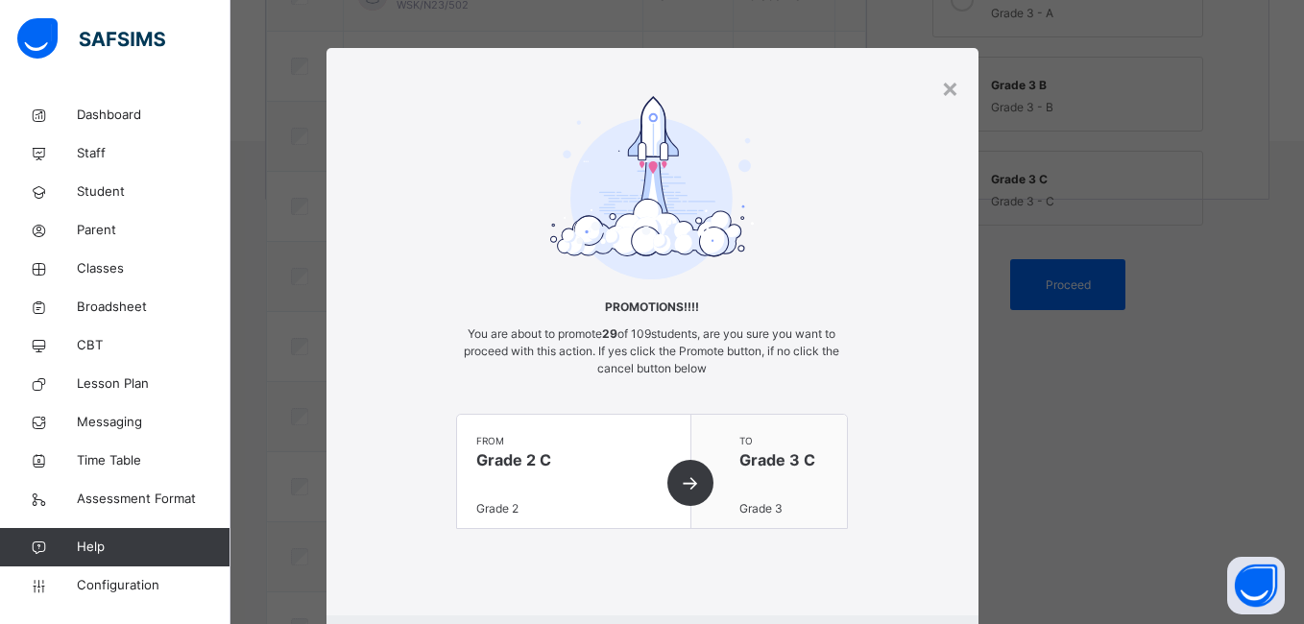
click at [682, 478] on div "from Grade 2 C Grade 2" at bounding box center [573, 471] width 233 height 113
click at [844, 525] on div "Promotions!!!! You are about to promote 29 of 109 students, are you sure you wa…" at bounding box center [652, 331] width 652 height 471
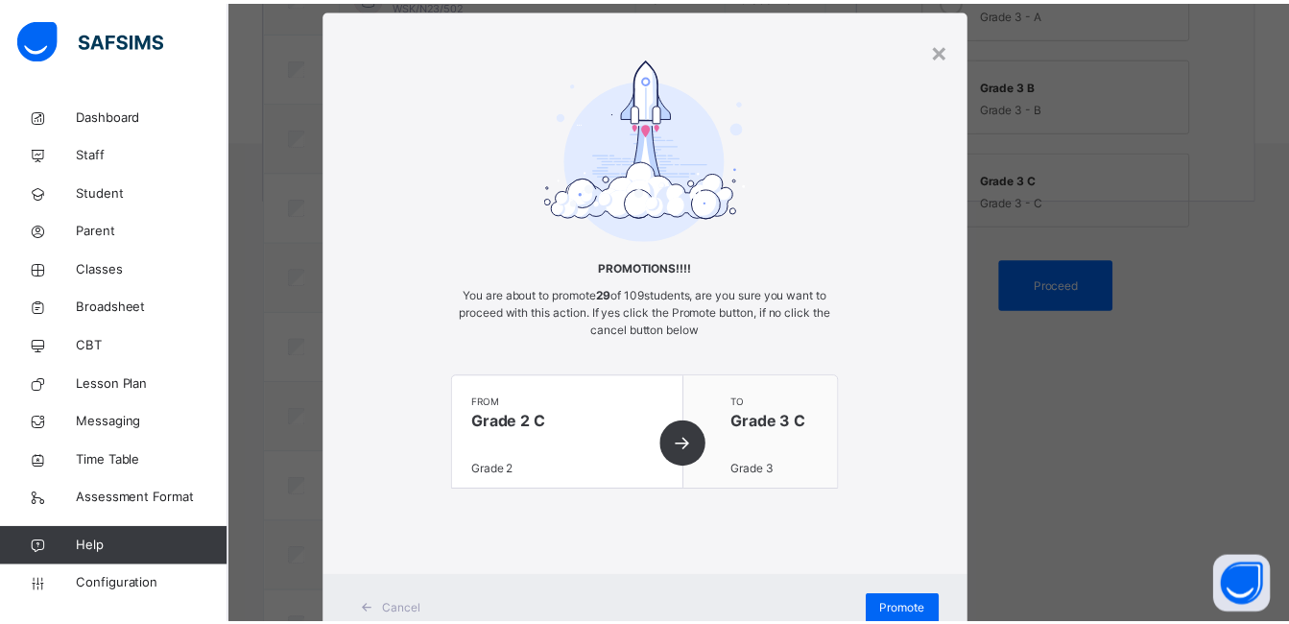
scroll to position [108, 0]
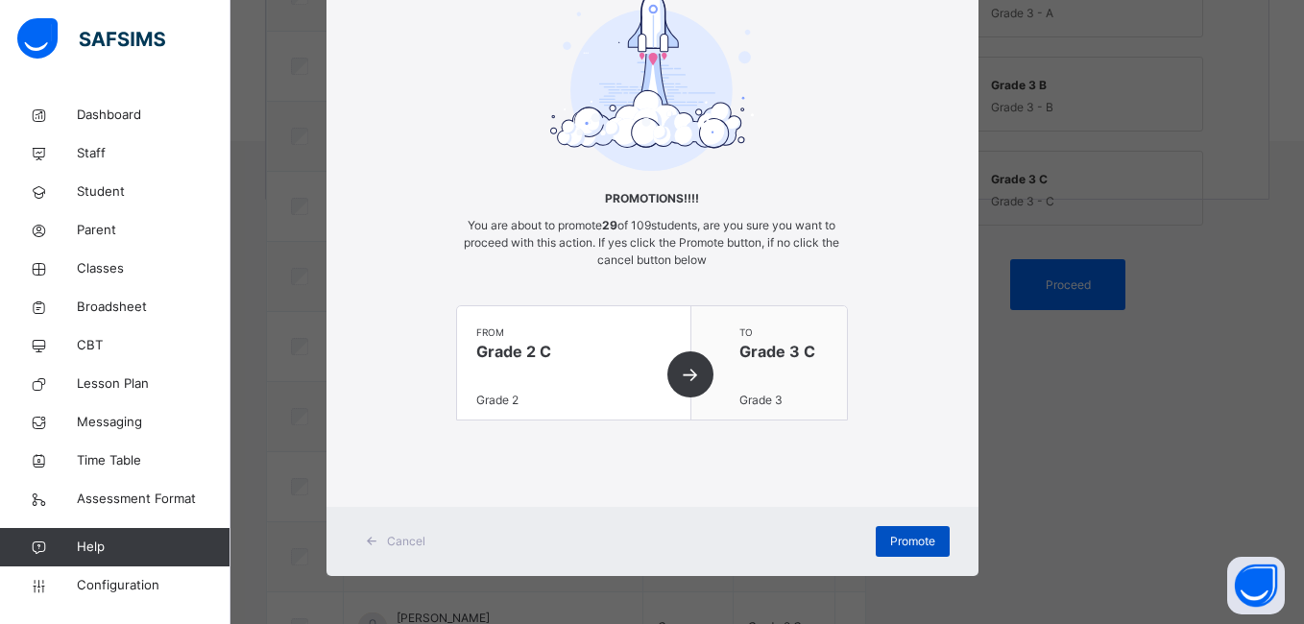
click at [909, 533] on span "Promote" at bounding box center [912, 541] width 45 height 17
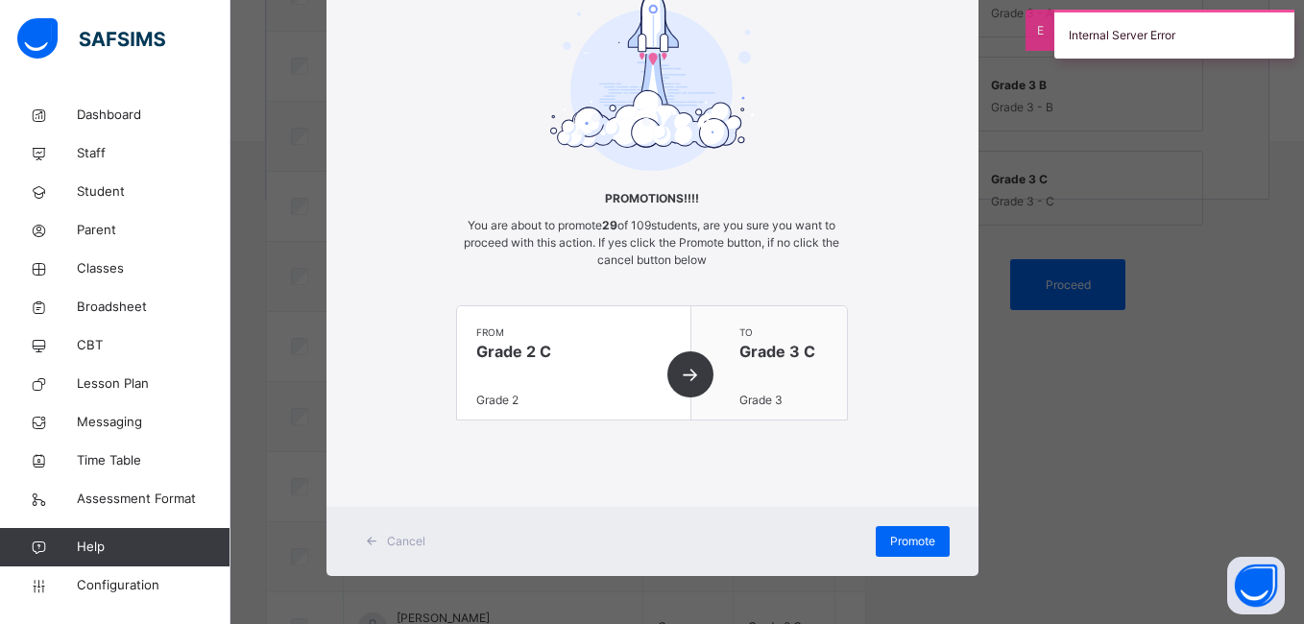
click at [413, 534] on span "Cancel" at bounding box center [406, 541] width 38 height 17
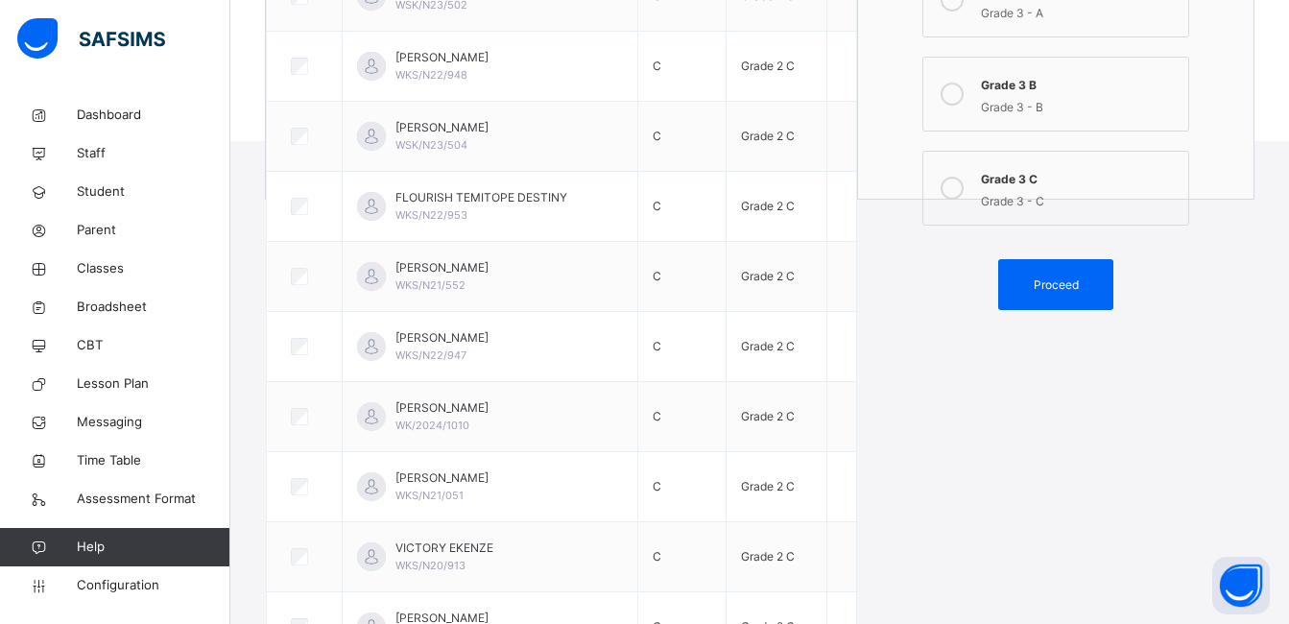
click at [1048, 291] on span "Proceed" at bounding box center [1056, 284] width 45 height 17
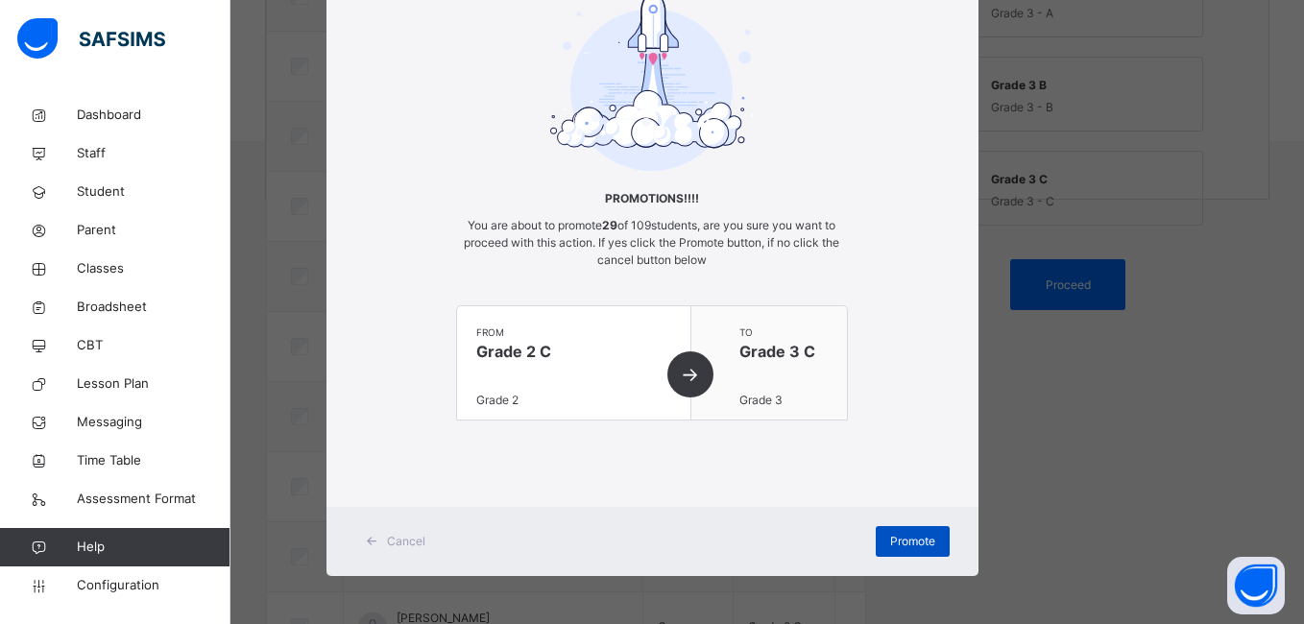
click at [899, 537] on span "Promote" at bounding box center [912, 541] width 45 height 17
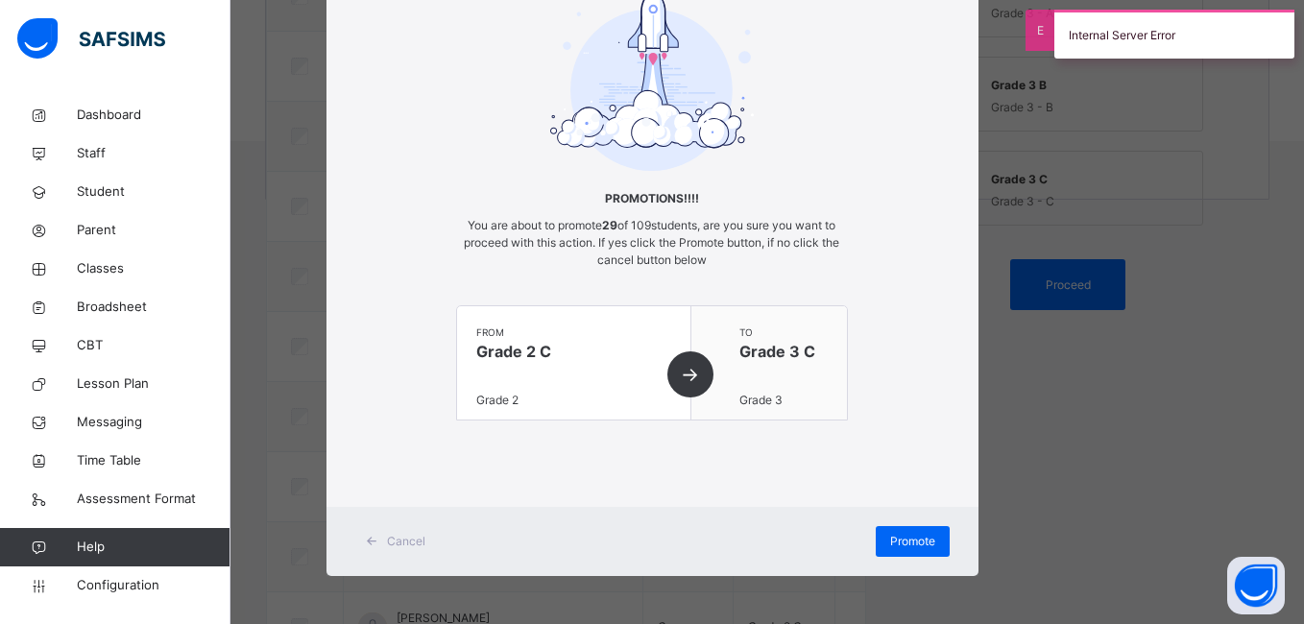
click at [1035, 500] on div "× Promotions!!!! You are about to promote 29 of 109 students, are you sure you …" at bounding box center [652, 312] width 1304 height 624
drag, startPoint x: 1035, startPoint y: 500, endPoint x: 447, endPoint y: 502, distance: 587.6
click at [447, 502] on div "× Promotions!!!! You are about to promote 29 of 109 students, are you sure you …" at bounding box center [652, 312] width 1304 height 624
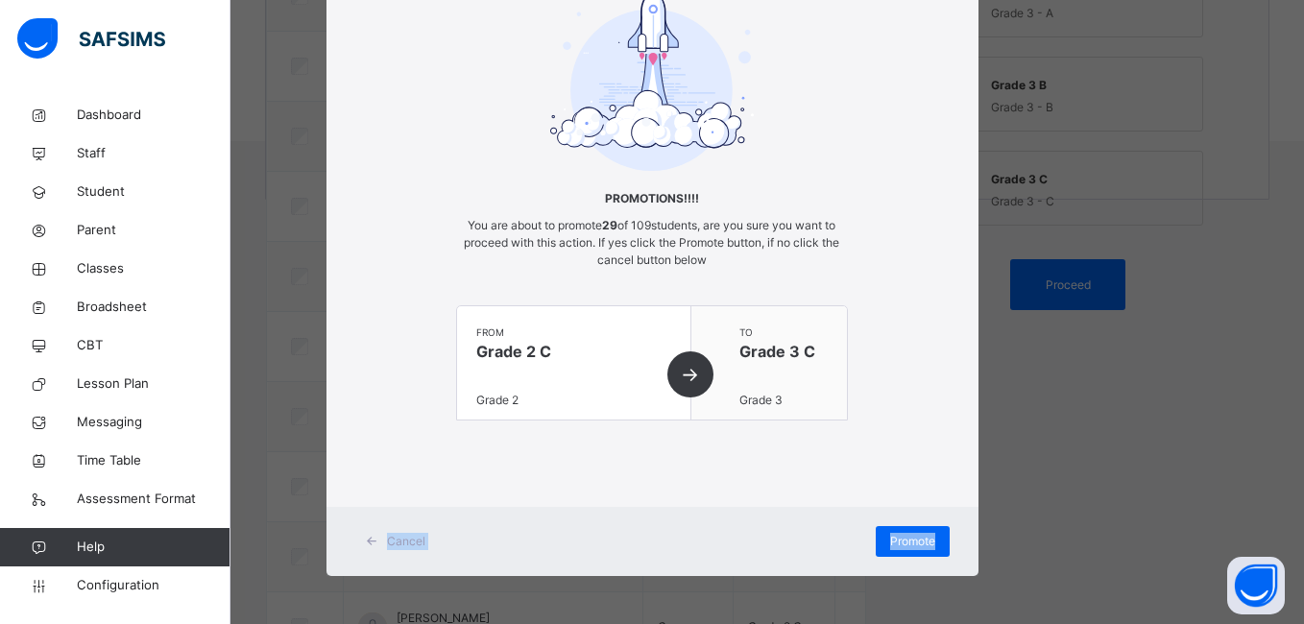
drag, startPoint x: 447, startPoint y: 502, endPoint x: 381, endPoint y: 541, distance: 76.6
click at [387, 541] on span "Cancel" at bounding box center [406, 541] width 38 height 17
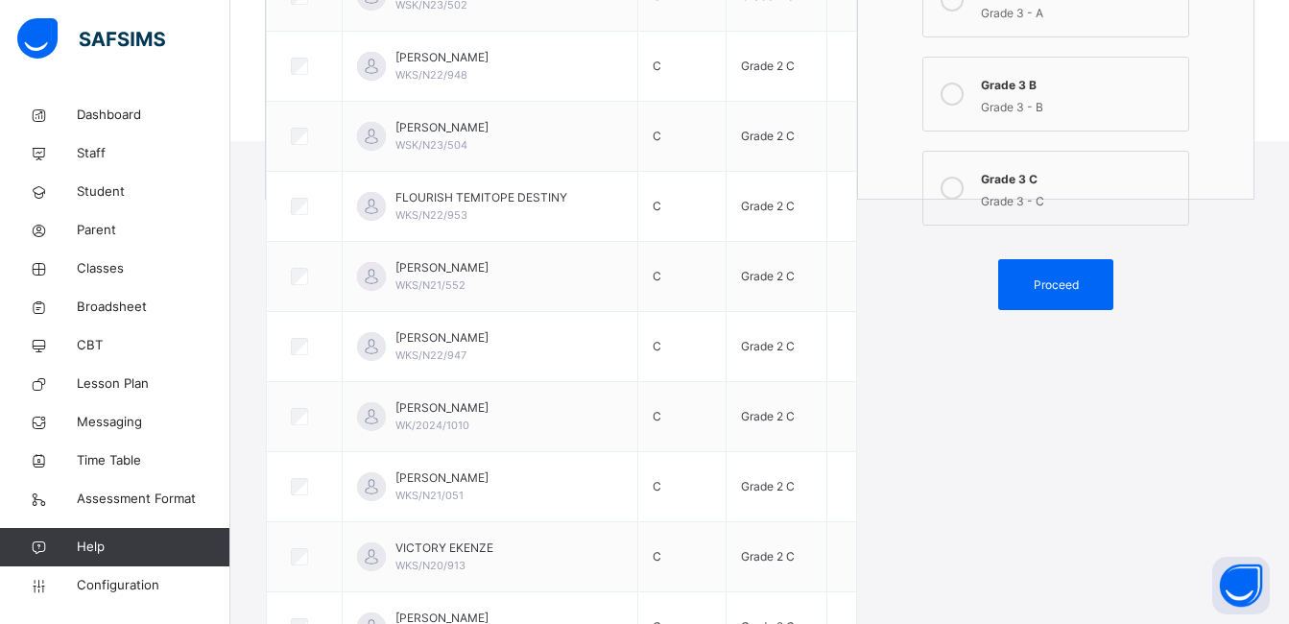
click at [125, 261] on span "Classes" at bounding box center [154, 268] width 154 height 19
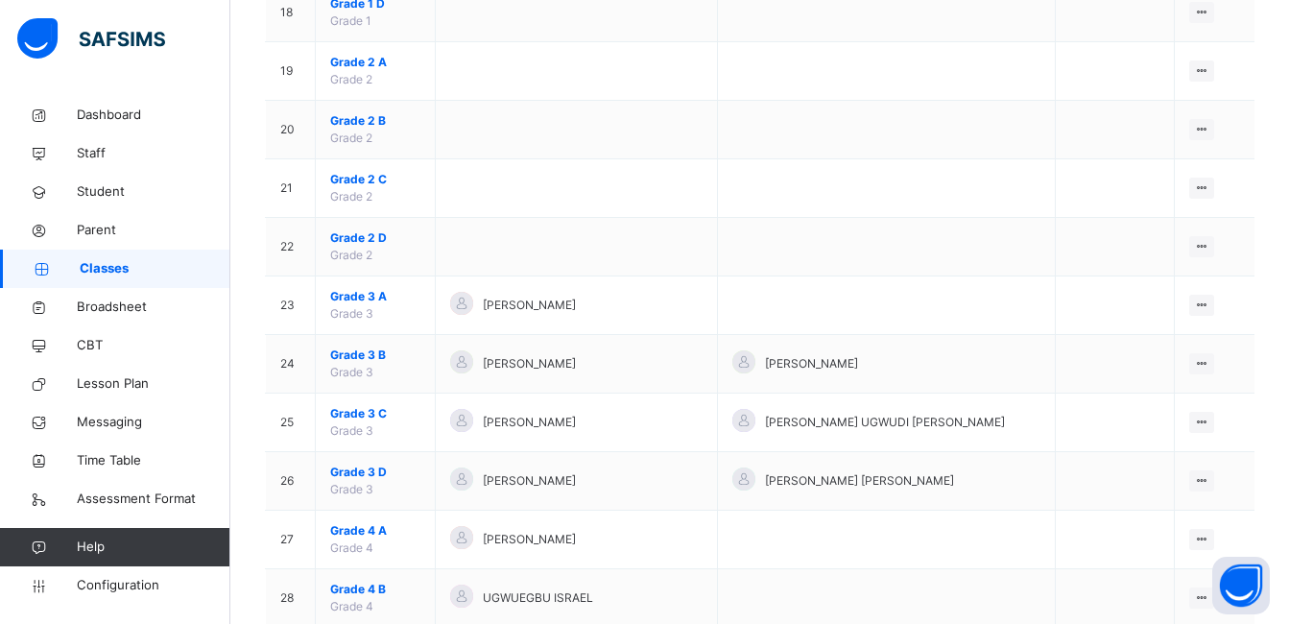
scroll to position [1385, 0]
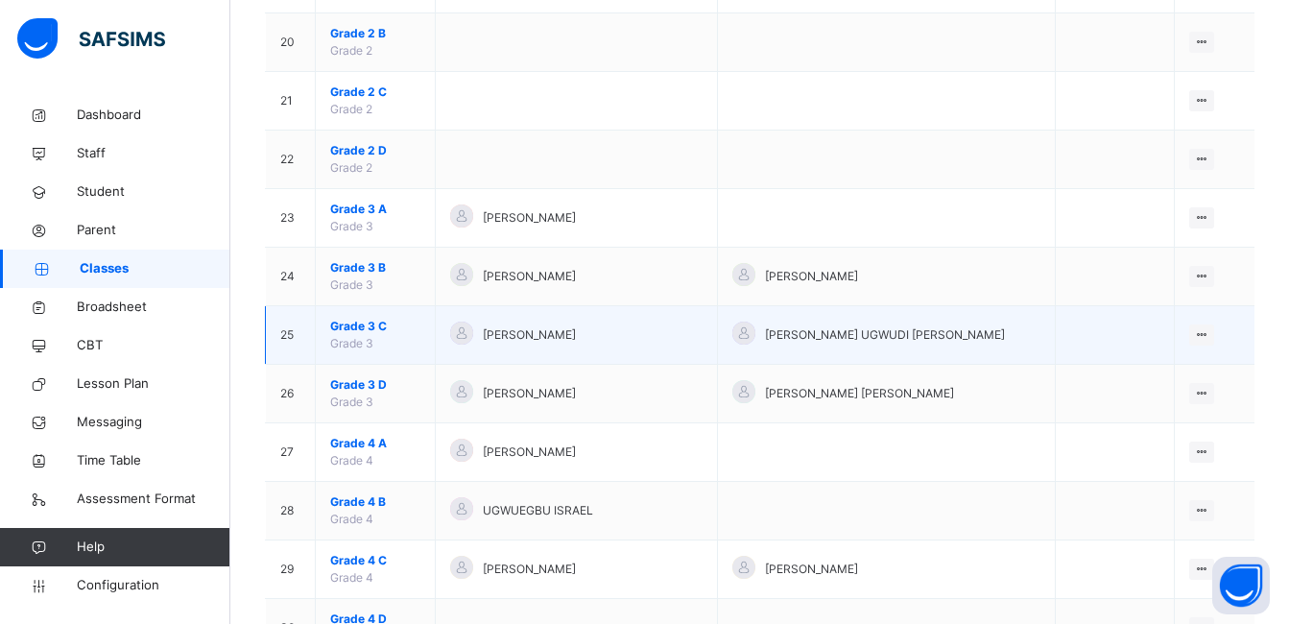
click at [365, 325] on span "Grade 3 C" at bounding box center [375, 326] width 90 height 17
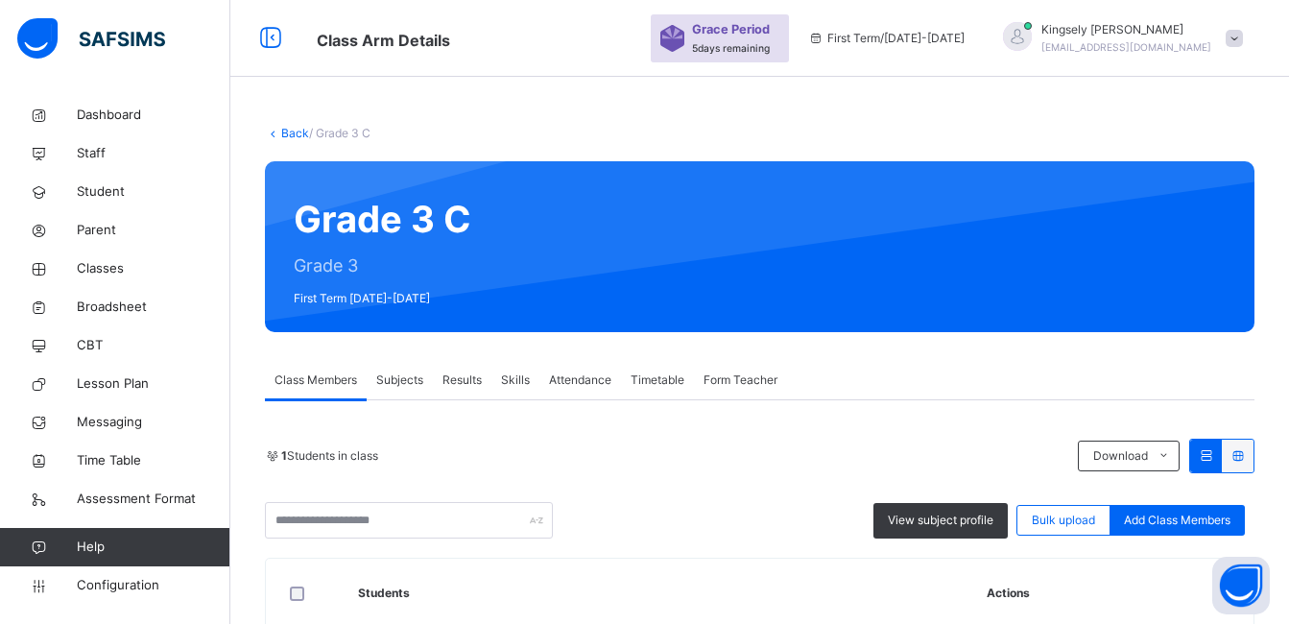
scroll to position [232, 0]
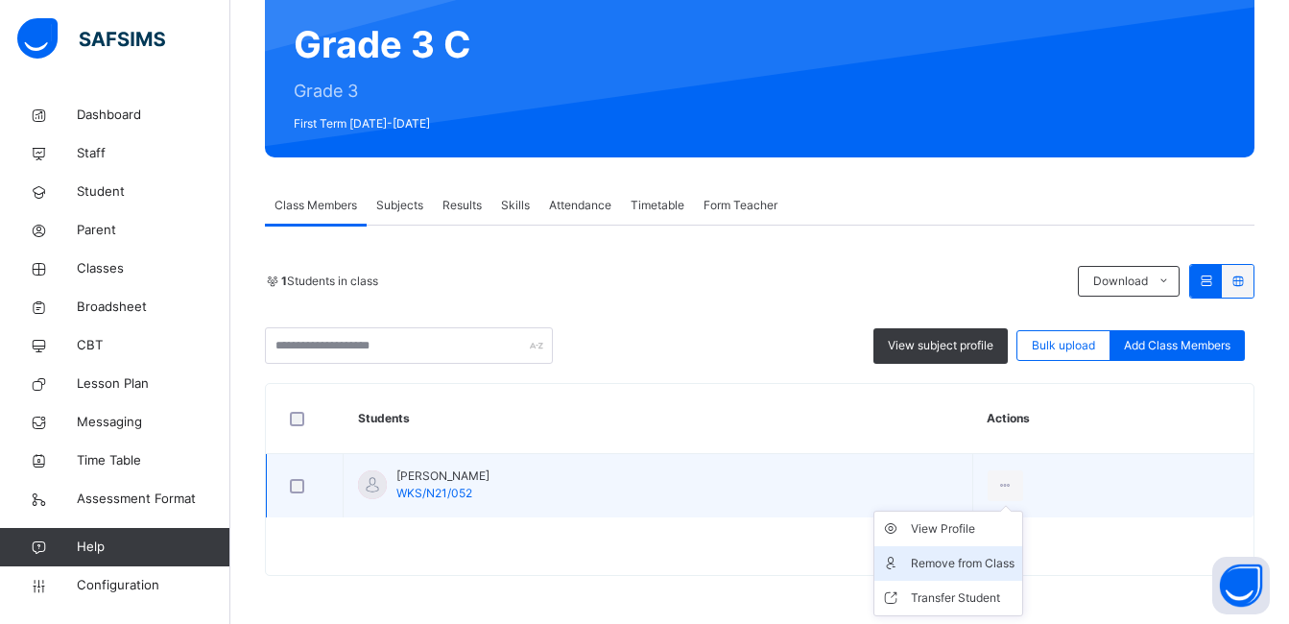
click at [971, 567] on div "Remove from Class" at bounding box center [963, 563] width 104 height 19
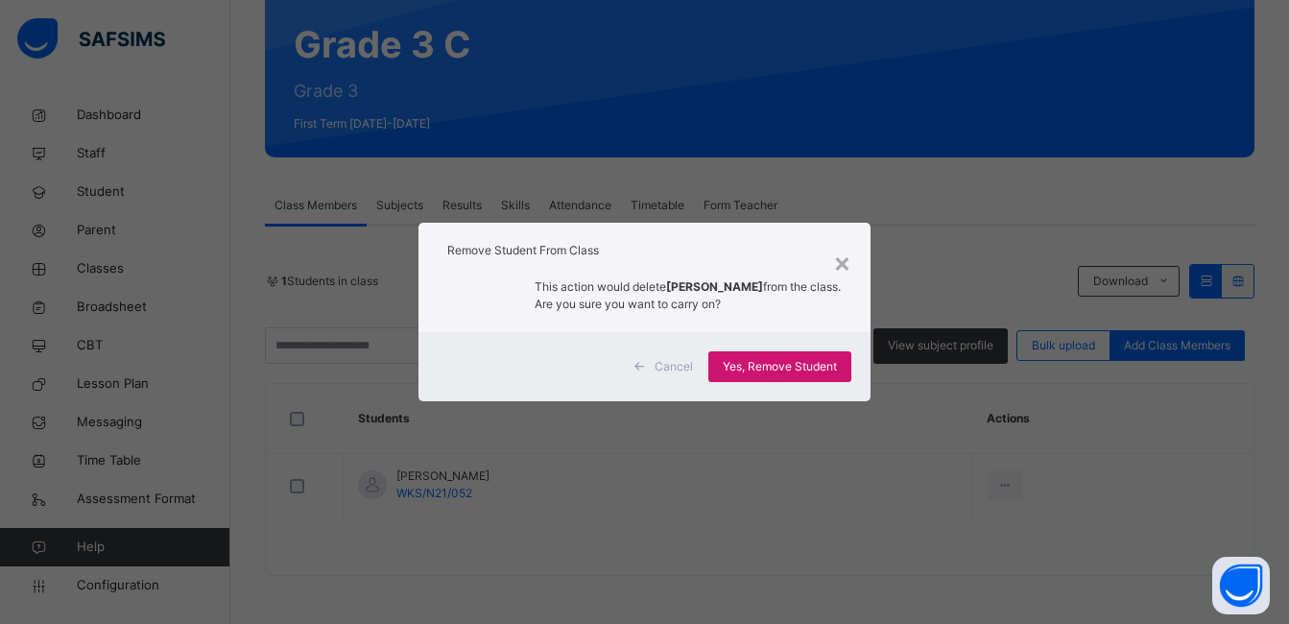
click at [825, 373] on span "Yes, Remove Student" at bounding box center [780, 366] width 114 height 17
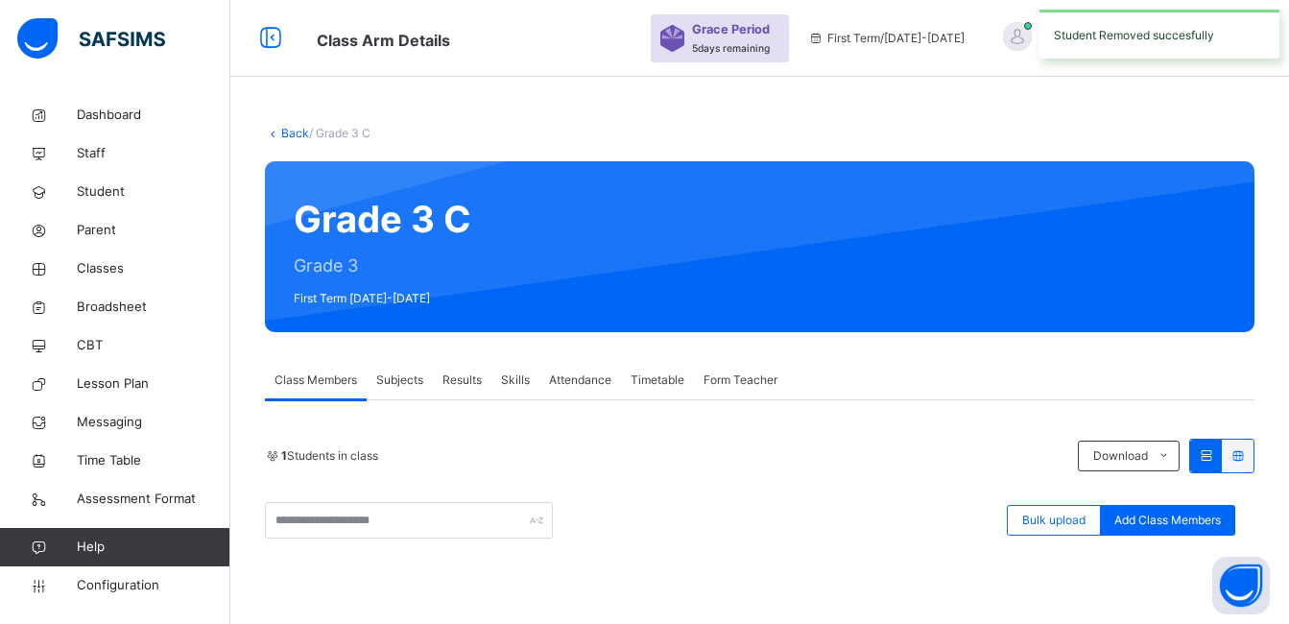
scroll to position [390, 0]
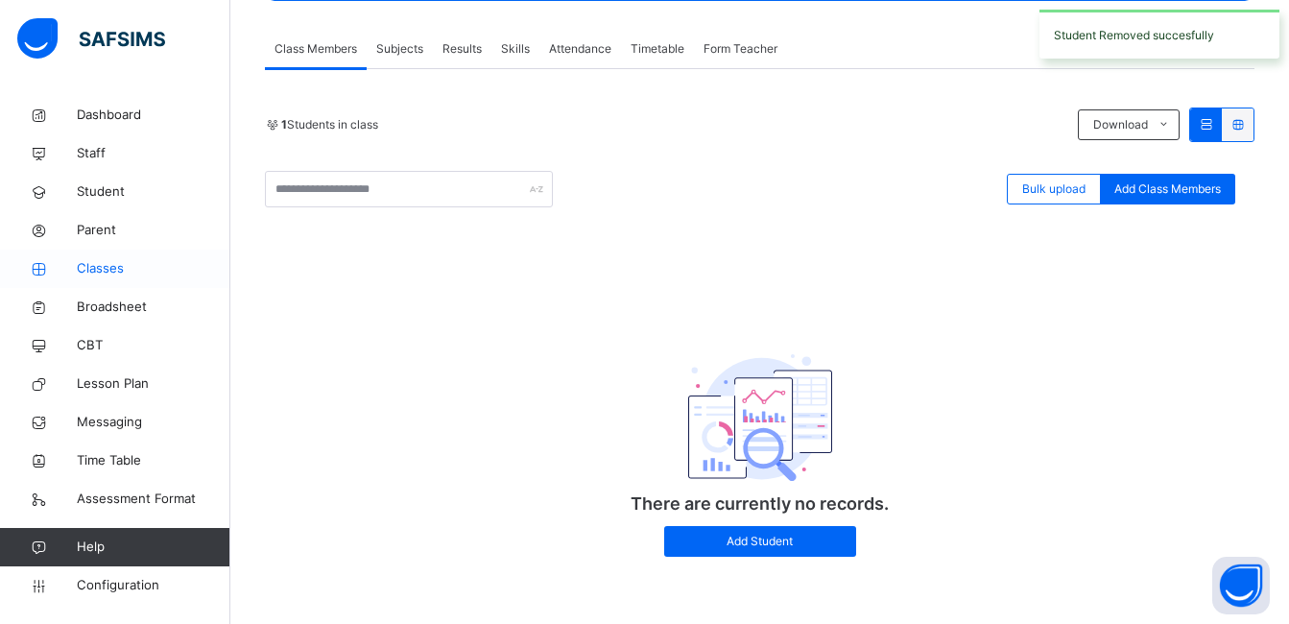
click at [108, 272] on span "Classes" at bounding box center [154, 268] width 154 height 19
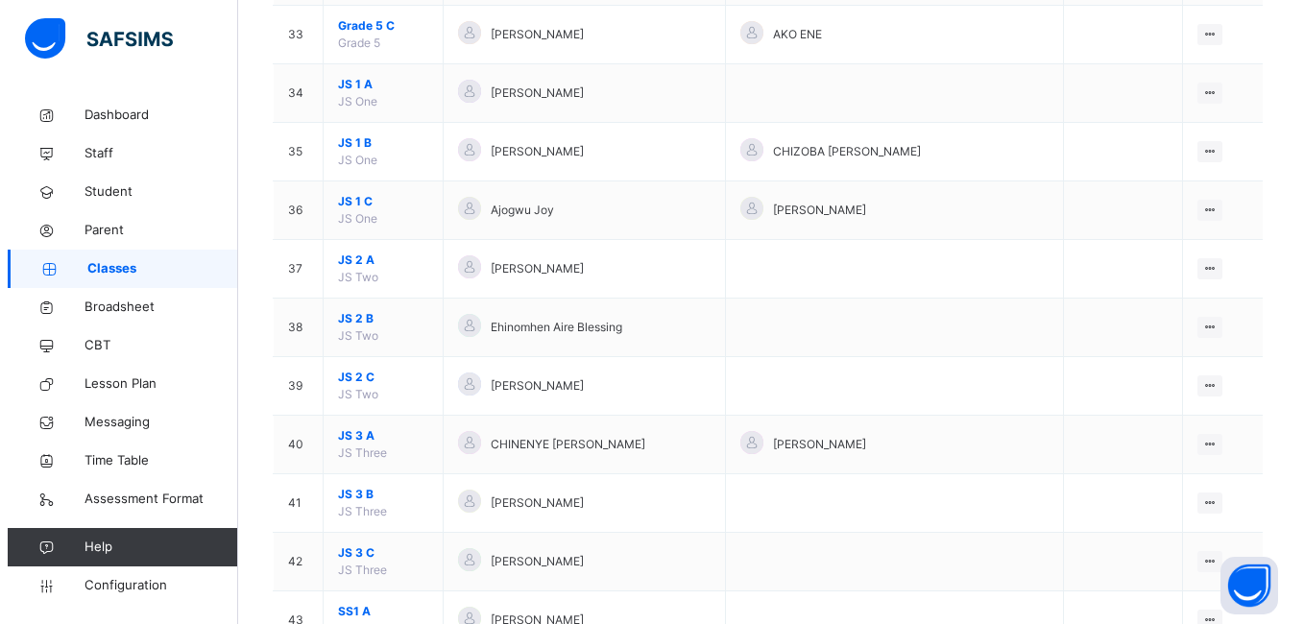
scroll to position [2156, 0]
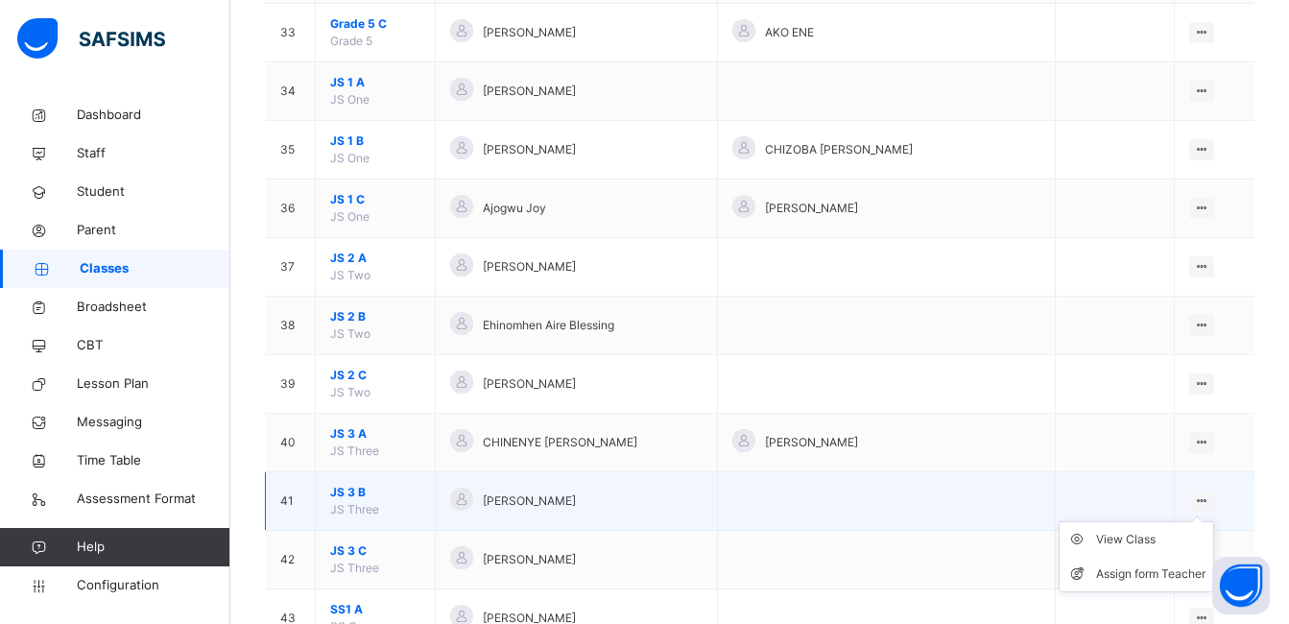
click at [1211, 494] on icon at bounding box center [1202, 500] width 16 height 14
click at [1137, 568] on div "Assign form Teacher" at bounding box center [1150, 574] width 109 height 19
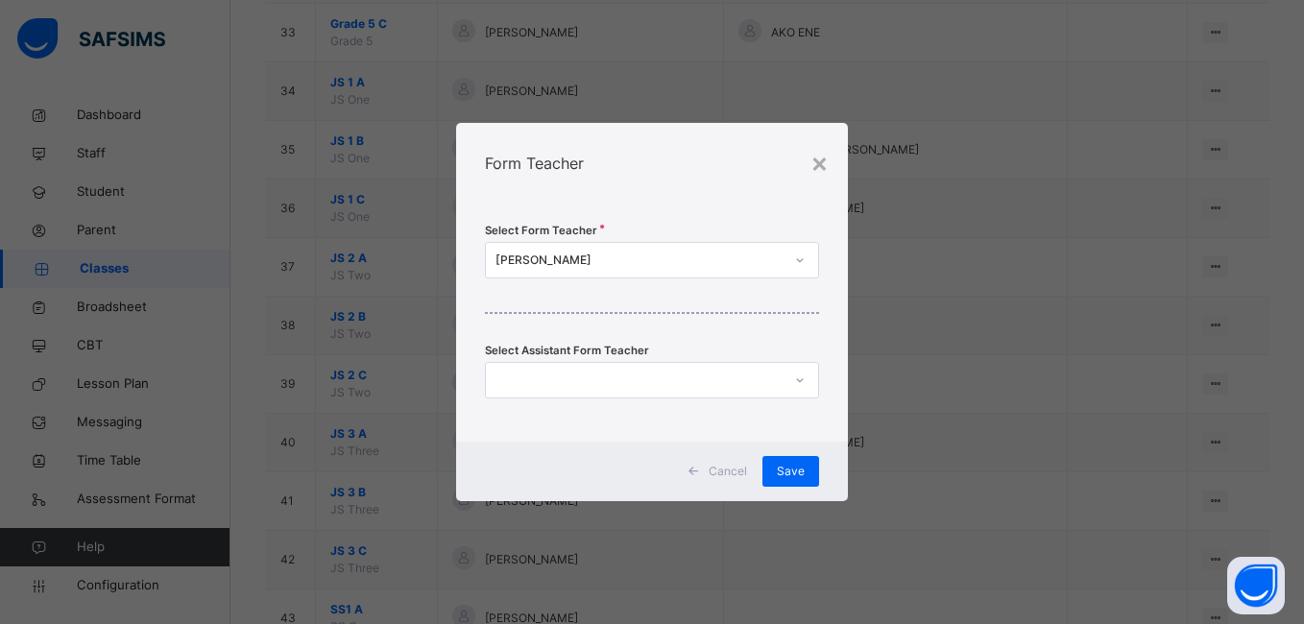
click at [613, 264] on div "[PERSON_NAME]" at bounding box center [638, 260] width 287 height 17
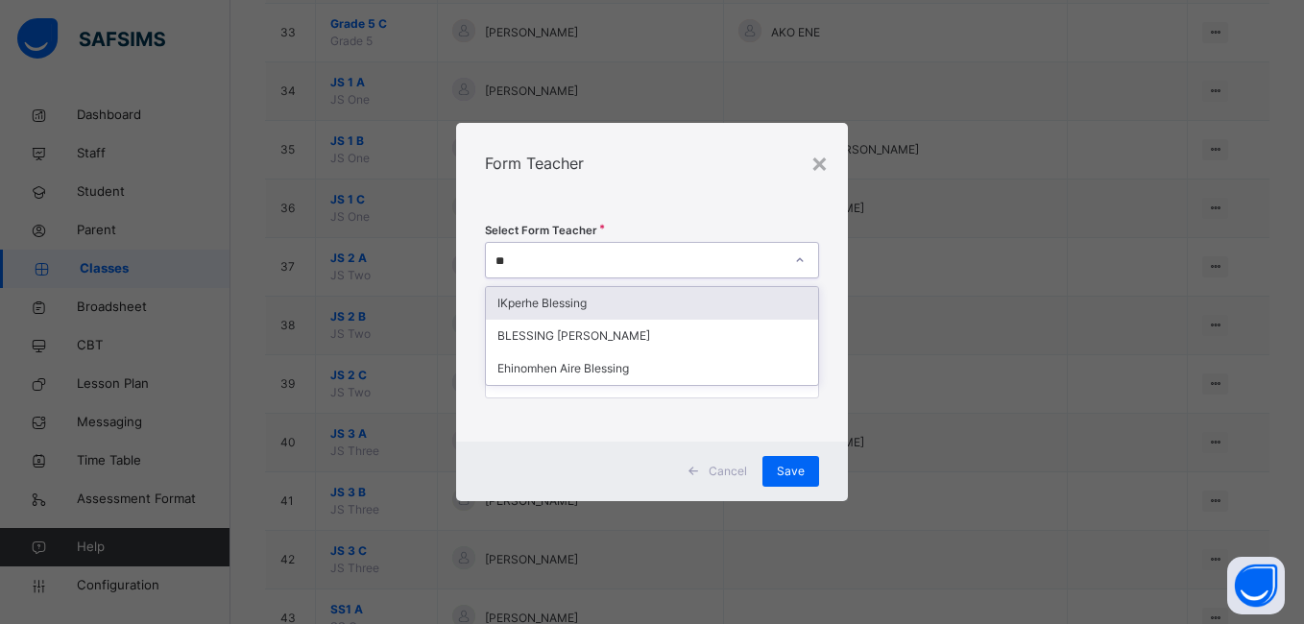
type input "***"
click at [585, 299] on div "IKperhe Blessing" at bounding box center [651, 303] width 331 height 33
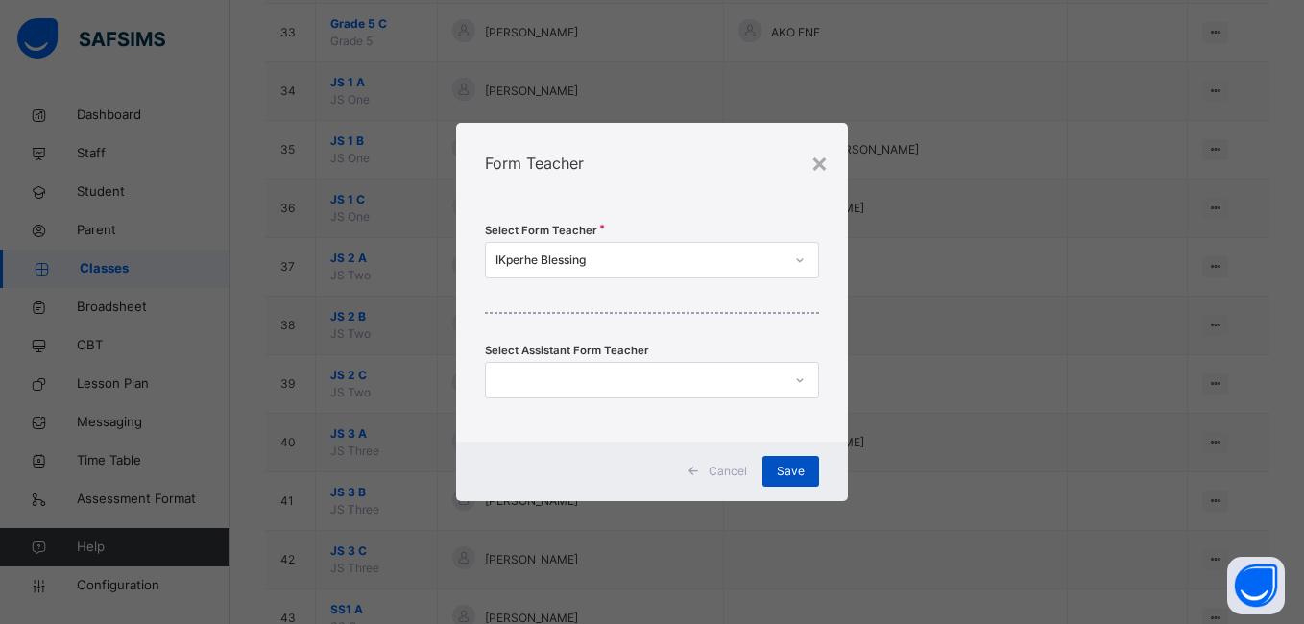
click at [770, 472] on div "Save" at bounding box center [790, 471] width 57 height 31
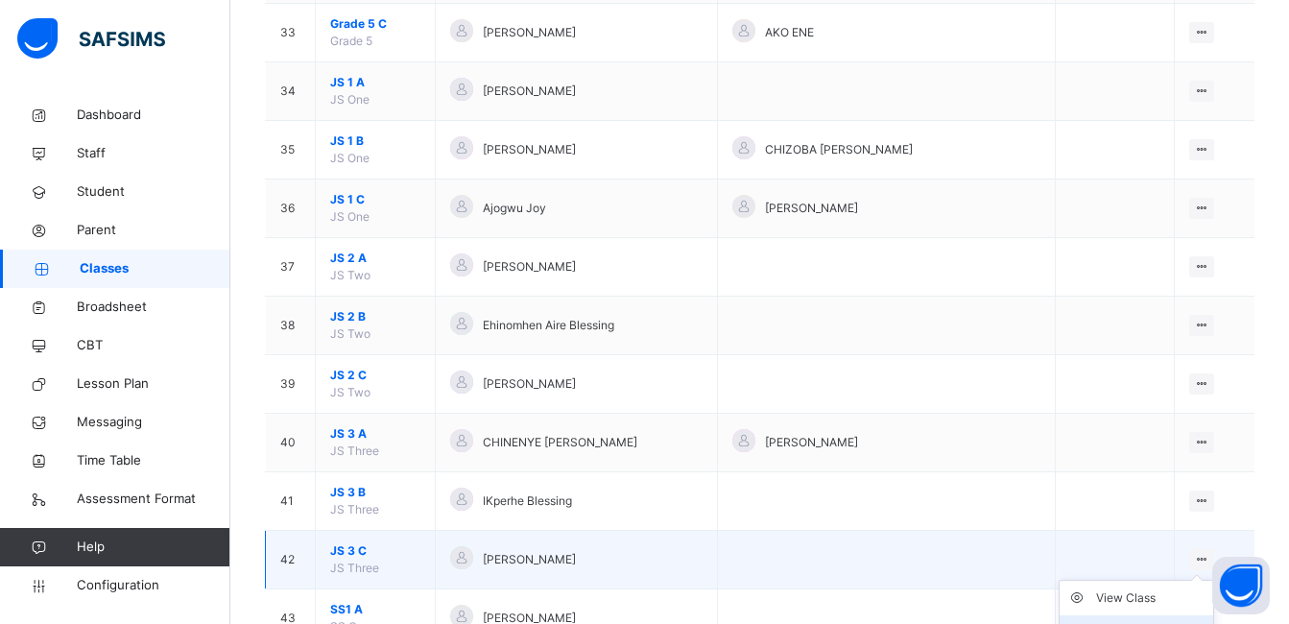
click at [1136, 617] on li "Assign form Teacher" at bounding box center [1137, 632] width 154 height 35
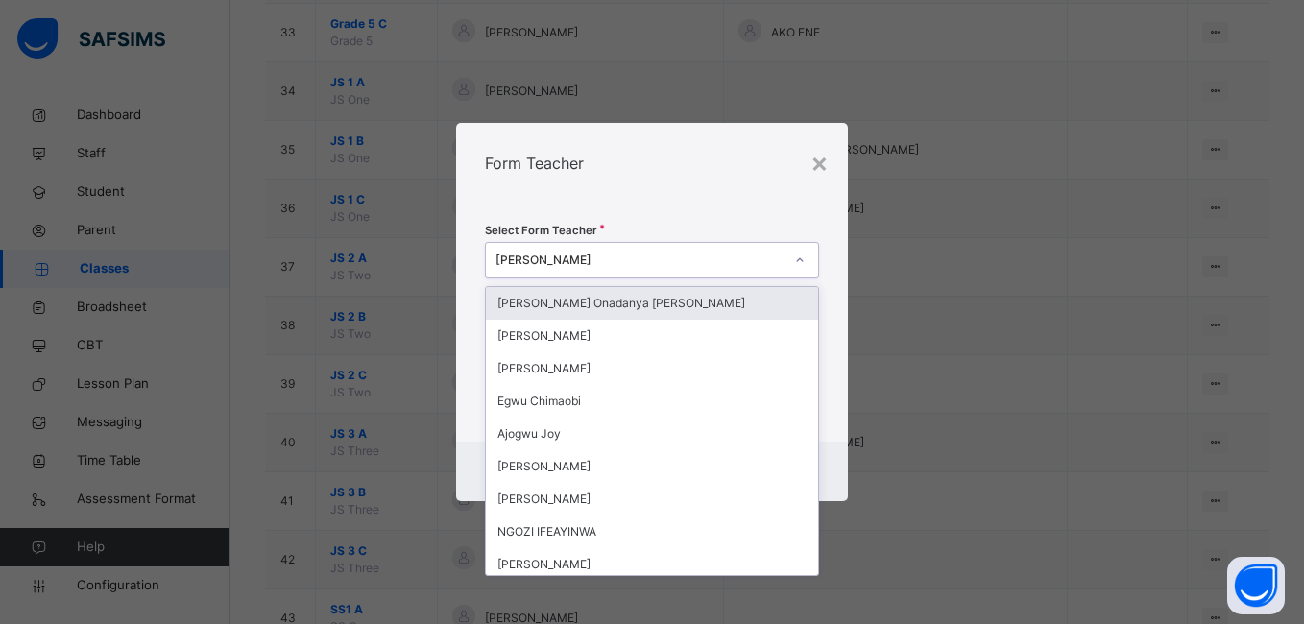
click at [620, 259] on div "[PERSON_NAME]" at bounding box center [638, 260] width 287 height 17
type input "**"
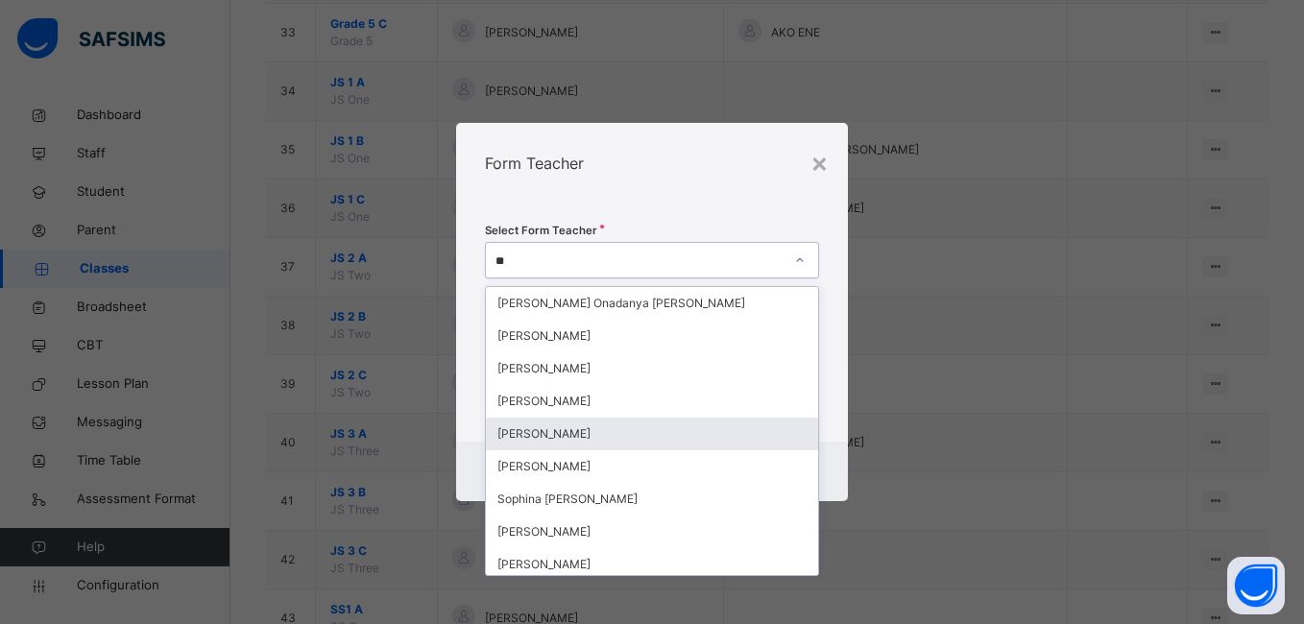
click at [560, 432] on div "[PERSON_NAME]" at bounding box center [651, 434] width 331 height 33
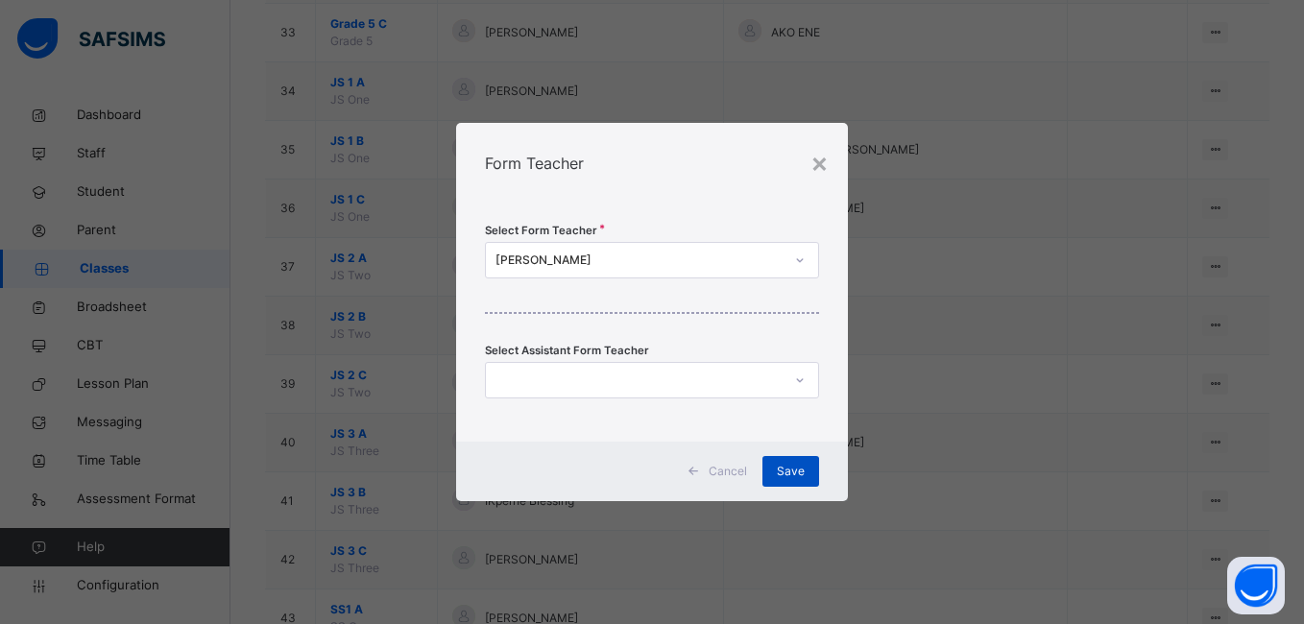
click at [777, 469] on div "Save" at bounding box center [790, 471] width 57 height 31
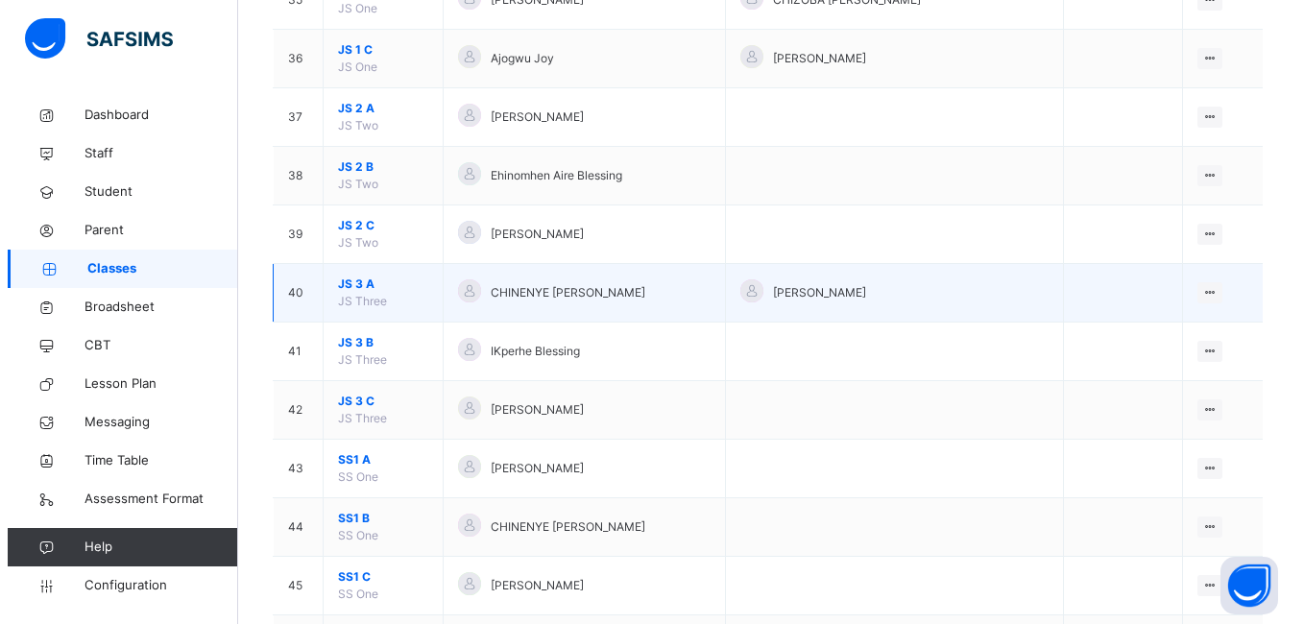
scroll to position [2310, 0]
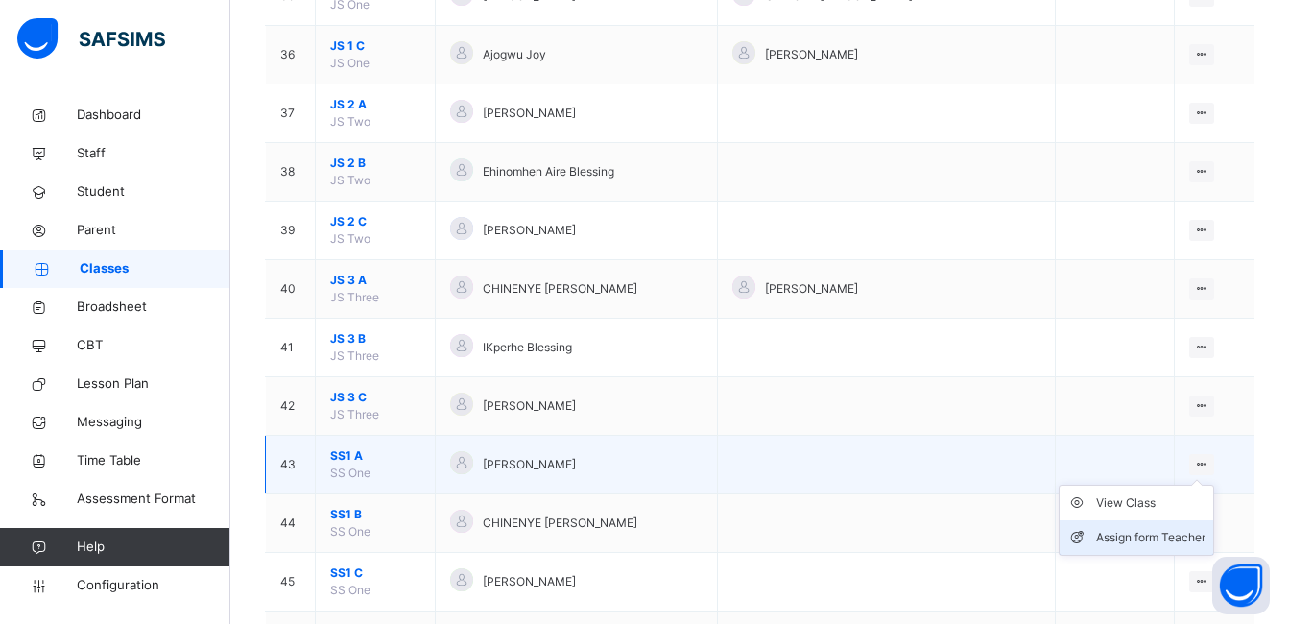
click at [1168, 530] on div "Assign form Teacher" at bounding box center [1150, 537] width 109 height 19
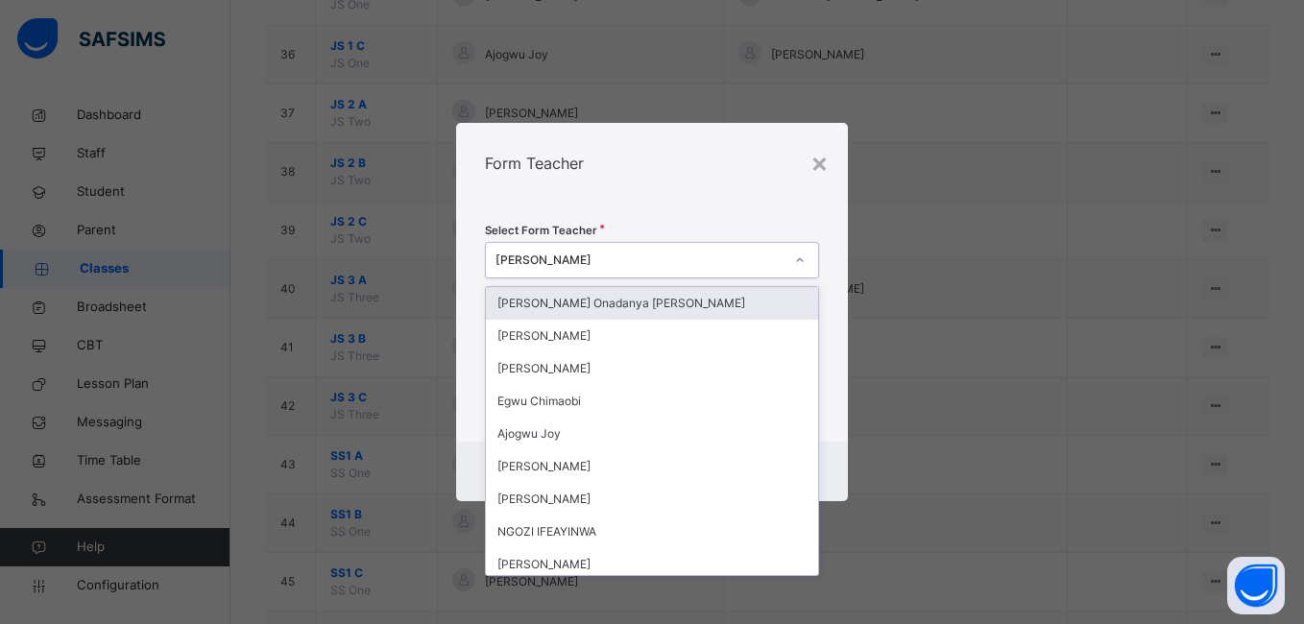
click at [617, 266] on div "[PERSON_NAME]" at bounding box center [638, 260] width 287 height 17
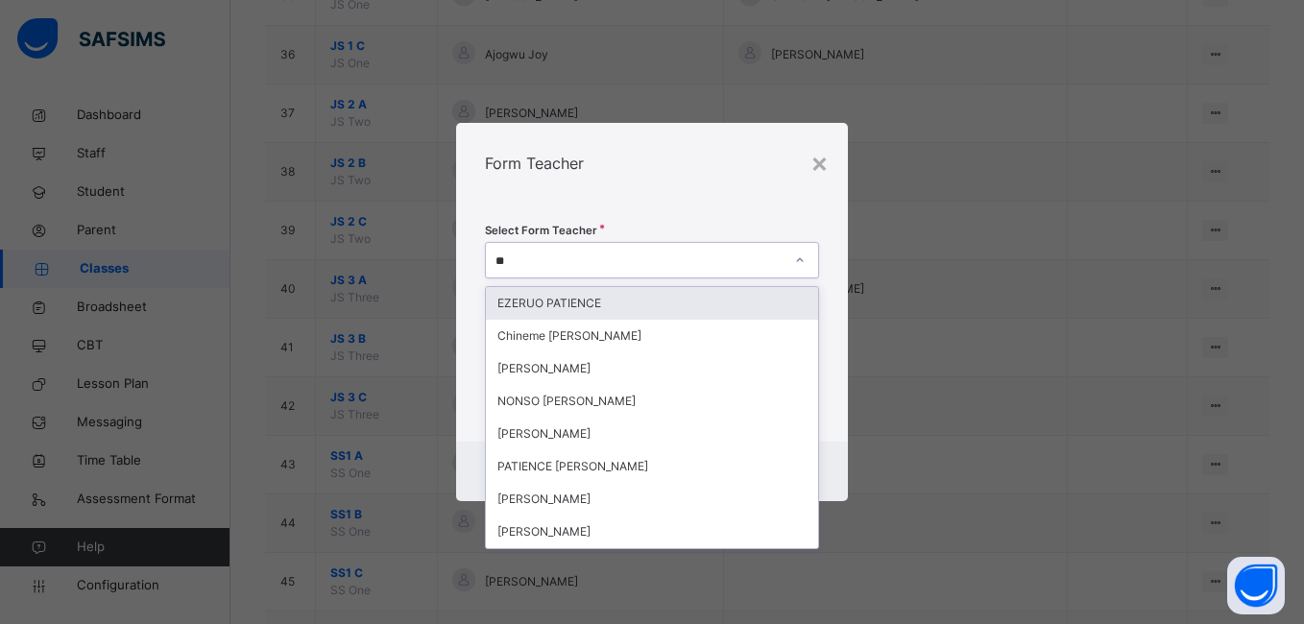
type input "***"
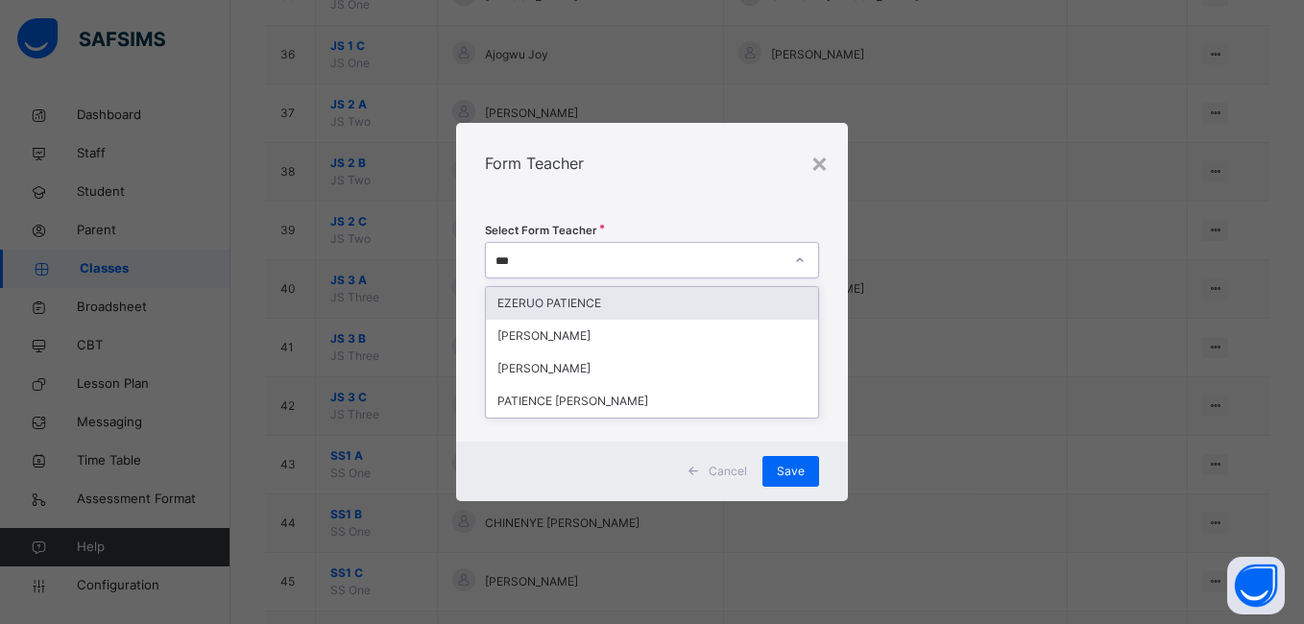
click at [589, 295] on div "EZERUO PATIENCE" at bounding box center [651, 303] width 331 height 33
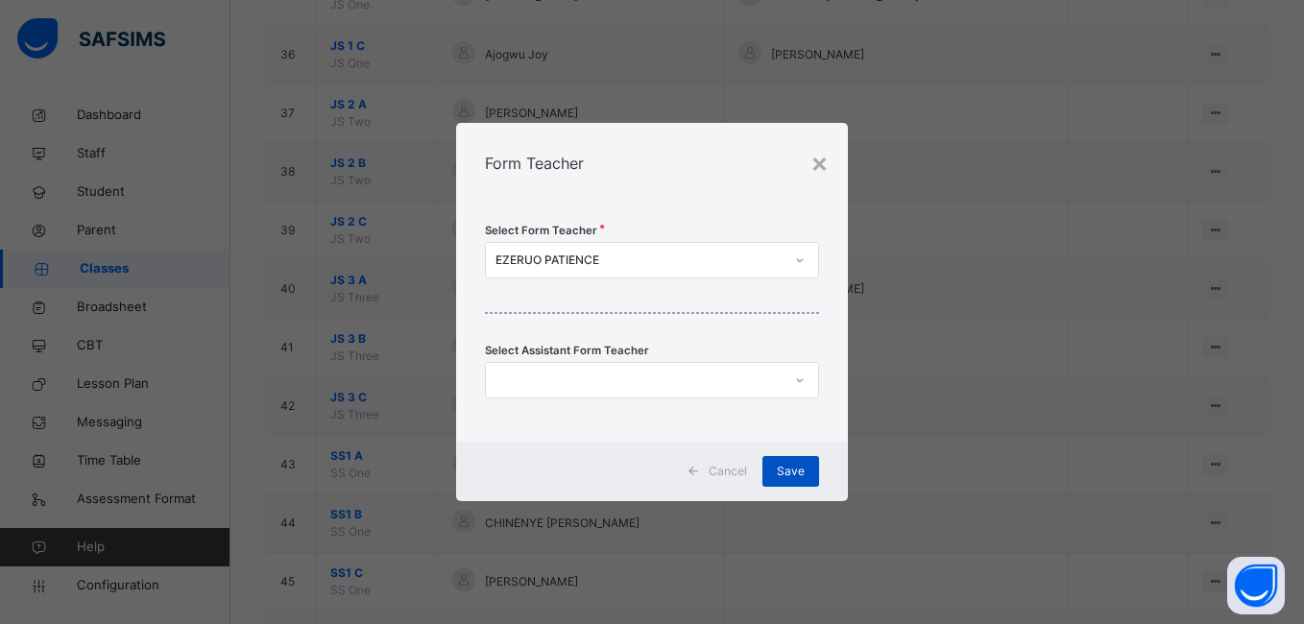
click at [784, 463] on span "Save" at bounding box center [791, 471] width 28 height 17
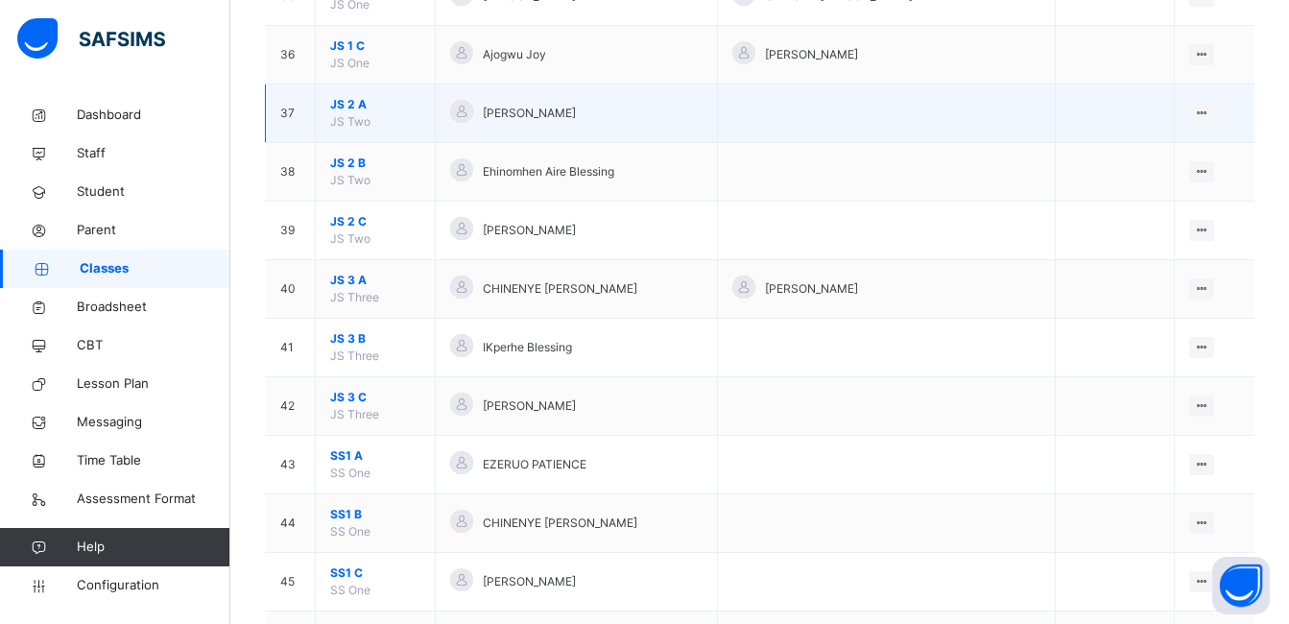
click at [348, 98] on span "JS 2 A" at bounding box center [375, 104] width 90 height 17
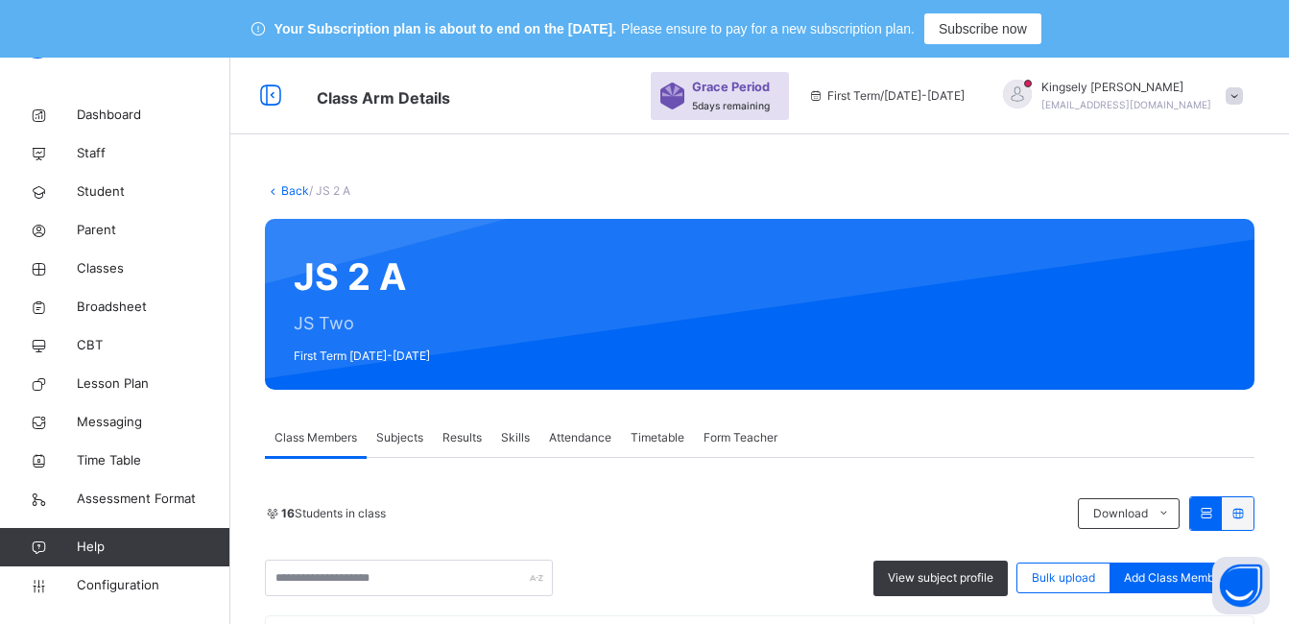
click at [292, 183] on link "Back" at bounding box center [295, 190] width 28 height 14
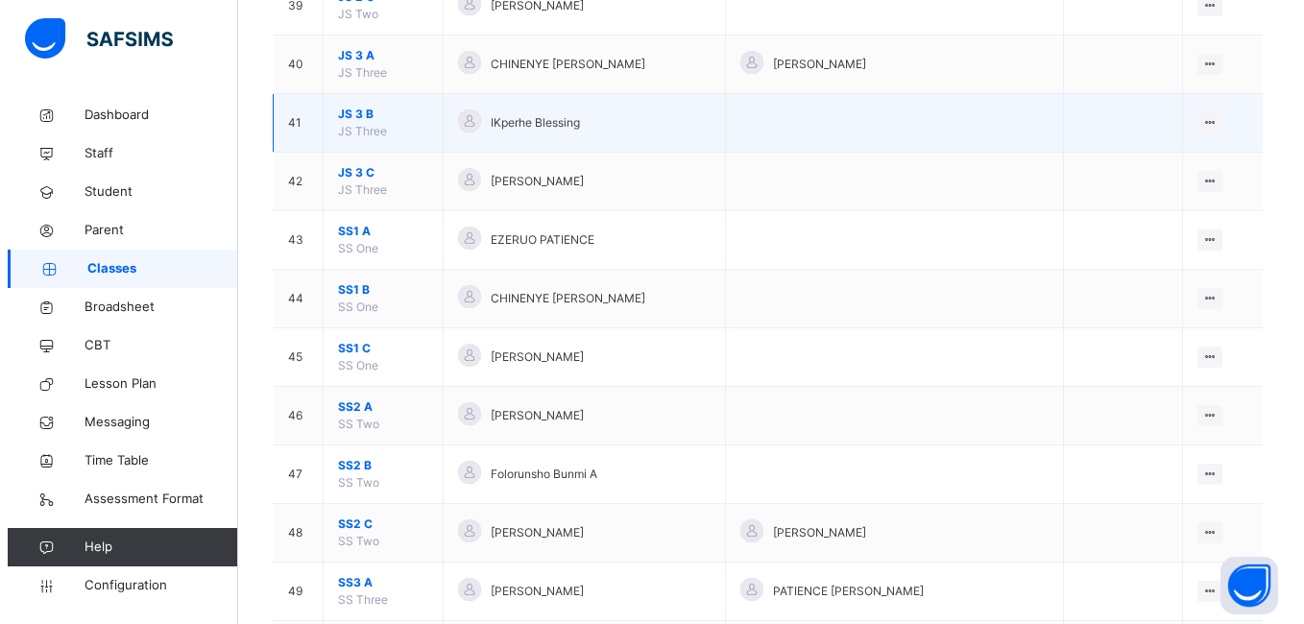
scroll to position [2573, 0]
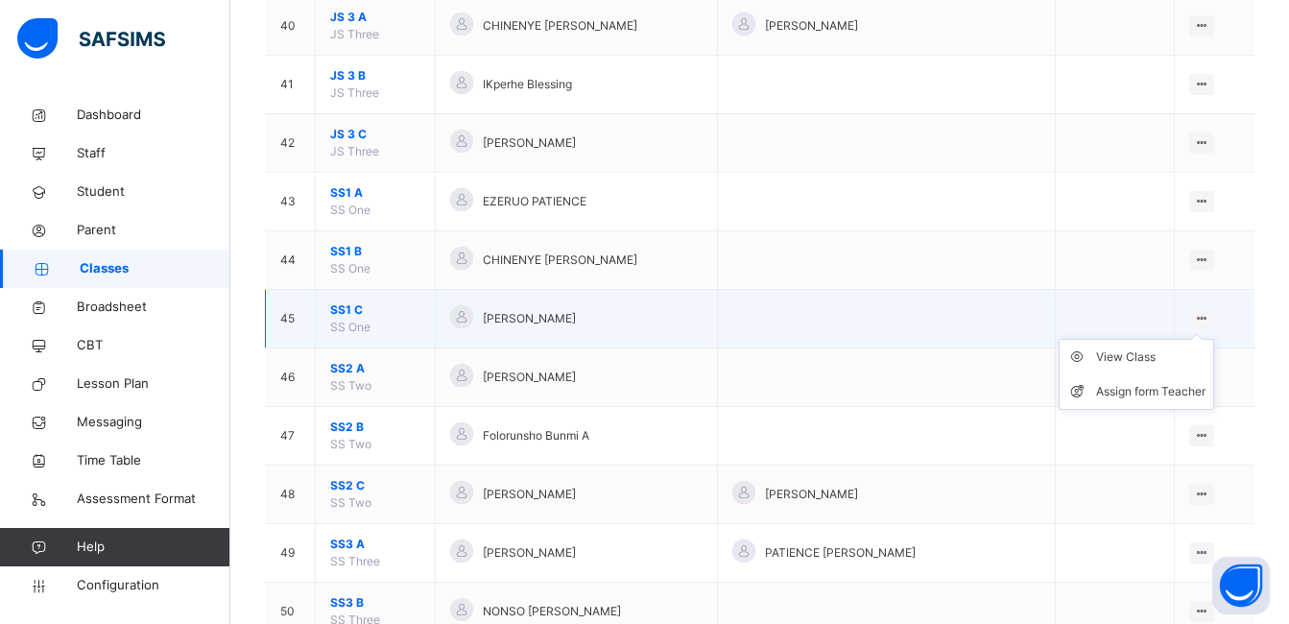
click at [1210, 318] on icon at bounding box center [1202, 318] width 16 height 14
click at [1163, 386] on div "Assign form Teacher" at bounding box center [1150, 391] width 109 height 19
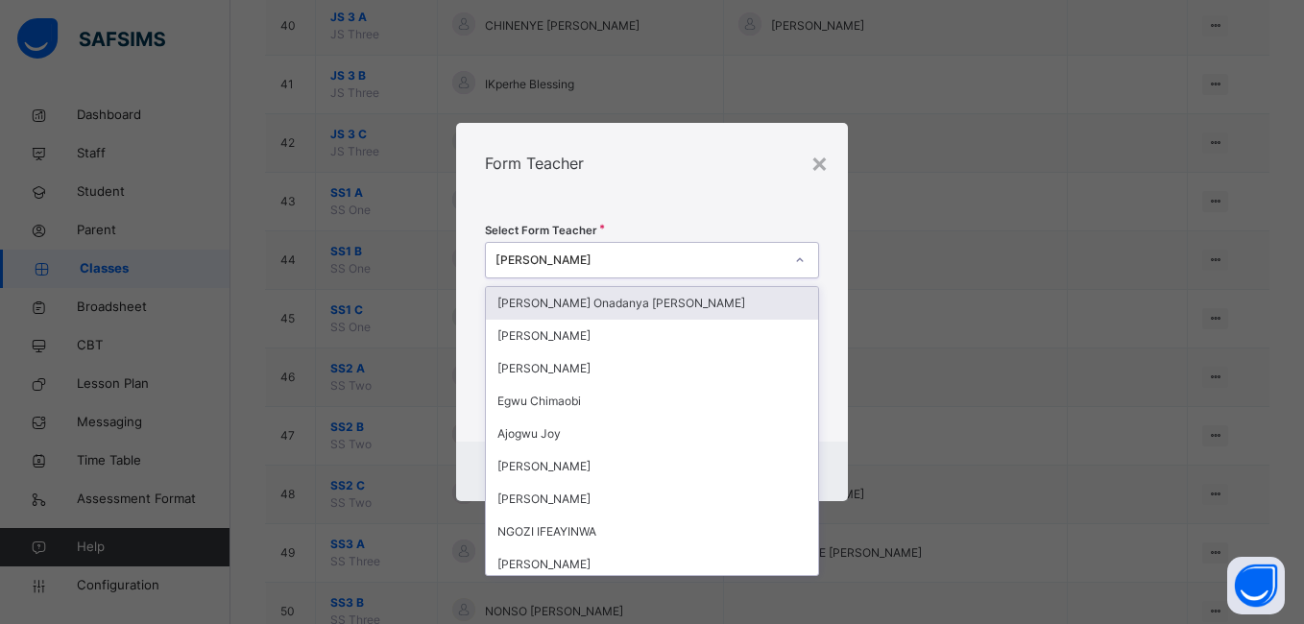
click at [593, 255] on div "[PERSON_NAME]" at bounding box center [638, 260] width 287 height 17
type input "***"
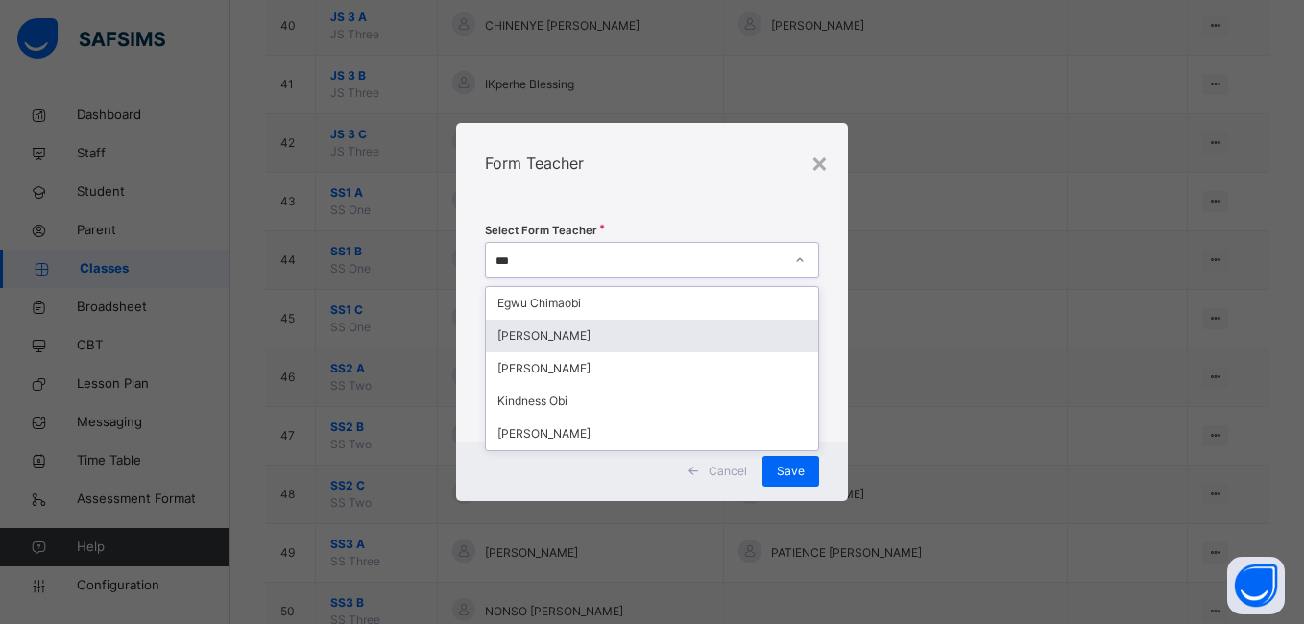
click at [540, 337] on div "[PERSON_NAME]" at bounding box center [651, 336] width 331 height 33
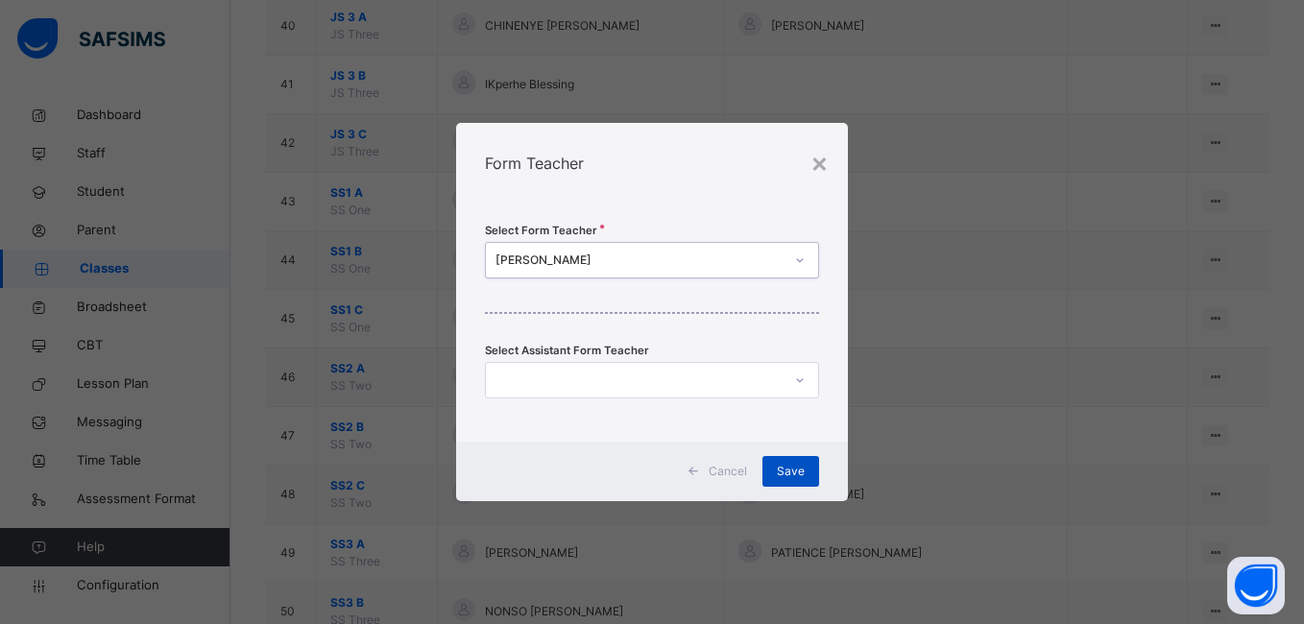
click at [798, 472] on span "Save" at bounding box center [791, 471] width 28 height 17
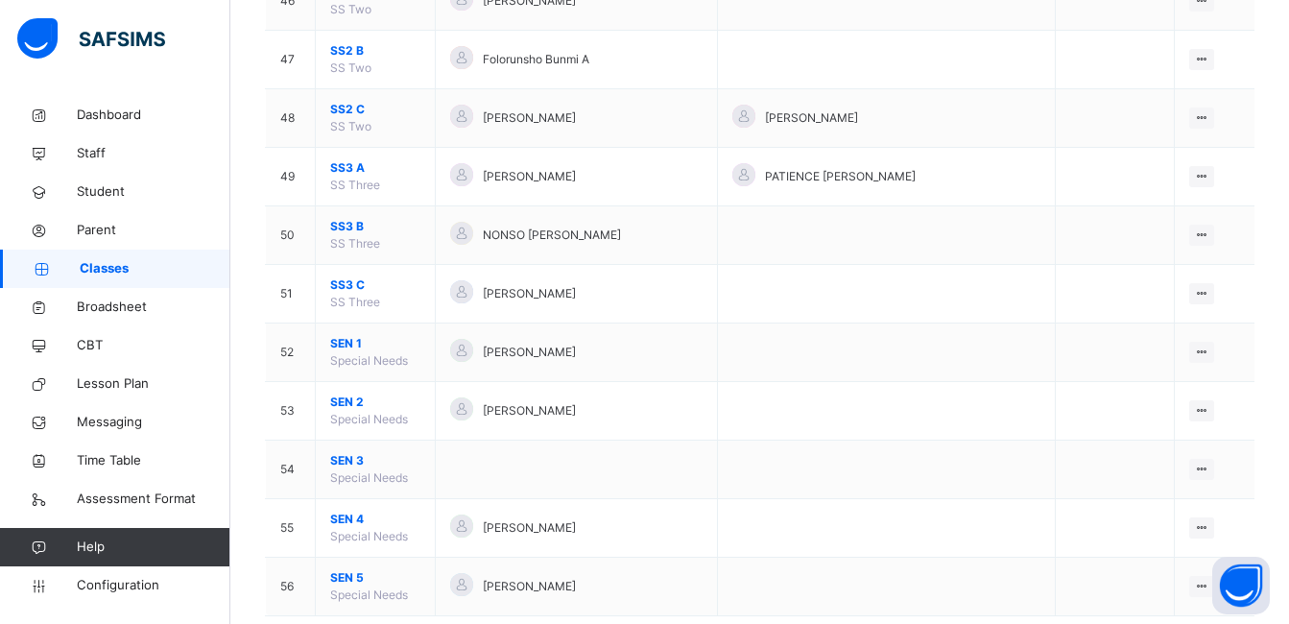
scroll to position [2990, 0]
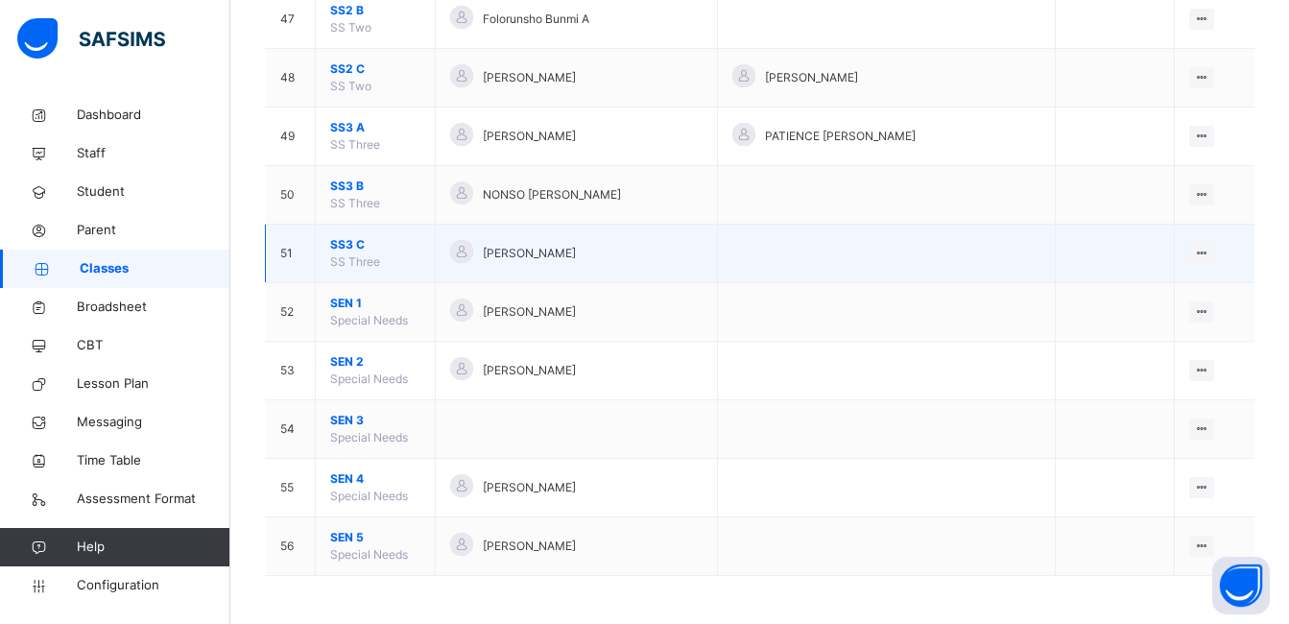
click at [347, 239] on span "SS3 C" at bounding box center [375, 244] width 90 height 17
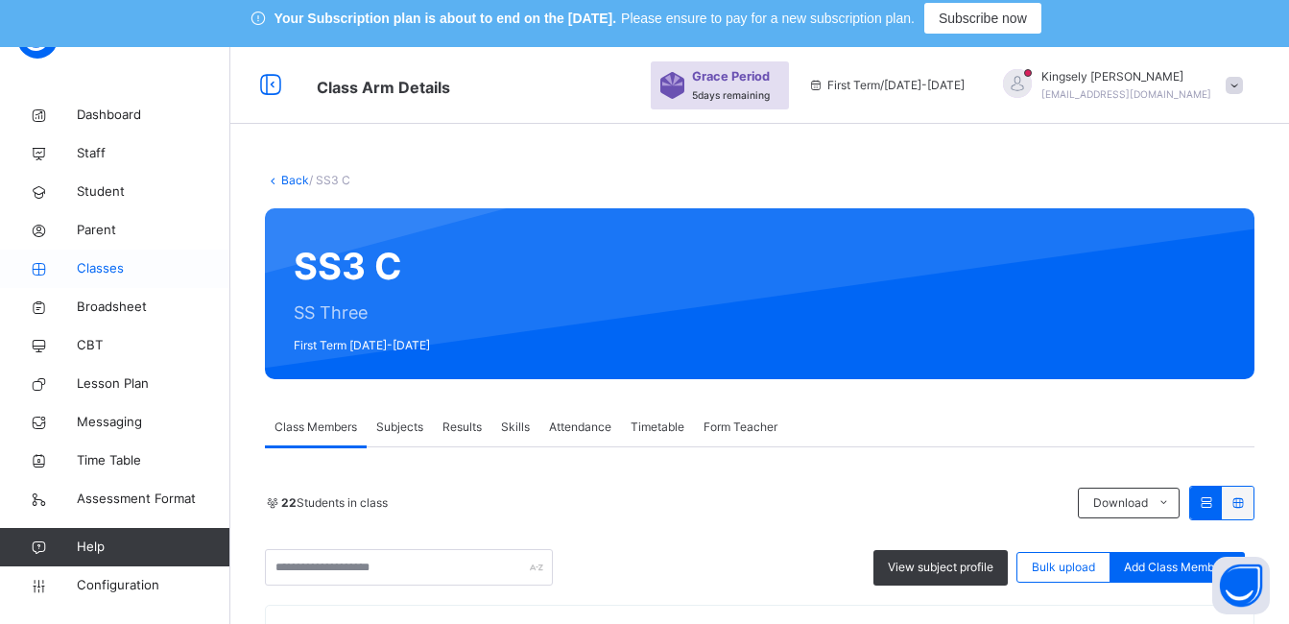
scroll to position [9, 0]
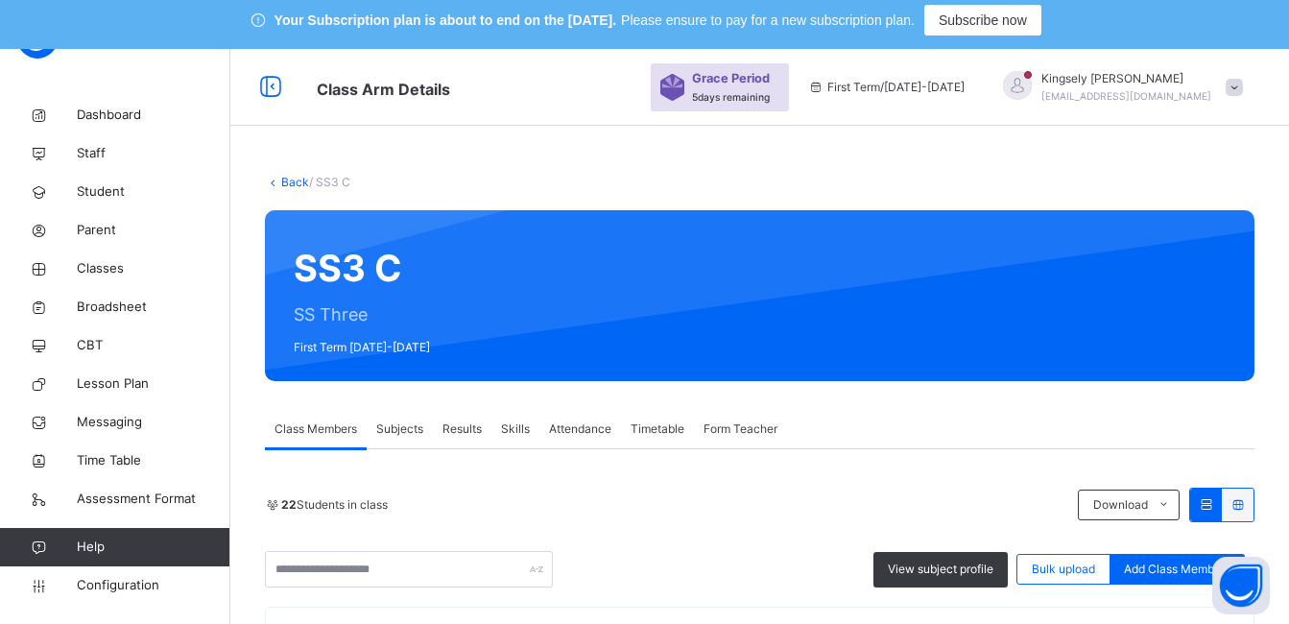
click at [400, 420] on div "Subjects" at bounding box center [400, 429] width 66 height 38
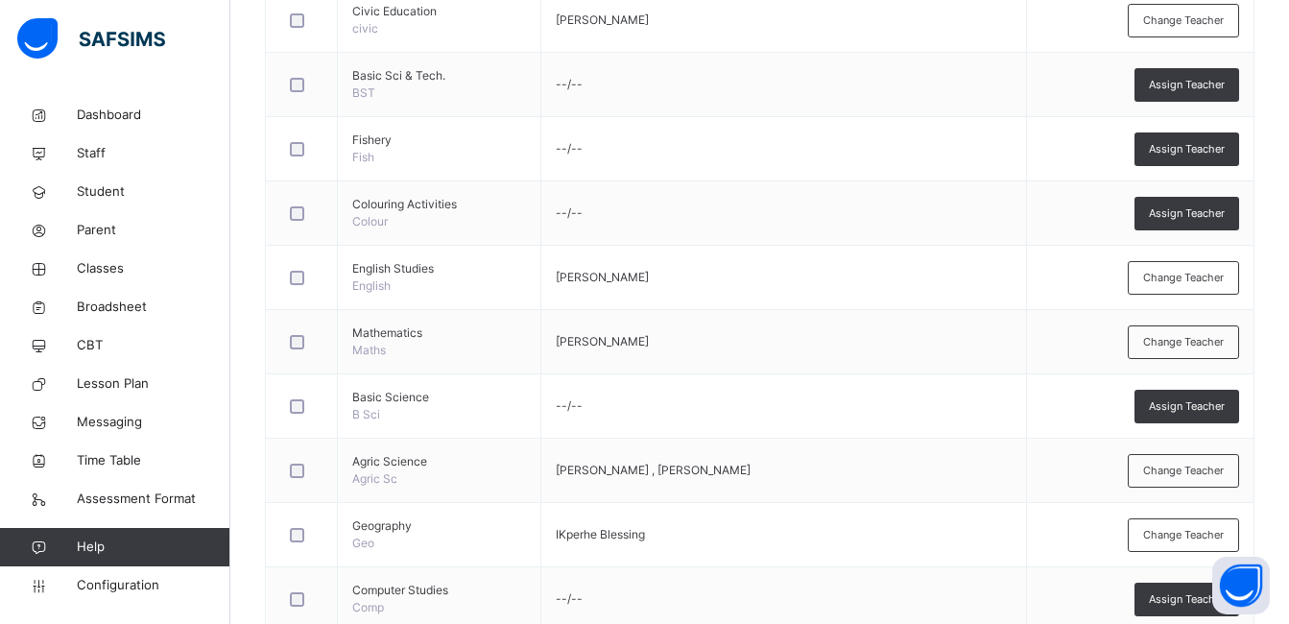
scroll to position [706, 0]
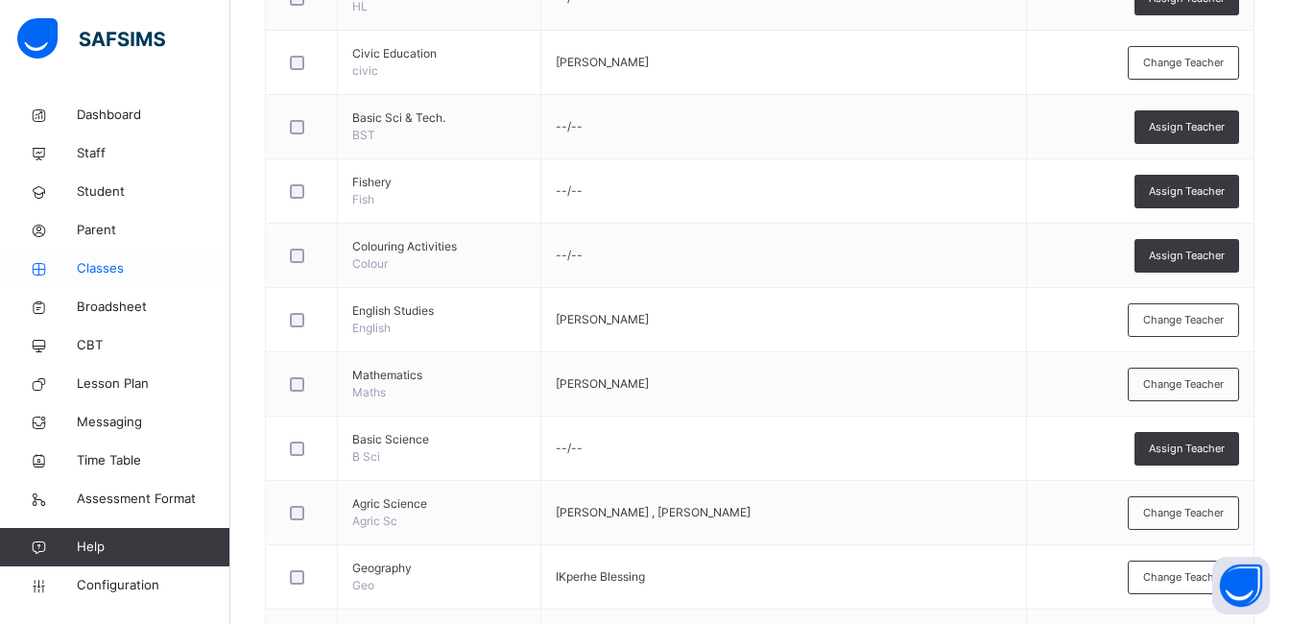
click at [104, 264] on span "Classes" at bounding box center [154, 268] width 154 height 19
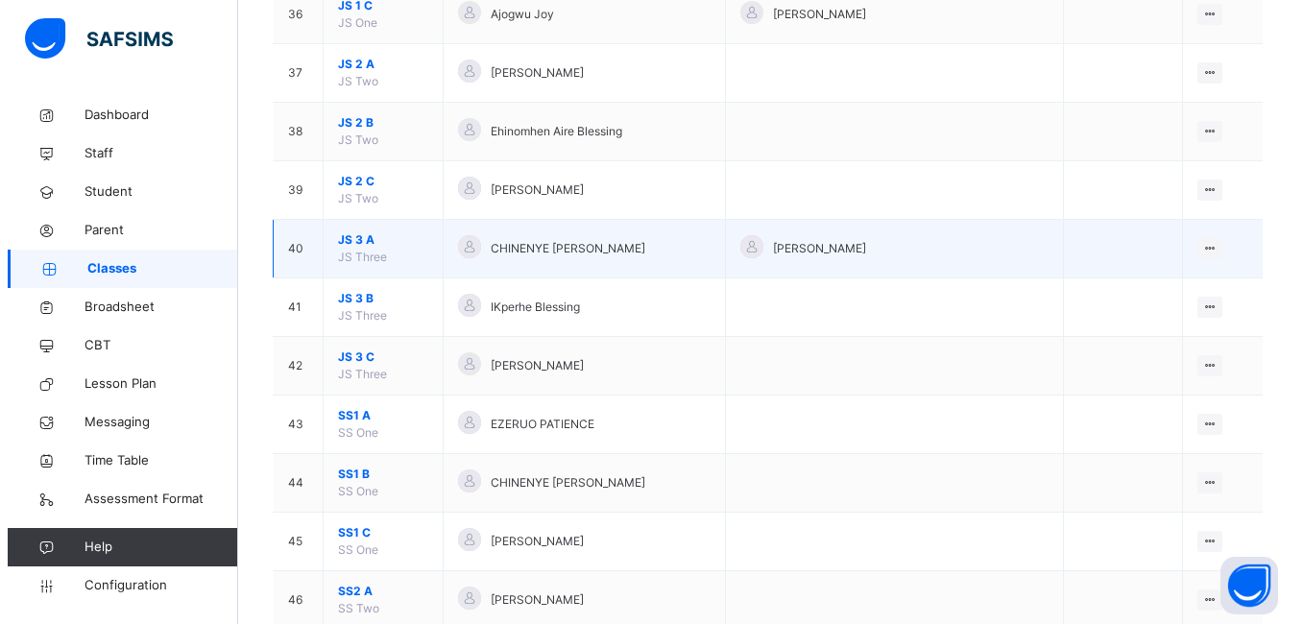
scroll to position [2549, 0]
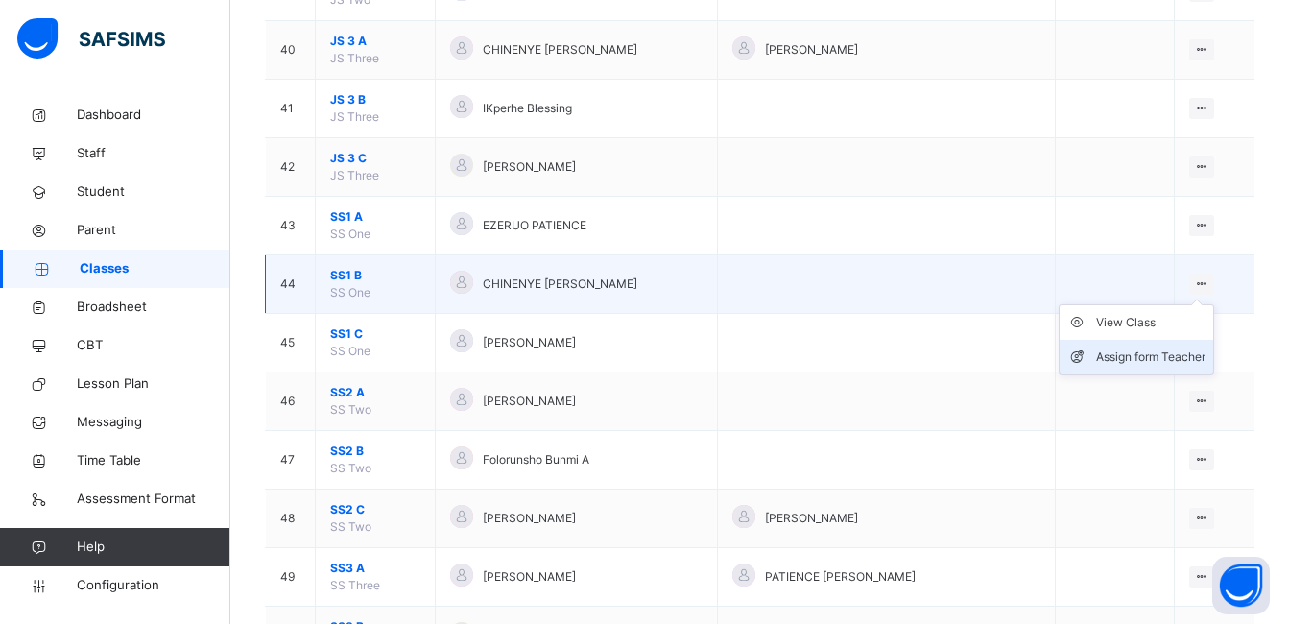
click at [1163, 349] on div "Assign form Teacher" at bounding box center [1150, 357] width 109 height 19
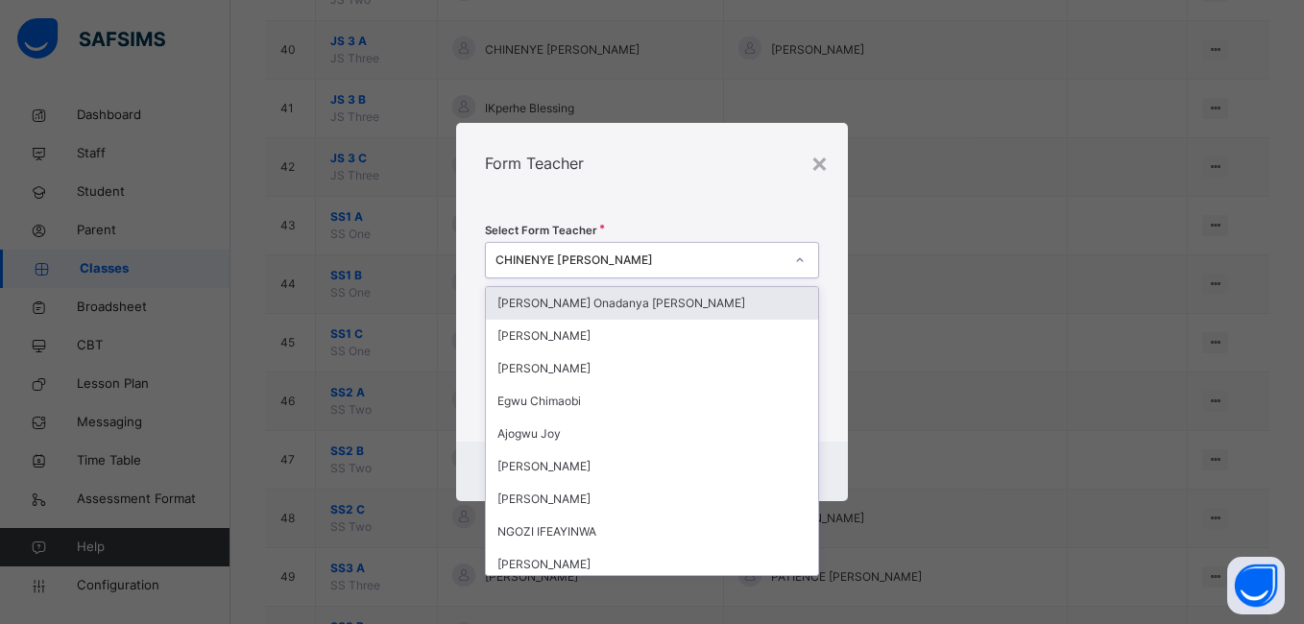
click at [684, 260] on div "CHINENYE [PERSON_NAME]" at bounding box center [638, 260] width 287 height 17
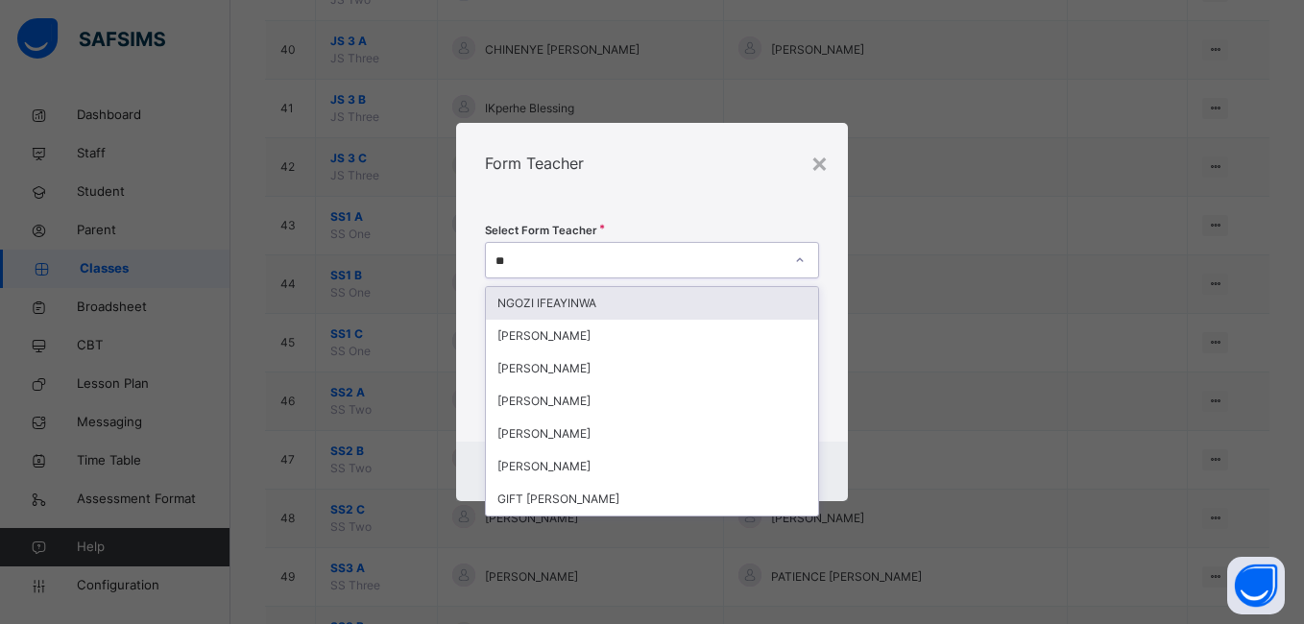
type input "***"
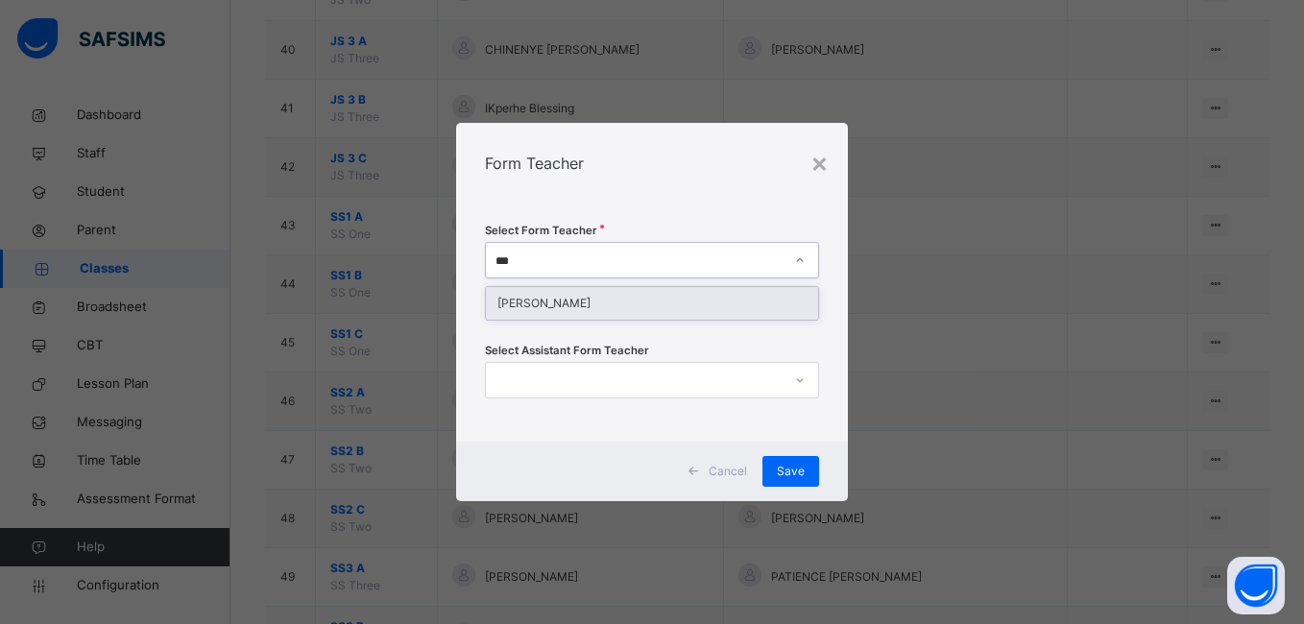
click at [617, 303] on div "[PERSON_NAME]" at bounding box center [651, 303] width 331 height 33
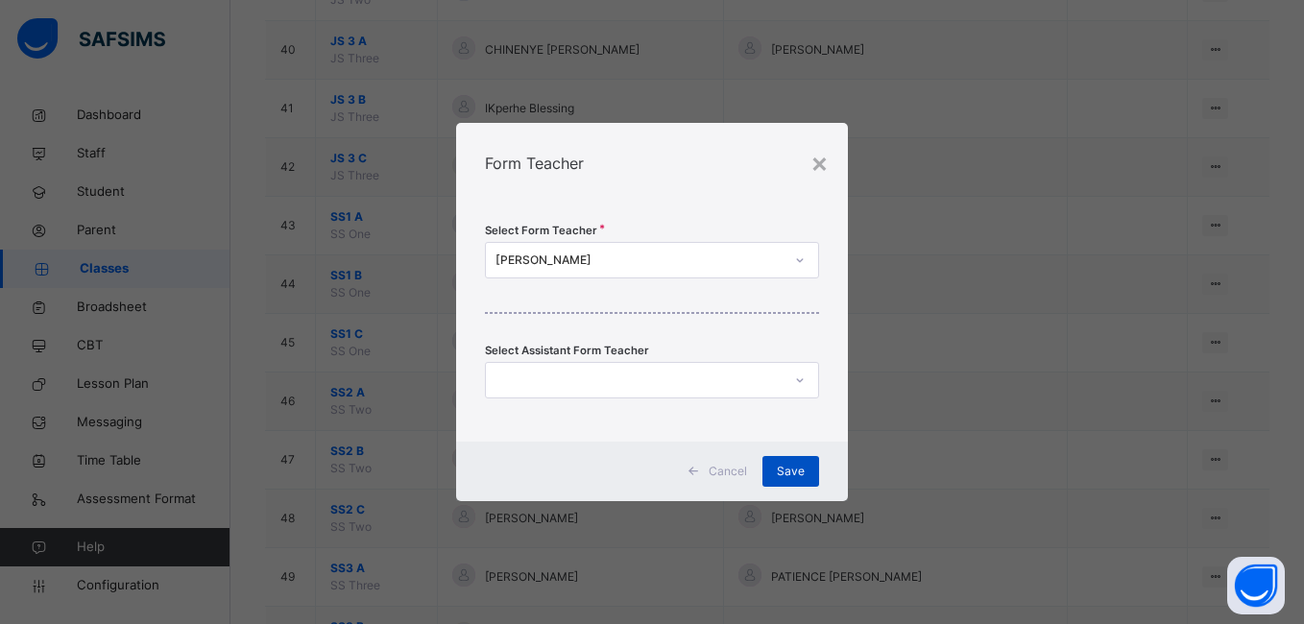
click at [787, 464] on span "Save" at bounding box center [791, 471] width 28 height 17
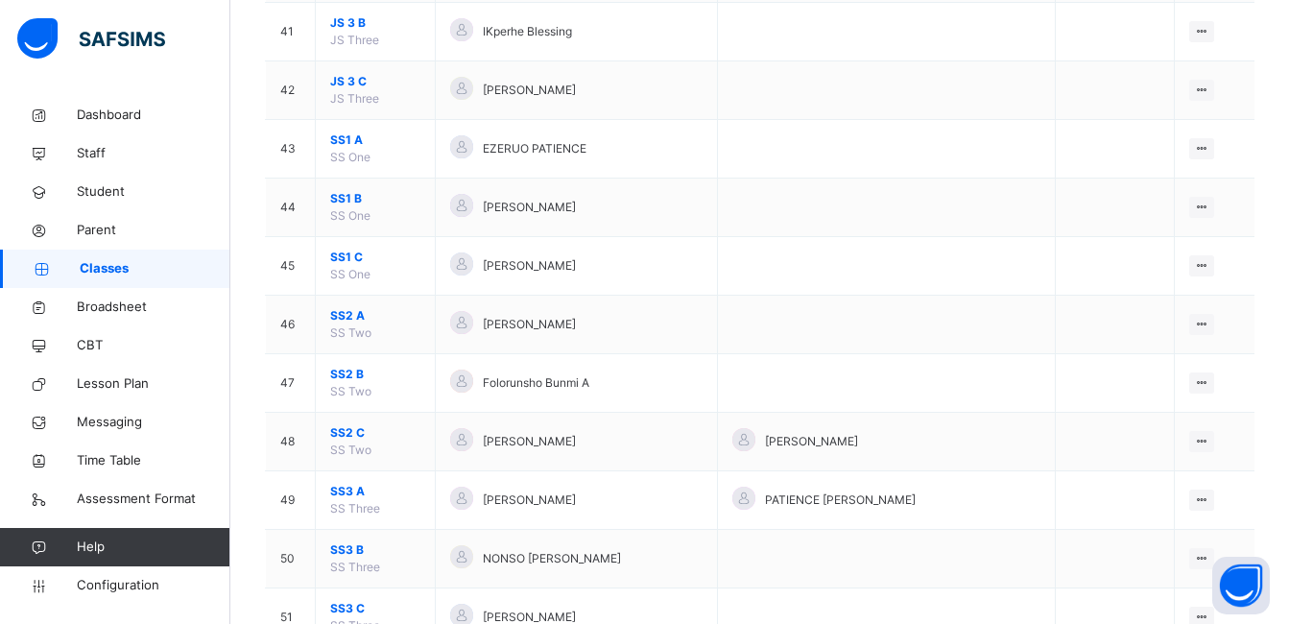
scroll to position [2587, 0]
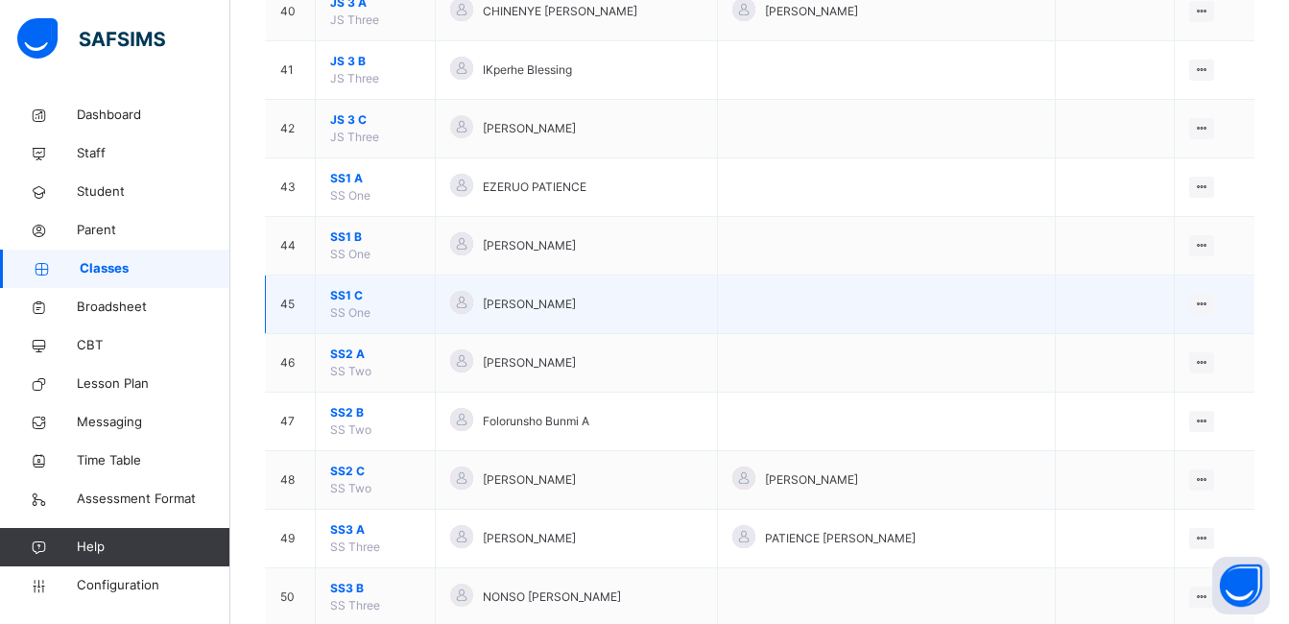
click at [348, 289] on span "SS1 C" at bounding box center [375, 295] width 90 height 17
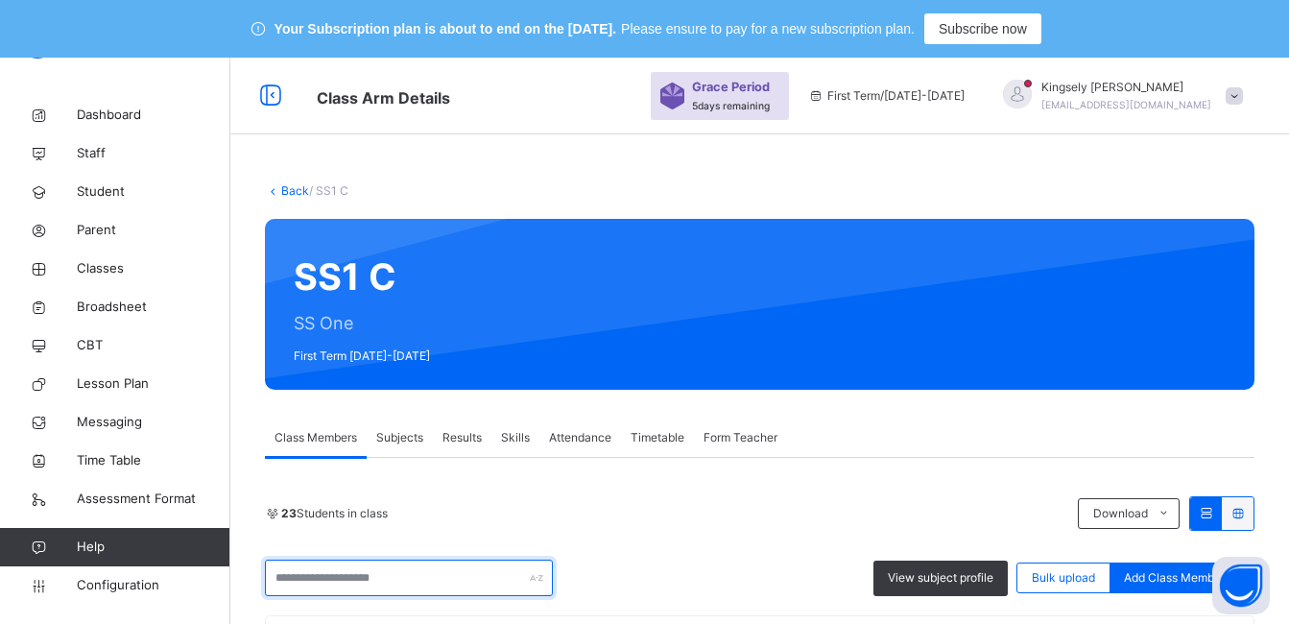
click at [387, 579] on input "text" at bounding box center [409, 578] width 288 height 36
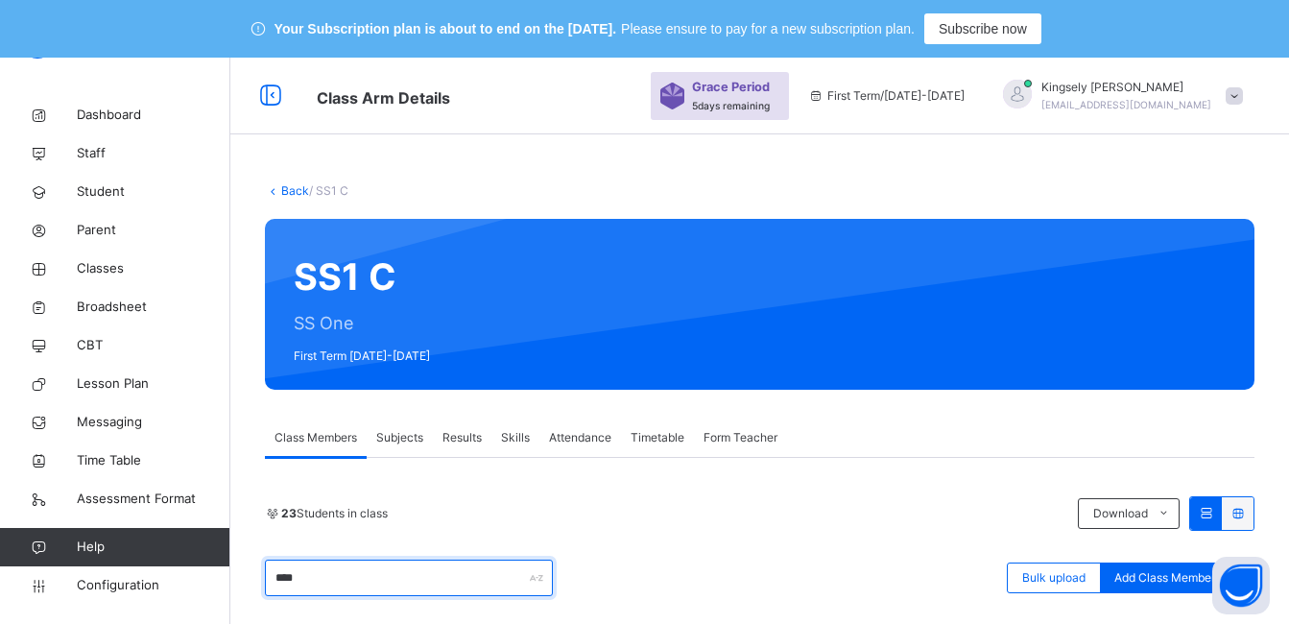
type input "****"
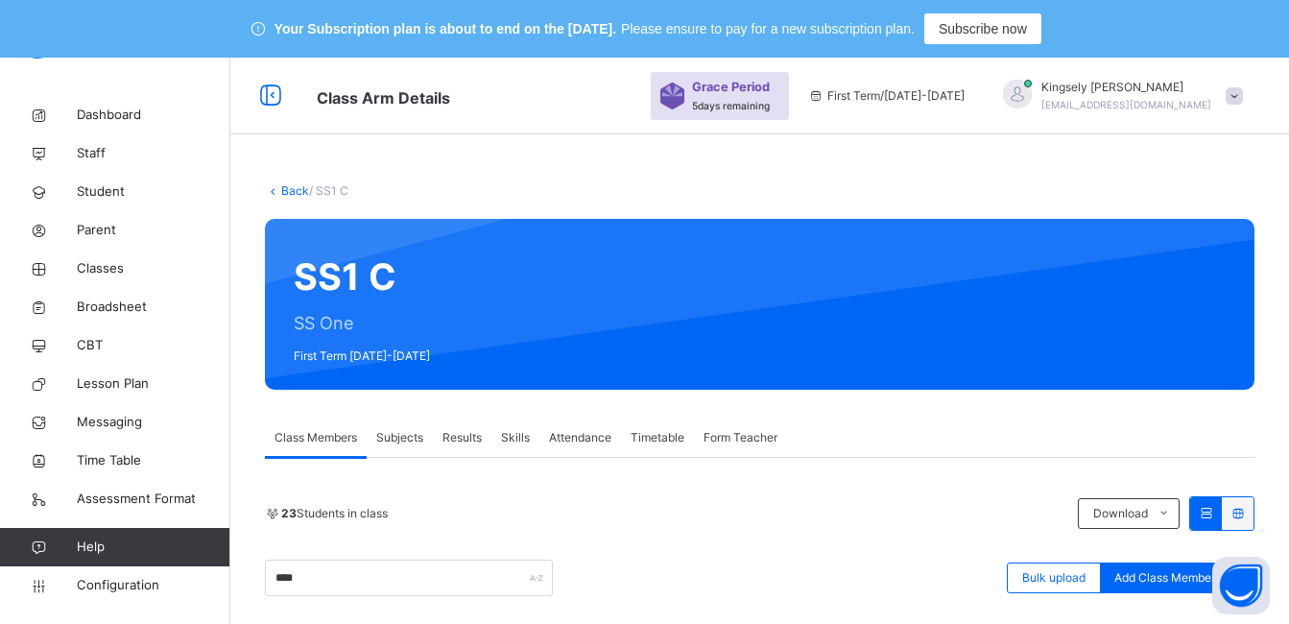
click at [678, 568] on div "**** Bulk upload Add Class Members" at bounding box center [760, 578] width 990 height 36
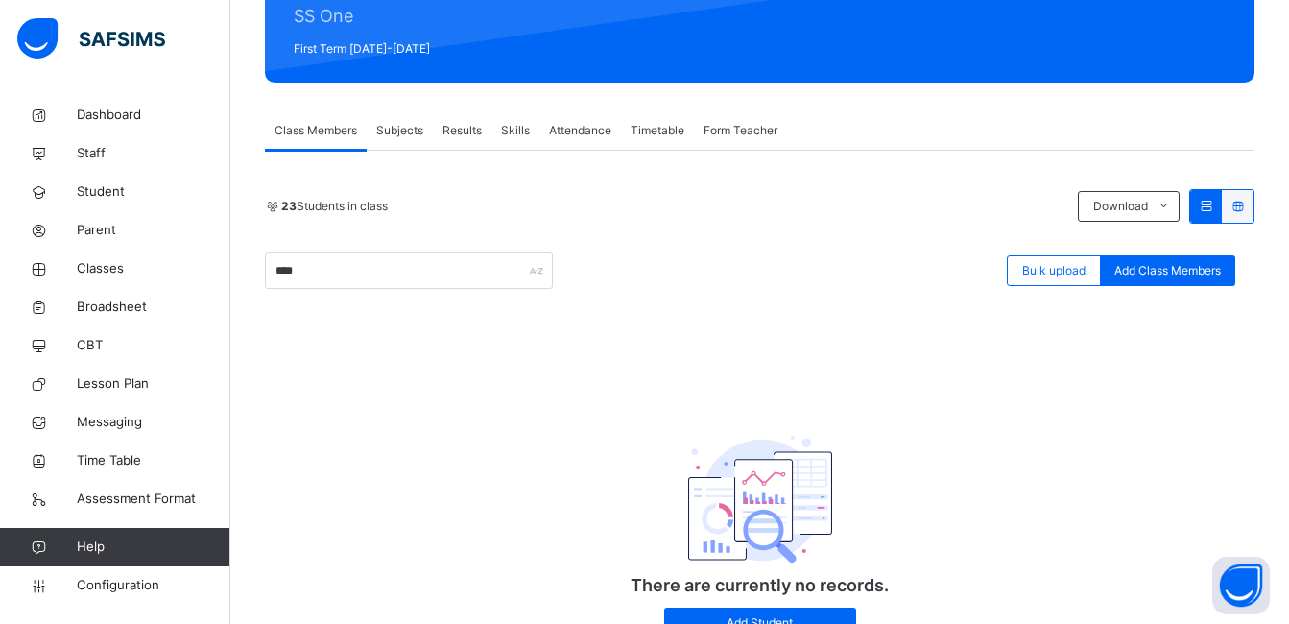
scroll to position [346, 0]
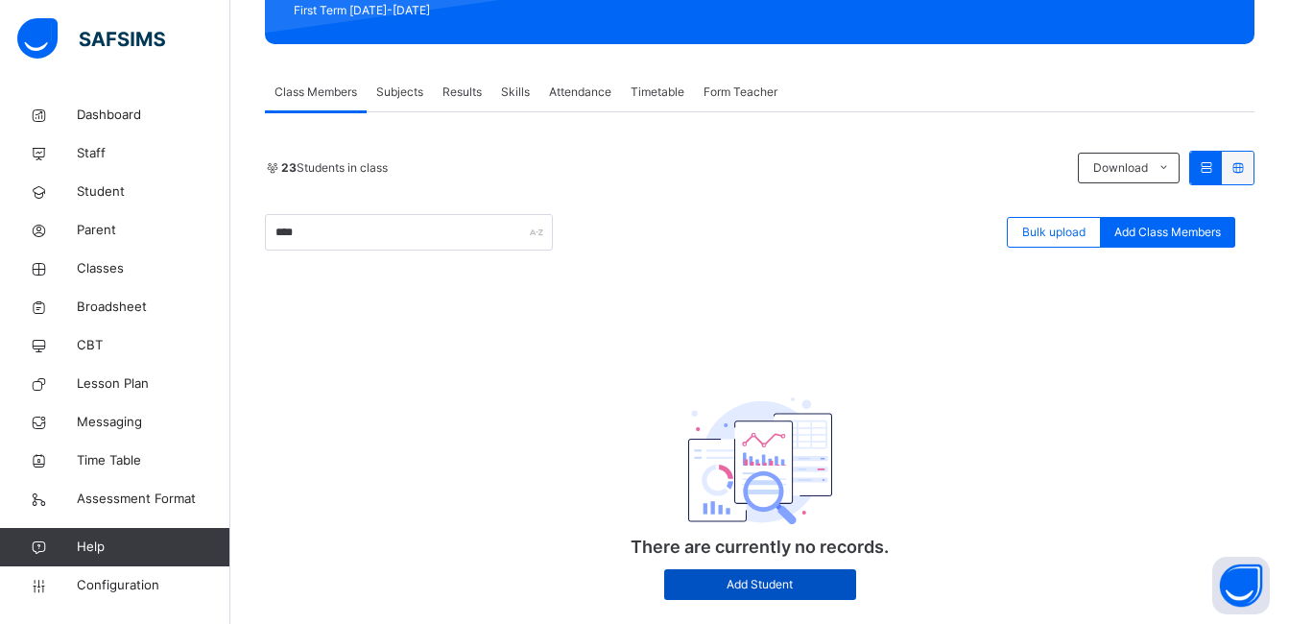
click at [766, 589] on span "Add Student" at bounding box center [760, 584] width 163 height 17
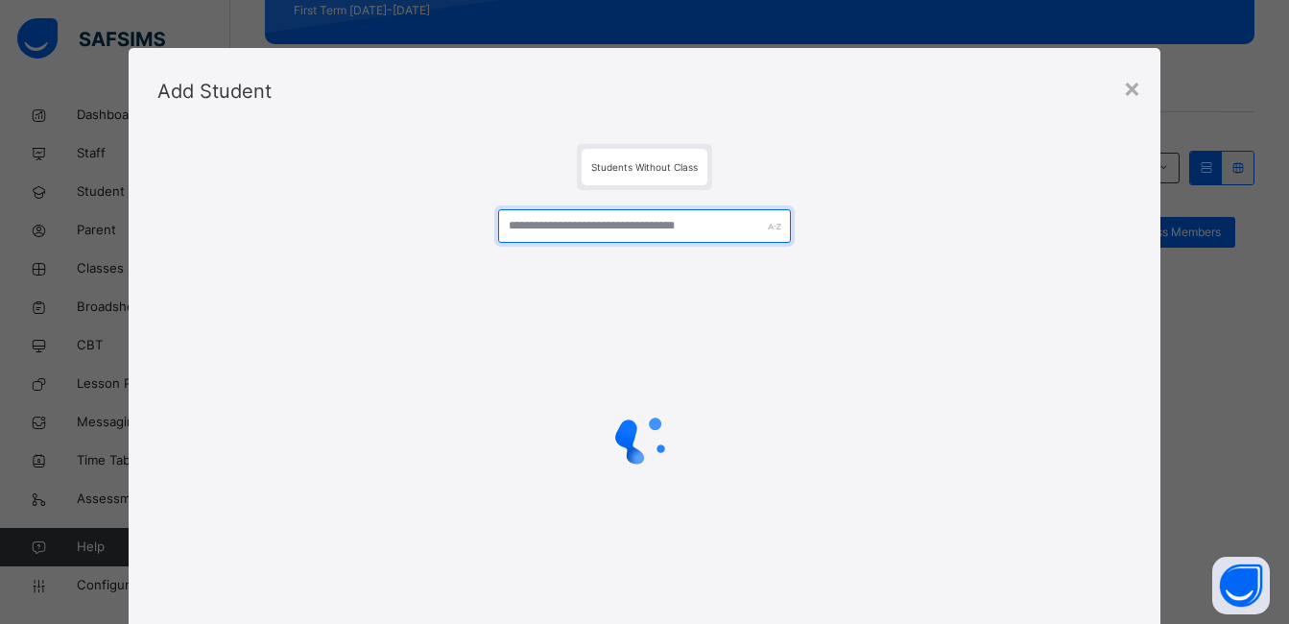
click at [603, 230] on input "text" at bounding box center [644, 226] width 292 height 34
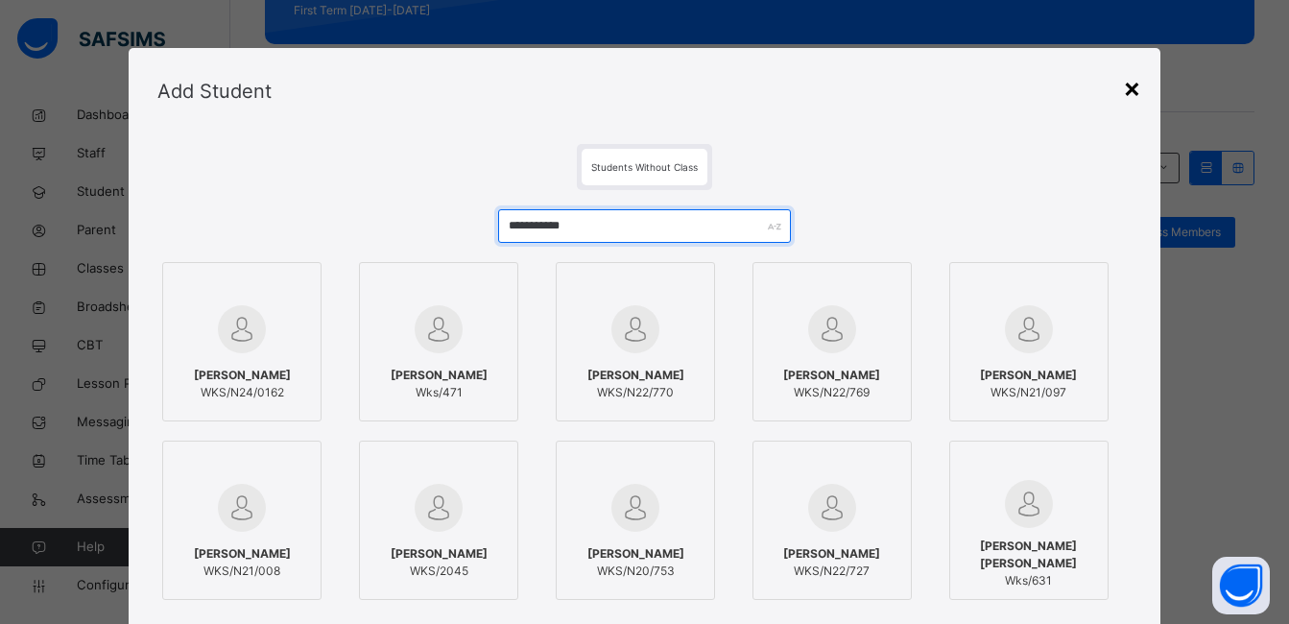
type input "**********"
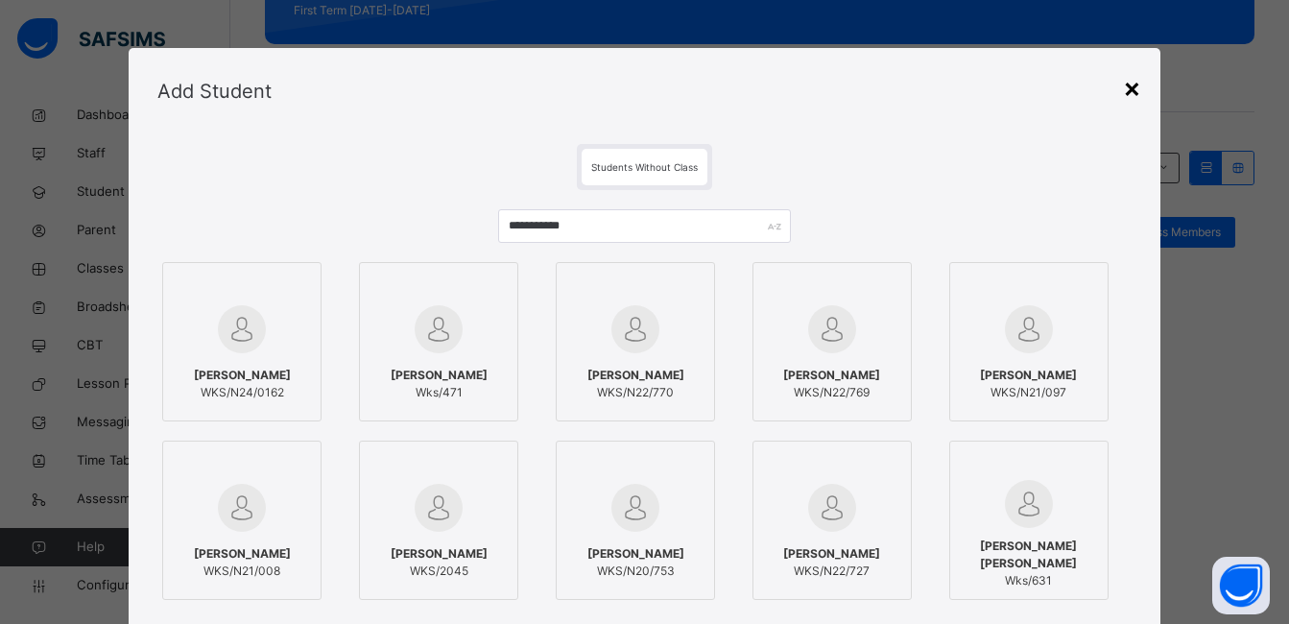
click at [1136, 87] on div "×" at bounding box center [1132, 87] width 18 height 40
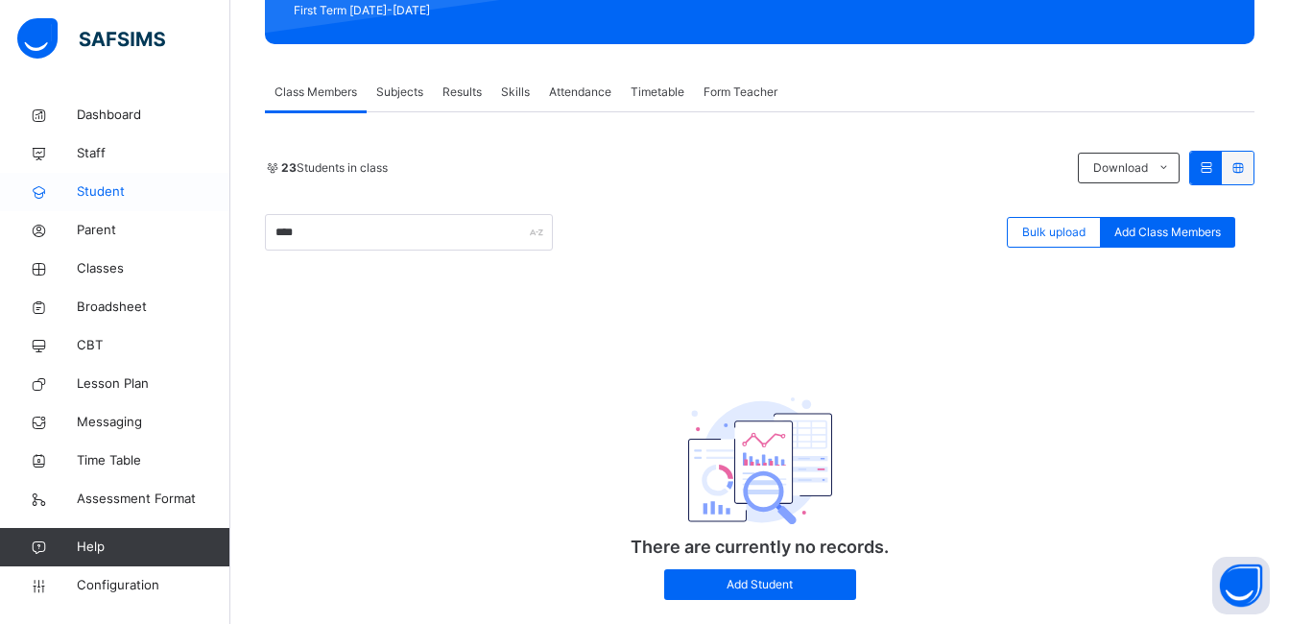
click at [106, 188] on span "Student" at bounding box center [154, 191] width 154 height 19
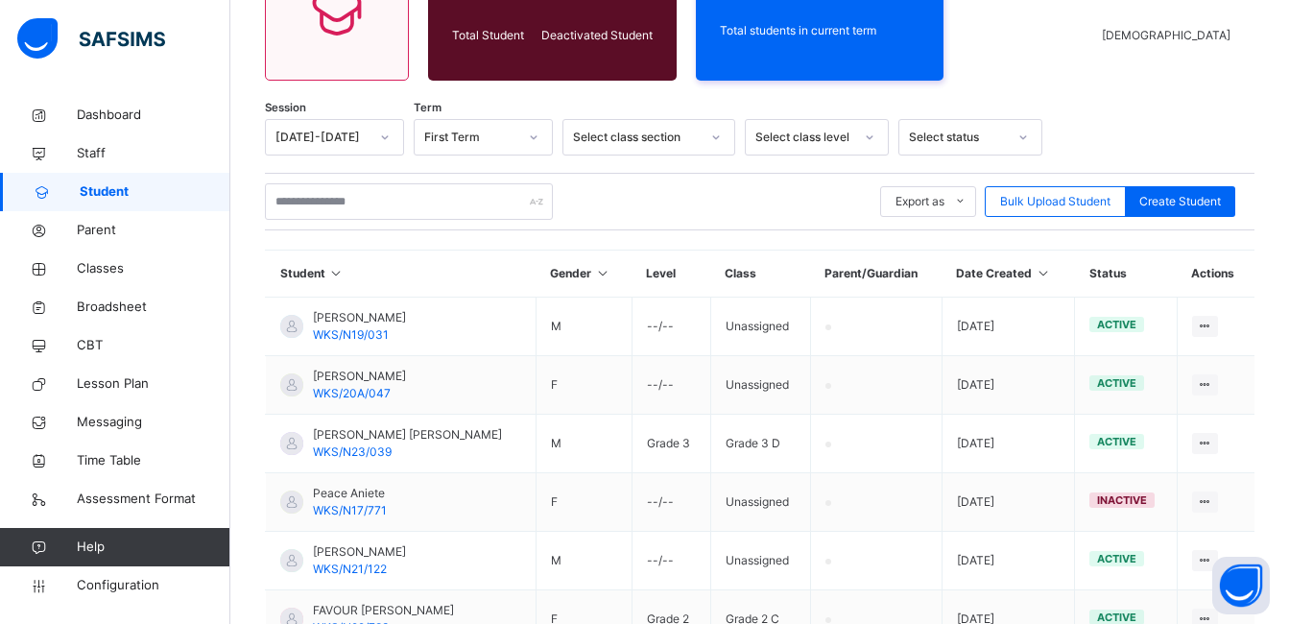
scroll to position [346, 0]
